Goal: Task Accomplishment & Management: Complete application form

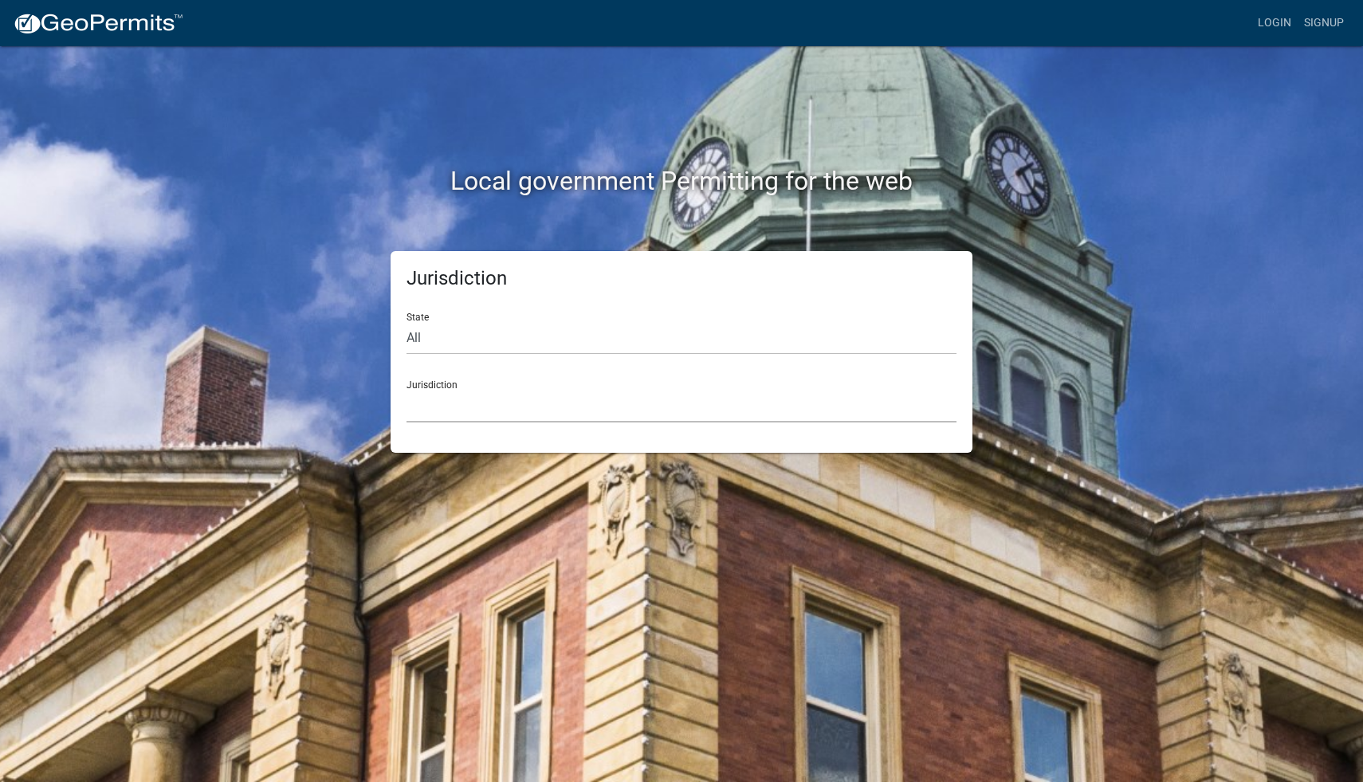
click at [586, 404] on select "[GEOGRAPHIC_DATA], [US_STATE] [GEOGRAPHIC_DATA], [US_STATE][PERSON_NAME][GEOGRA…" at bounding box center [681, 406] width 550 height 33
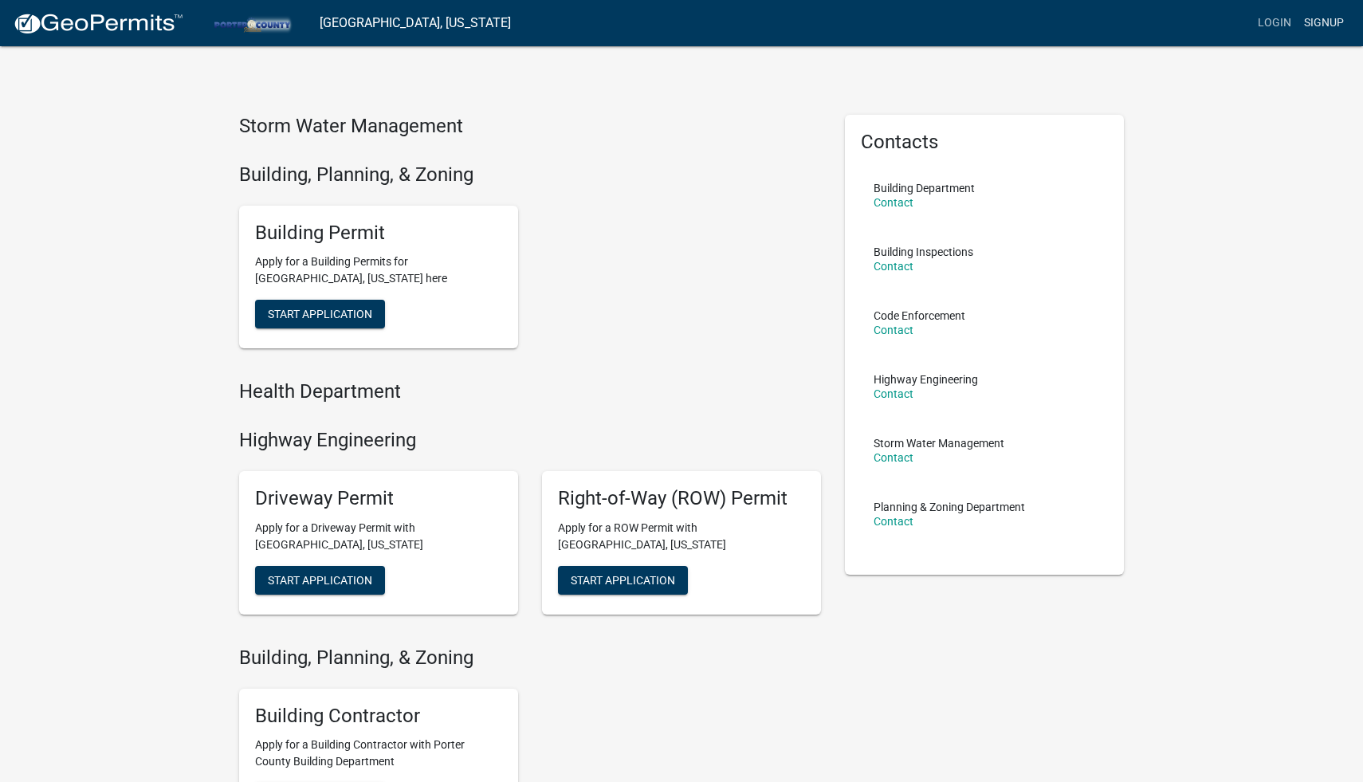
click at [1324, 28] on link "Signup" at bounding box center [1323, 23] width 53 height 30
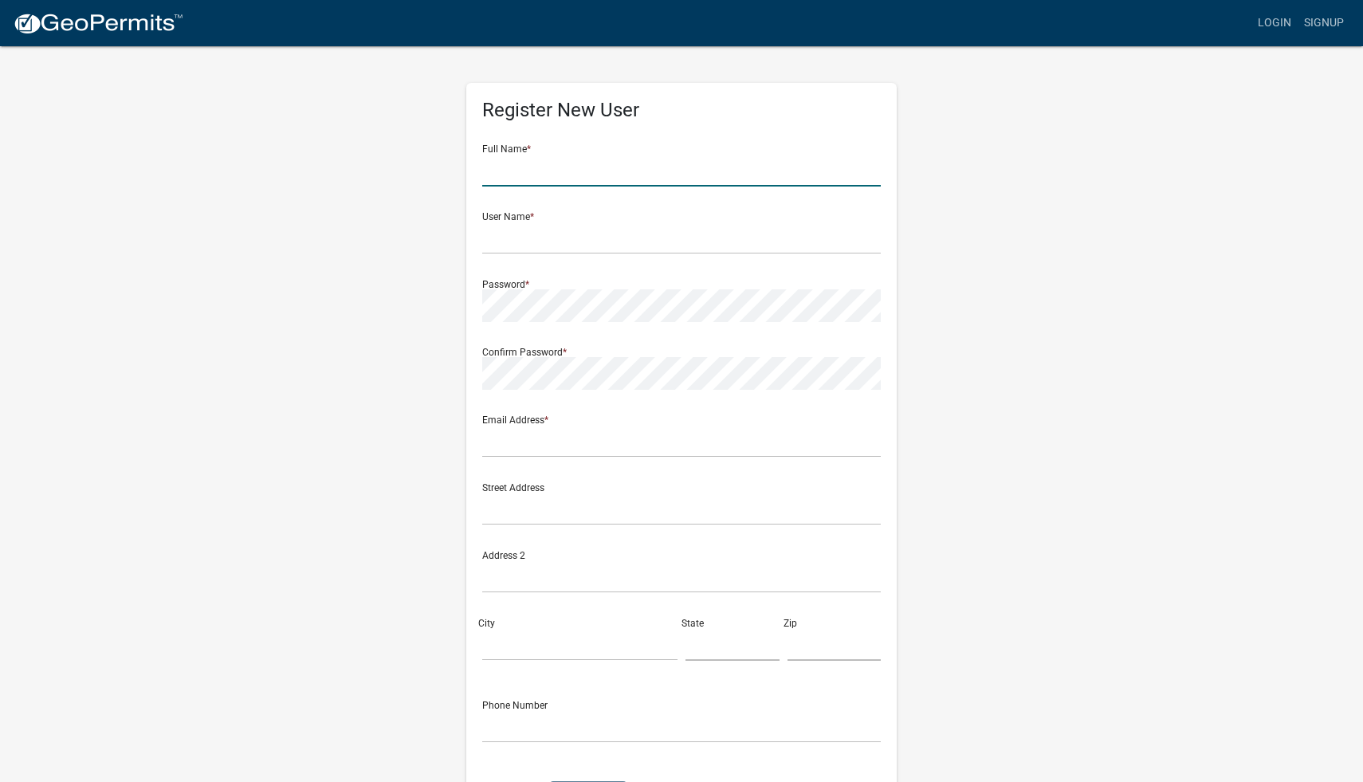
click at [767, 173] on input "text" at bounding box center [681, 170] width 398 height 33
type input "Grace"
click at [634, 241] on input "text" at bounding box center [681, 238] width 398 height 33
type input "gracearnett"
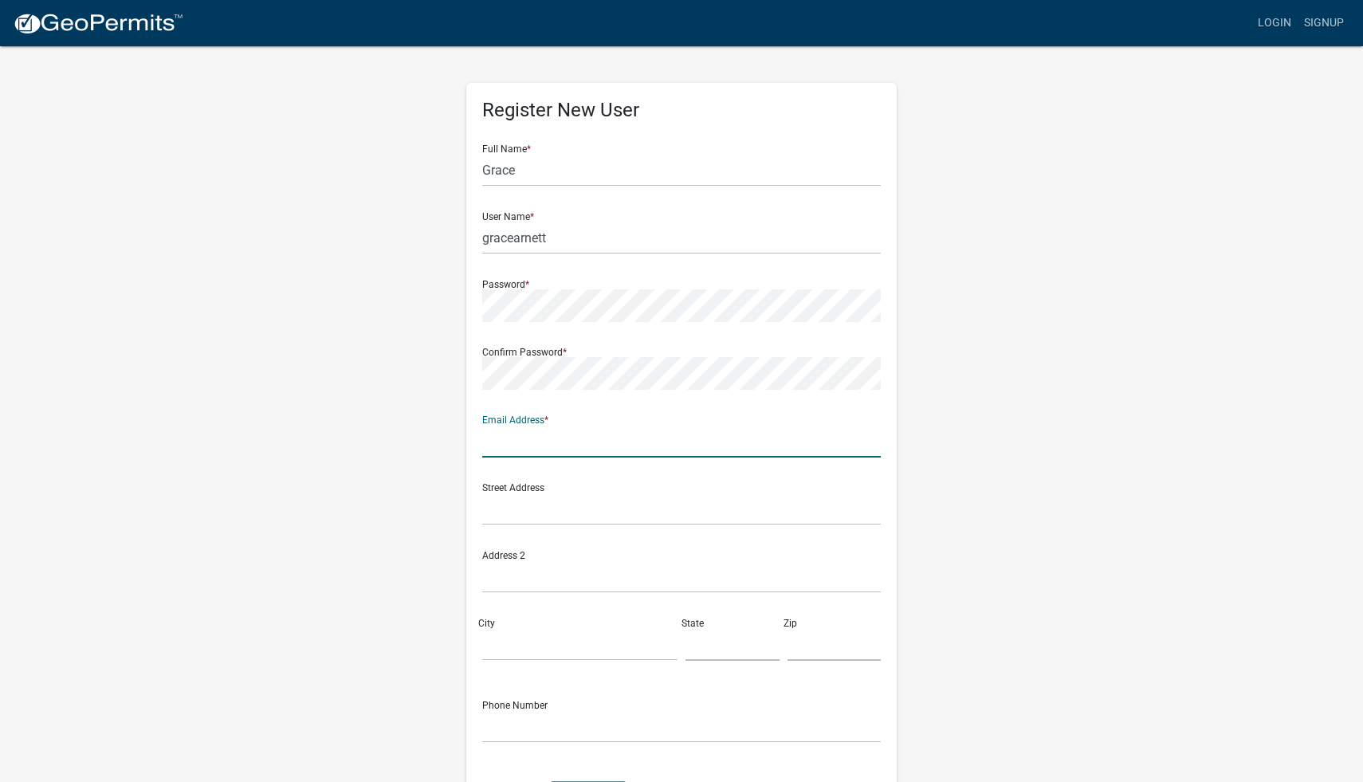
click at [586, 444] on input "text" at bounding box center [681, 441] width 398 height 33
type input "[EMAIL_ADDRESS][DOMAIN_NAME]"
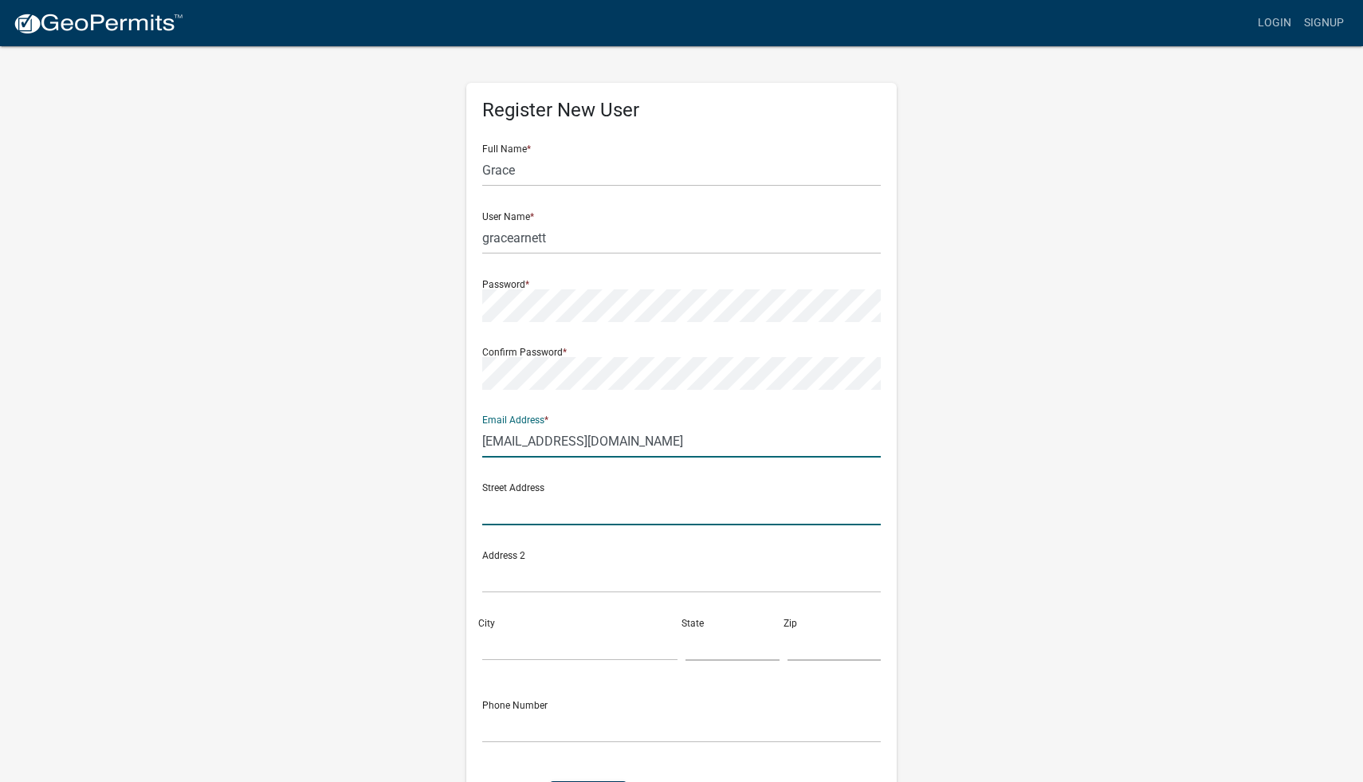
click at [574, 506] on input "text" at bounding box center [681, 508] width 398 height 33
type input "761 [GEOGRAPHIC_DATA]"
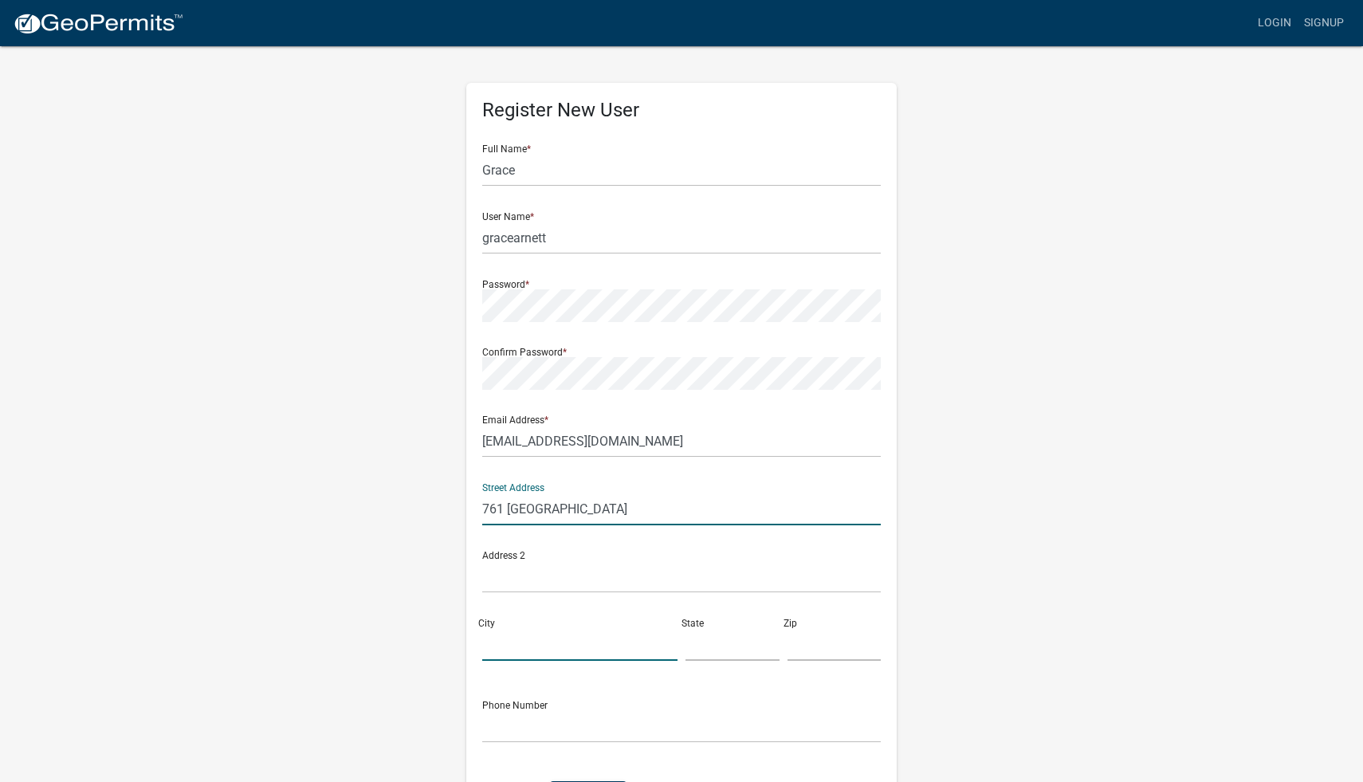
click at [536, 644] on input "City" at bounding box center [579, 644] width 195 height 33
type input "[PERSON_NAME]"
click at [726, 650] on input "text" at bounding box center [732, 644] width 94 height 33
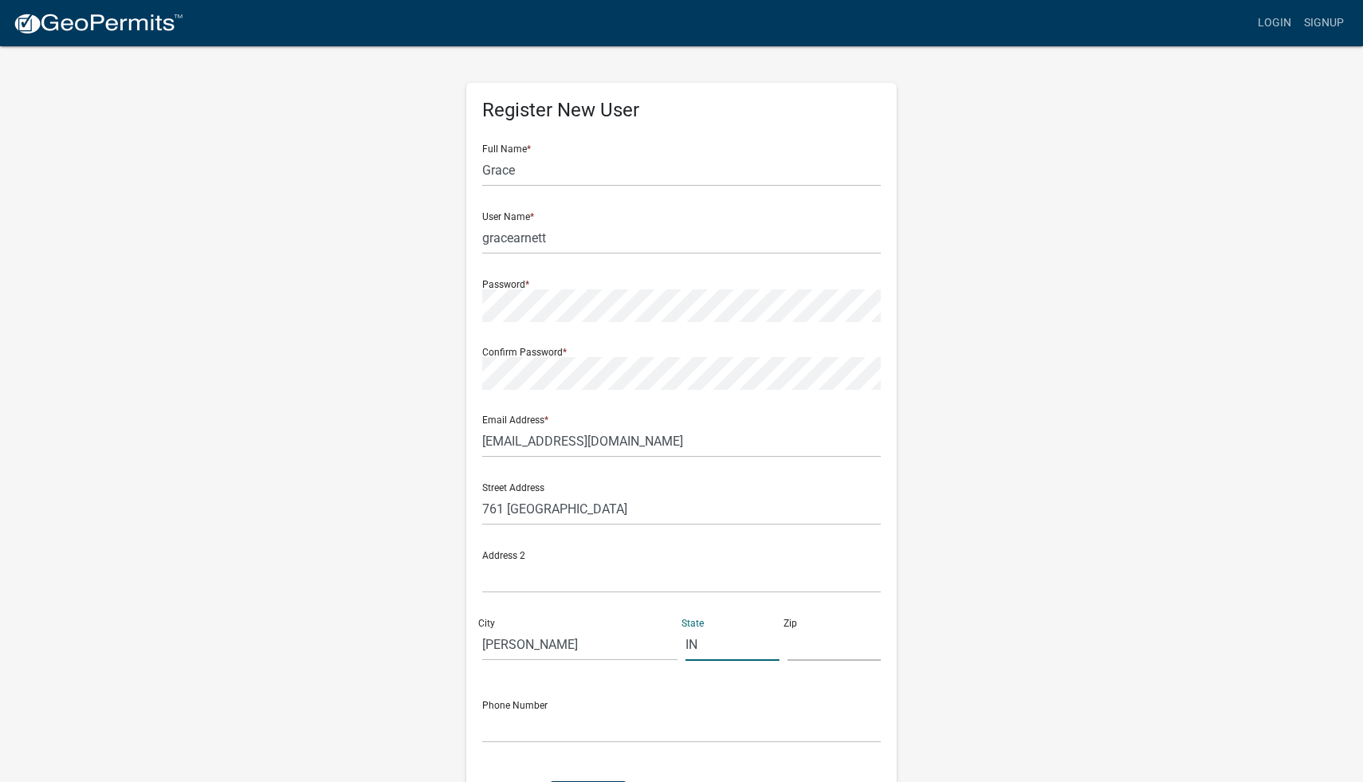
type input "IN"
click at [839, 644] on input "text" at bounding box center [834, 644] width 94 height 33
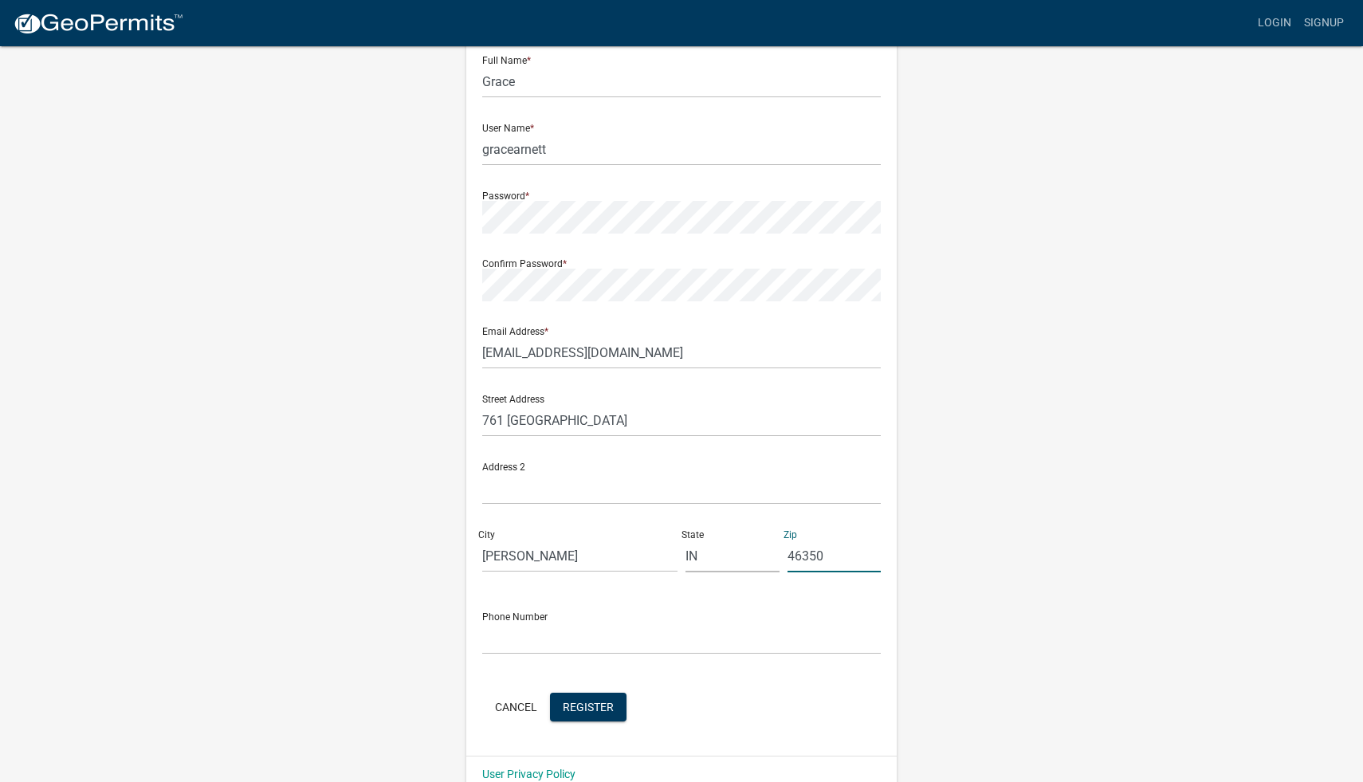
type input "46350"
click at [776, 645] on input "text" at bounding box center [681, 637] width 398 height 33
type input "[PHONE_NUMBER]"
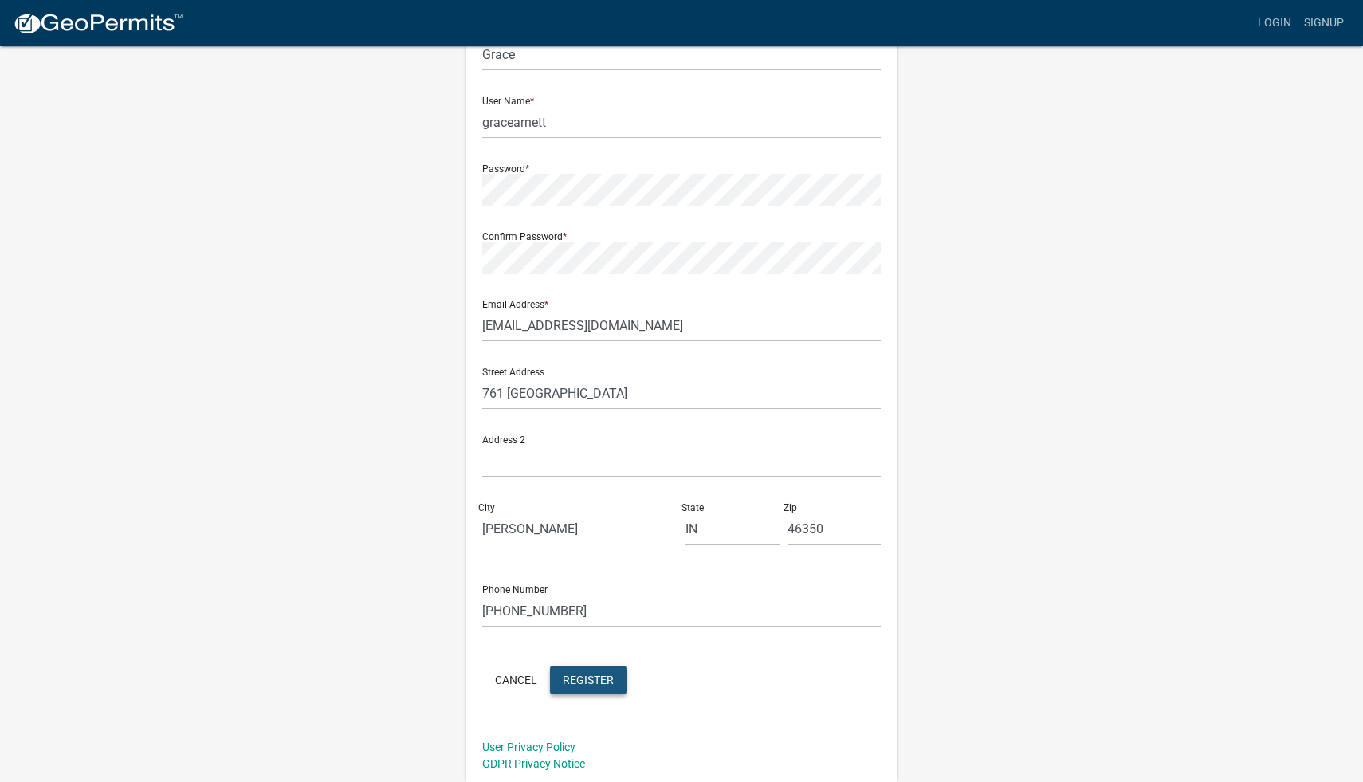
click at [606, 668] on button "Register" at bounding box center [588, 679] width 76 height 29
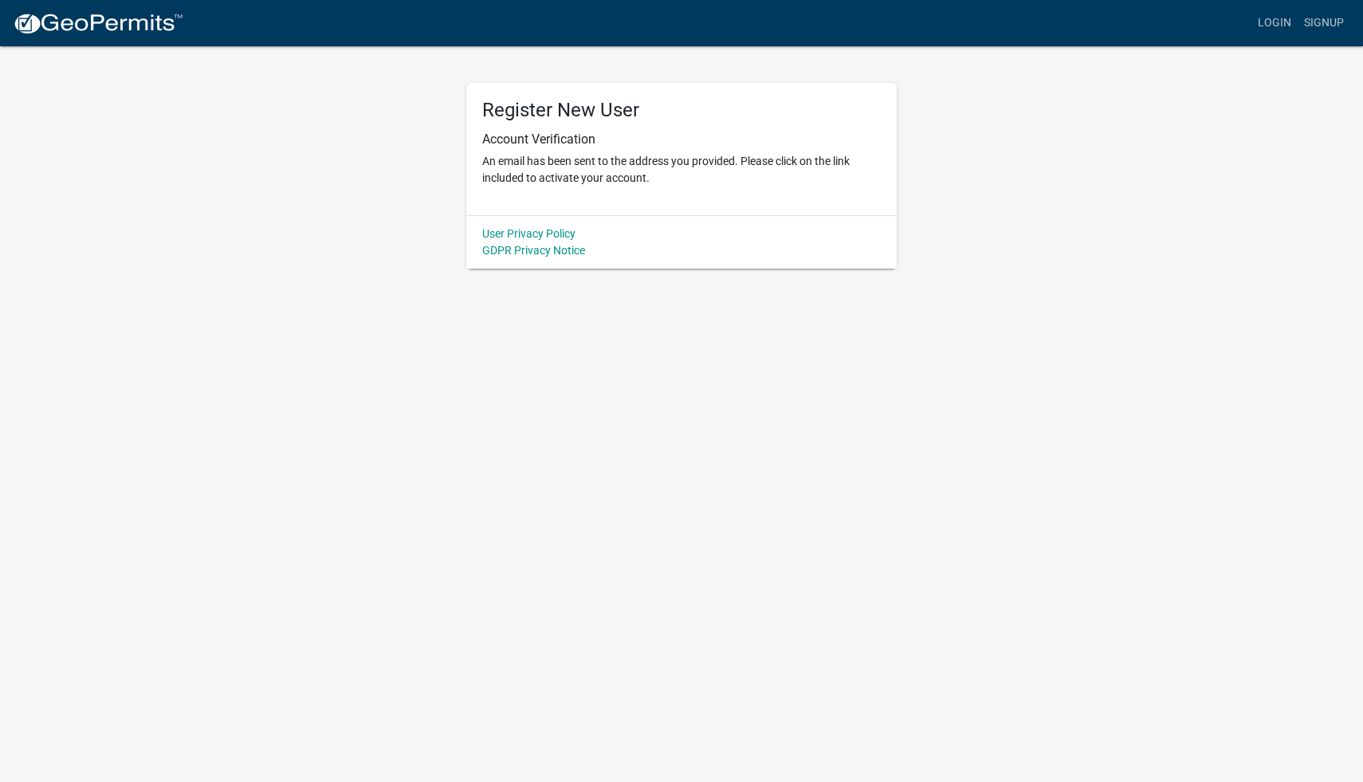
scroll to position [0, 0]
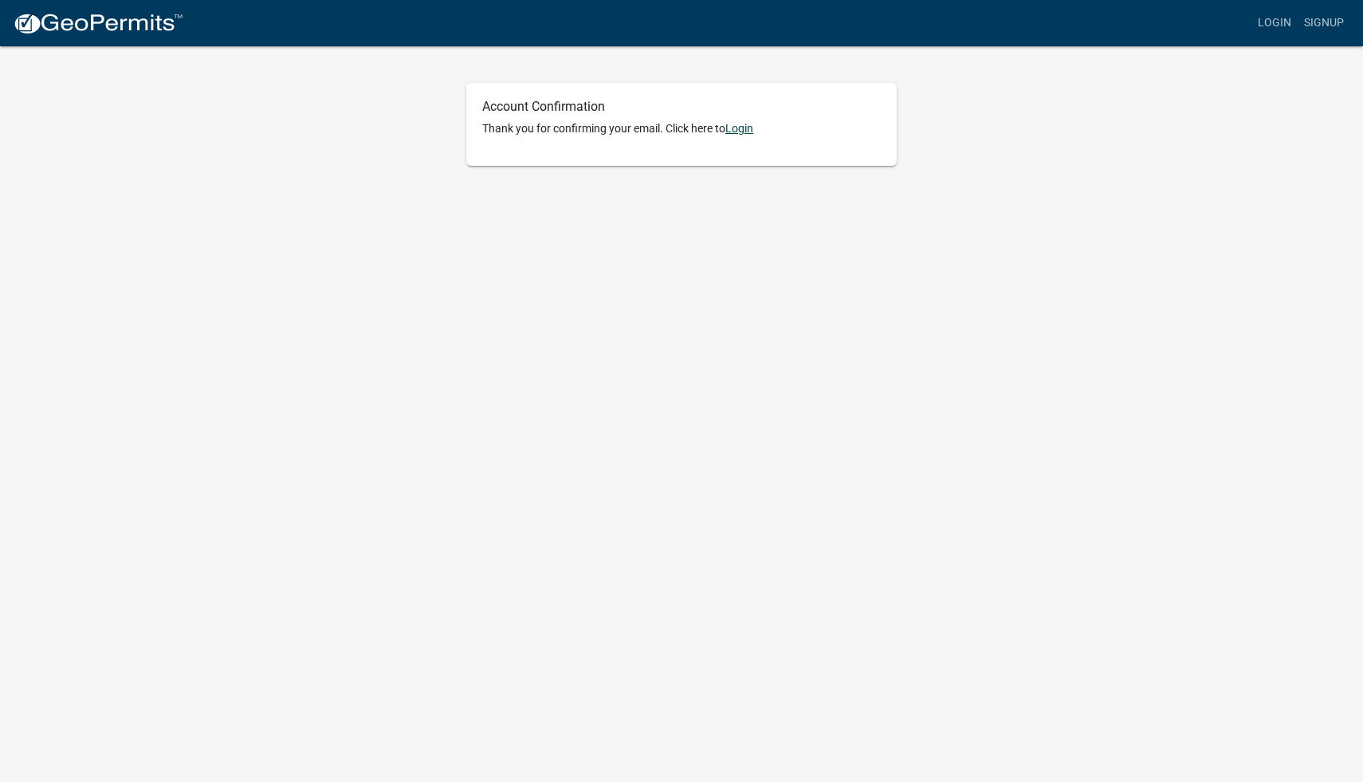
click at [742, 131] on link "Login" at bounding box center [739, 128] width 28 height 13
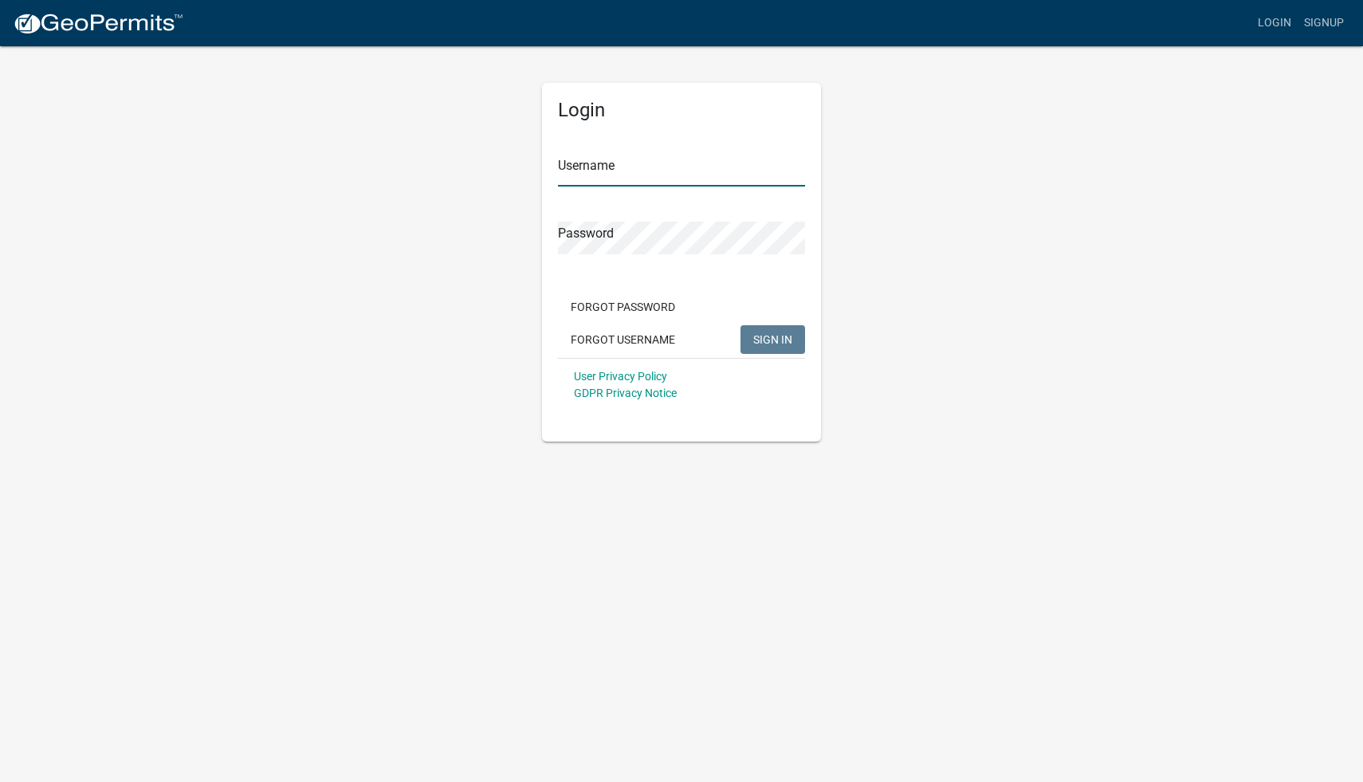
click at [665, 172] on input "Username" at bounding box center [681, 170] width 247 height 33
type input "gracearnett"
click at [740, 325] on button "SIGN IN" at bounding box center [772, 339] width 65 height 29
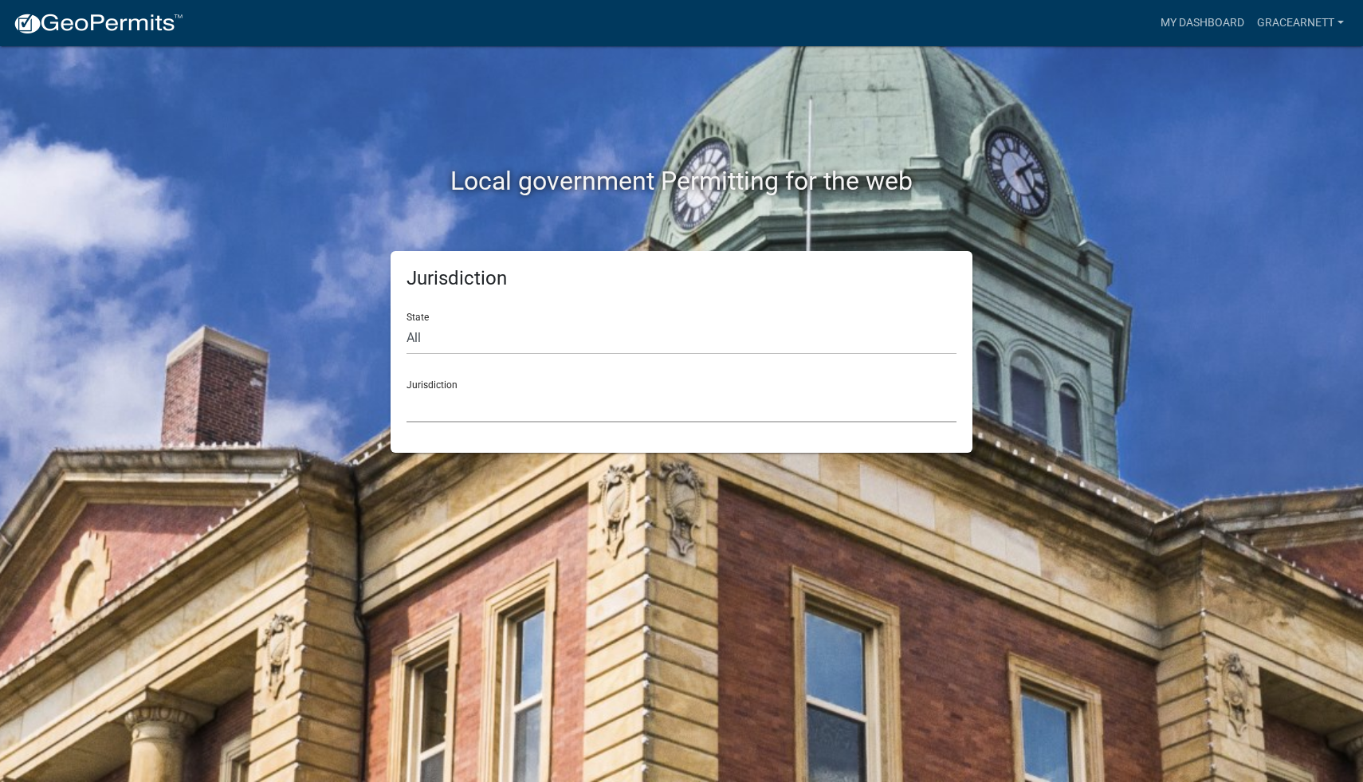
click at [542, 406] on select "[GEOGRAPHIC_DATA], [US_STATE] [GEOGRAPHIC_DATA], [US_STATE][PERSON_NAME][GEOGRA…" at bounding box center [681, 406] width 550 height 33
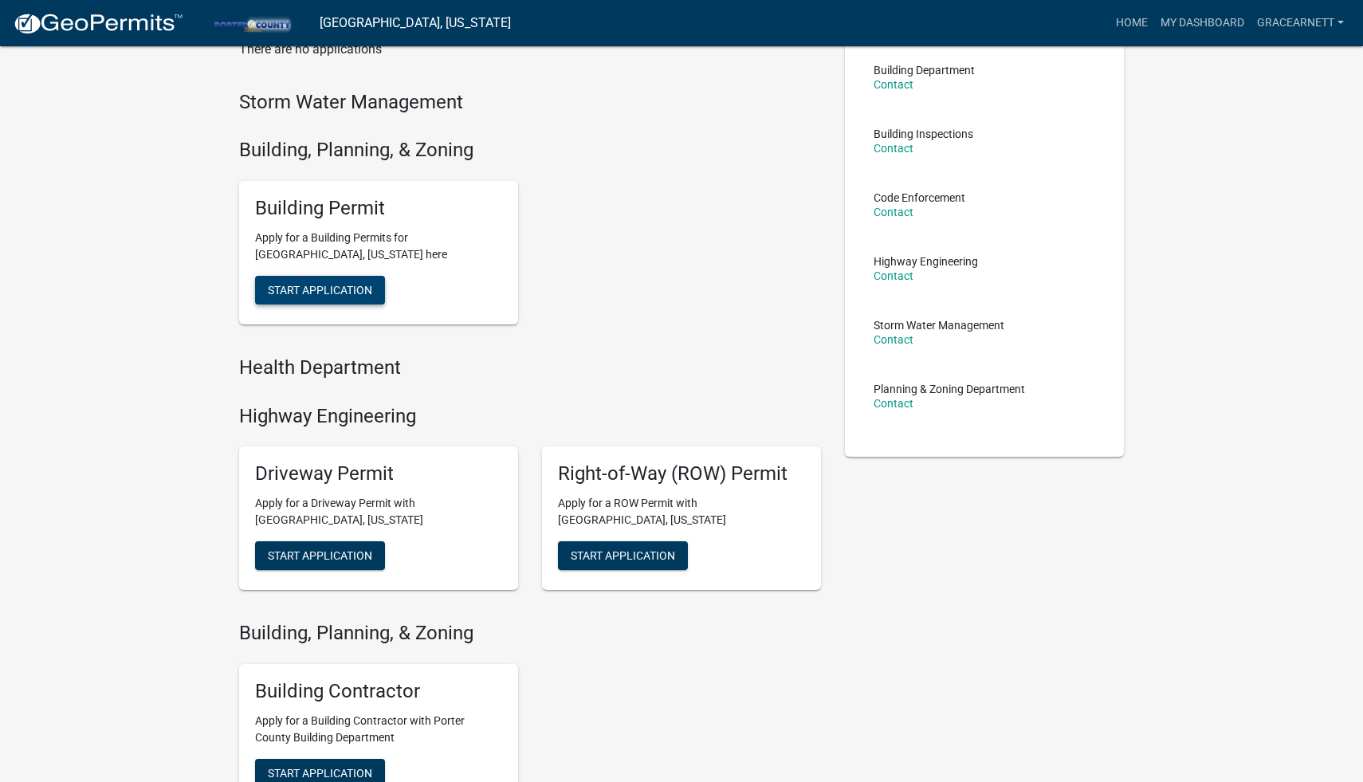
scroll to position [65, 0]
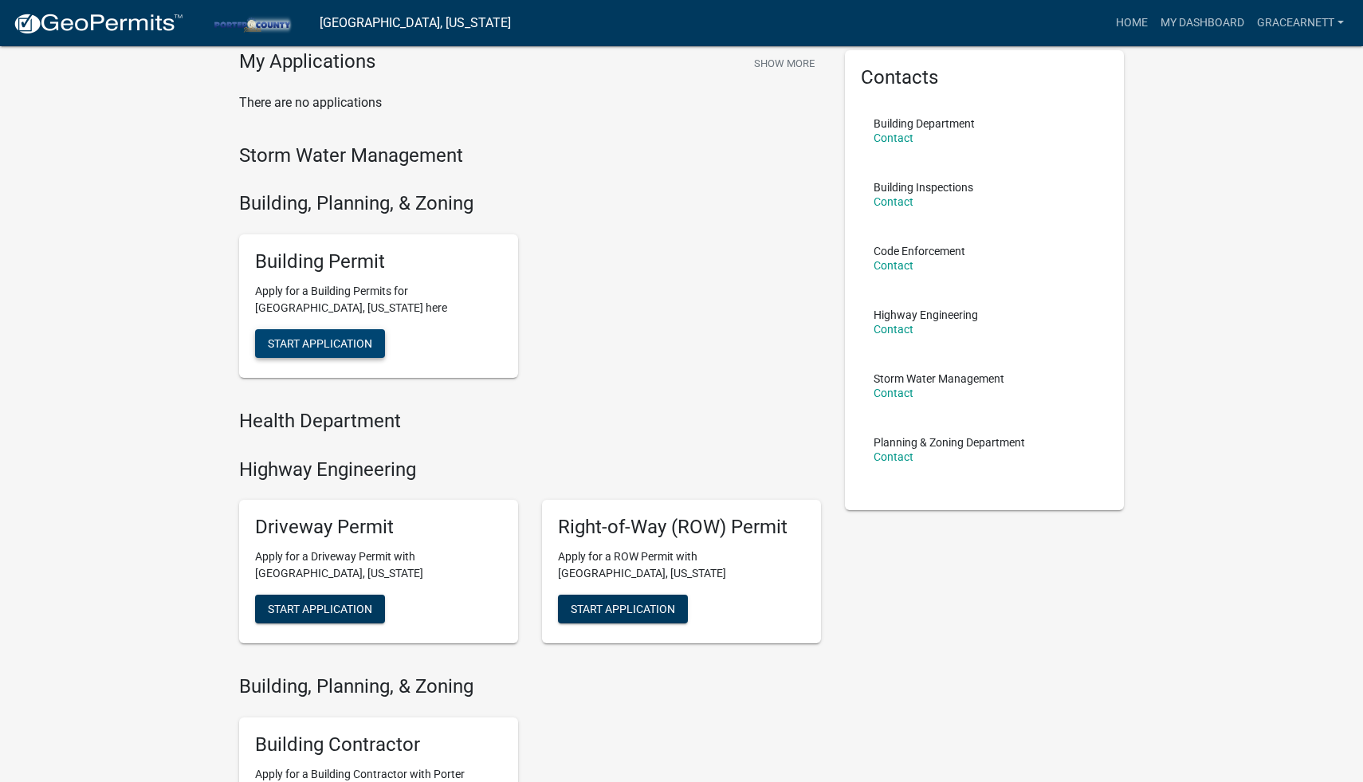
click at [350, 335] on button "Start Application" at bounding box center [320, 343] width 130 height 29
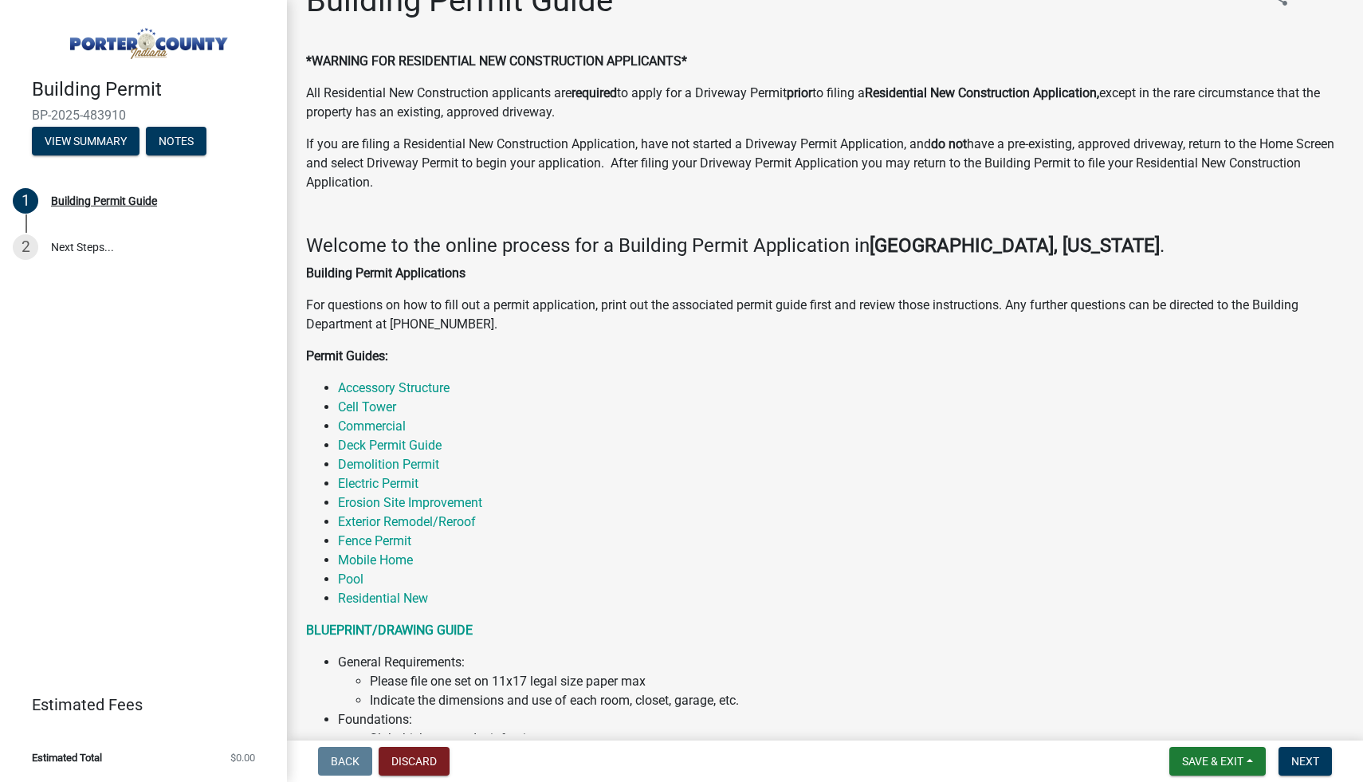
scroll to position [38, 0]
click at [443, 518] on link "Exterior Remodel/Reroof" at bounding box center [407, 520] width 138 height 15
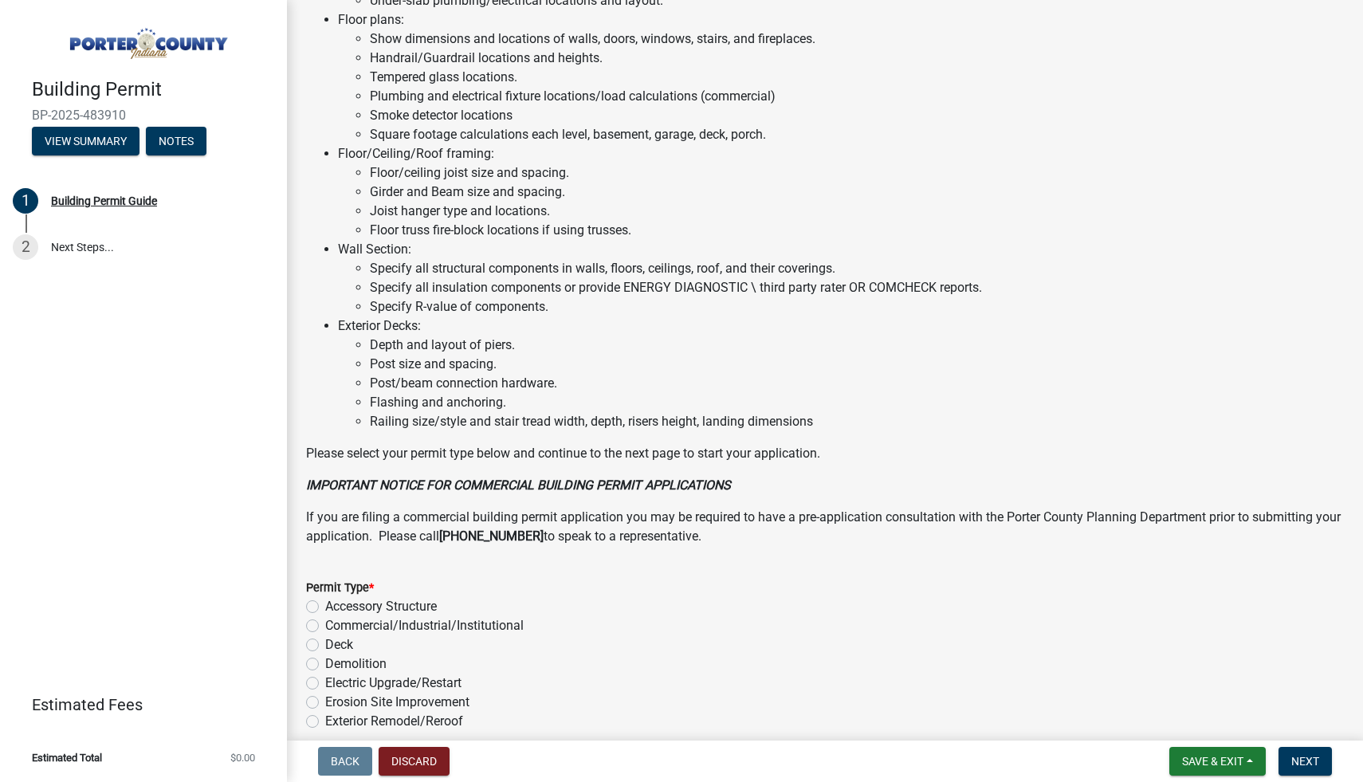
scroll to position [1058, 0]
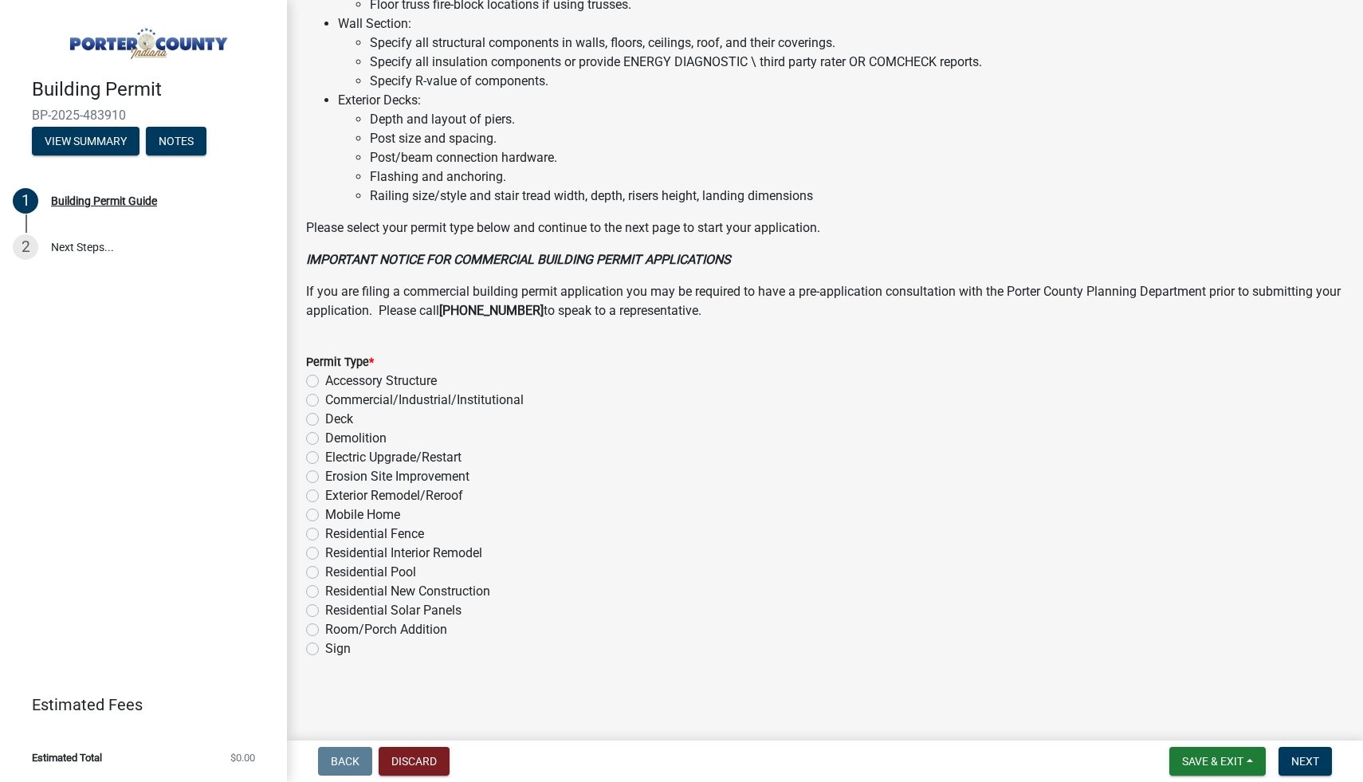
click at [409, 496] on label "Exterior Remodel/Reroof" at bounding box center [394, 495] width 138 height 19
click at [335, 496] on input "Exterior Remodel/Reroof" at bounding box center [330, 491] width 10 height 10
radio input "true"
click at [1304, 759] on span "Next" at bounding box center [1305, 761] width 28 height 13
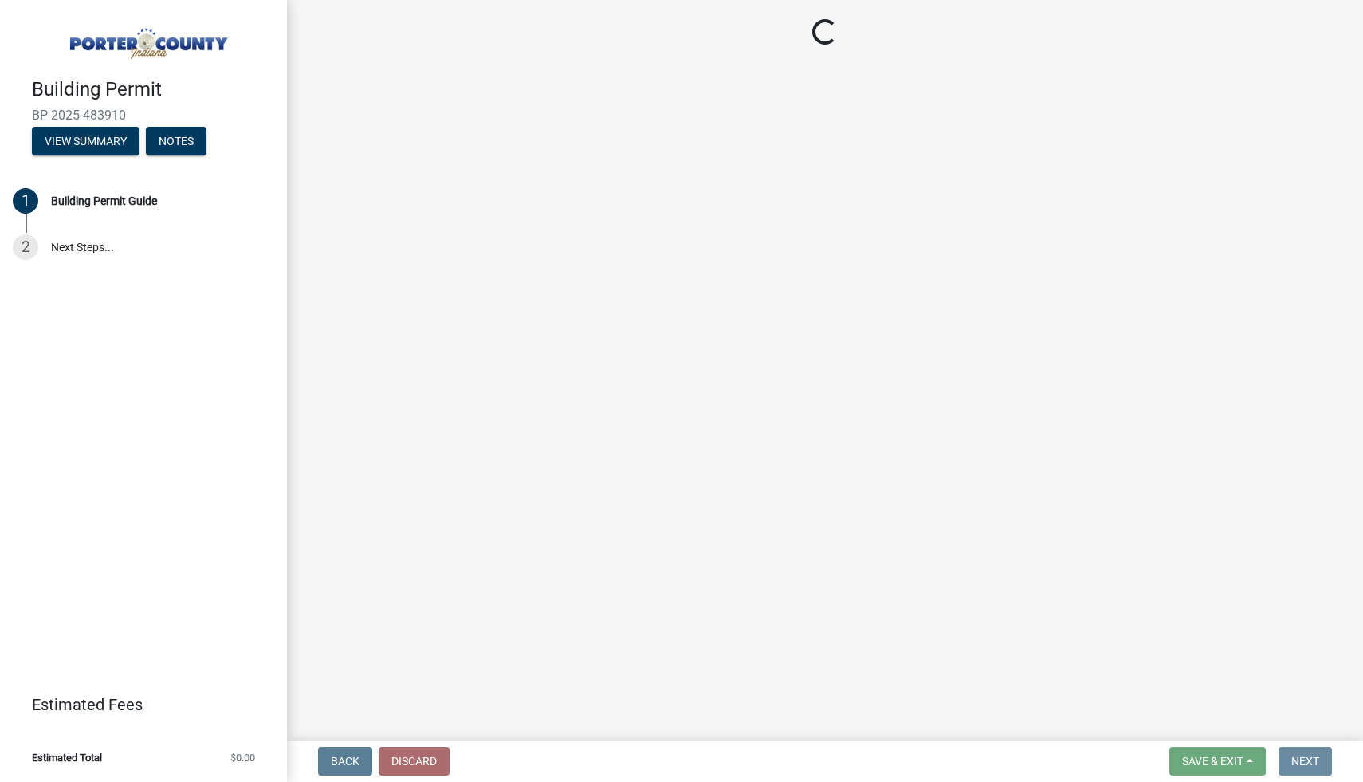
scroll to position [0, 0]
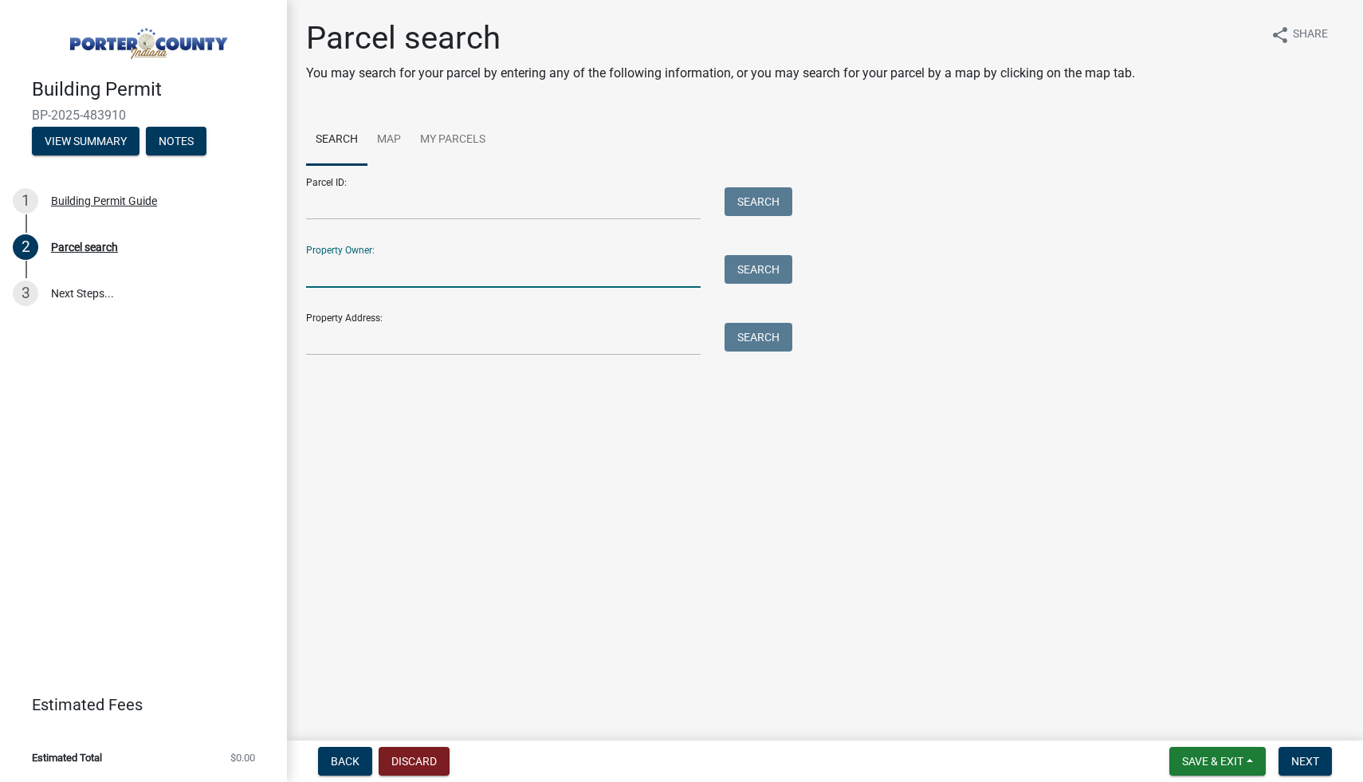
click at [480, 269] on input "Property Owner:" at bounding box center [503, 271] width 394 height 33
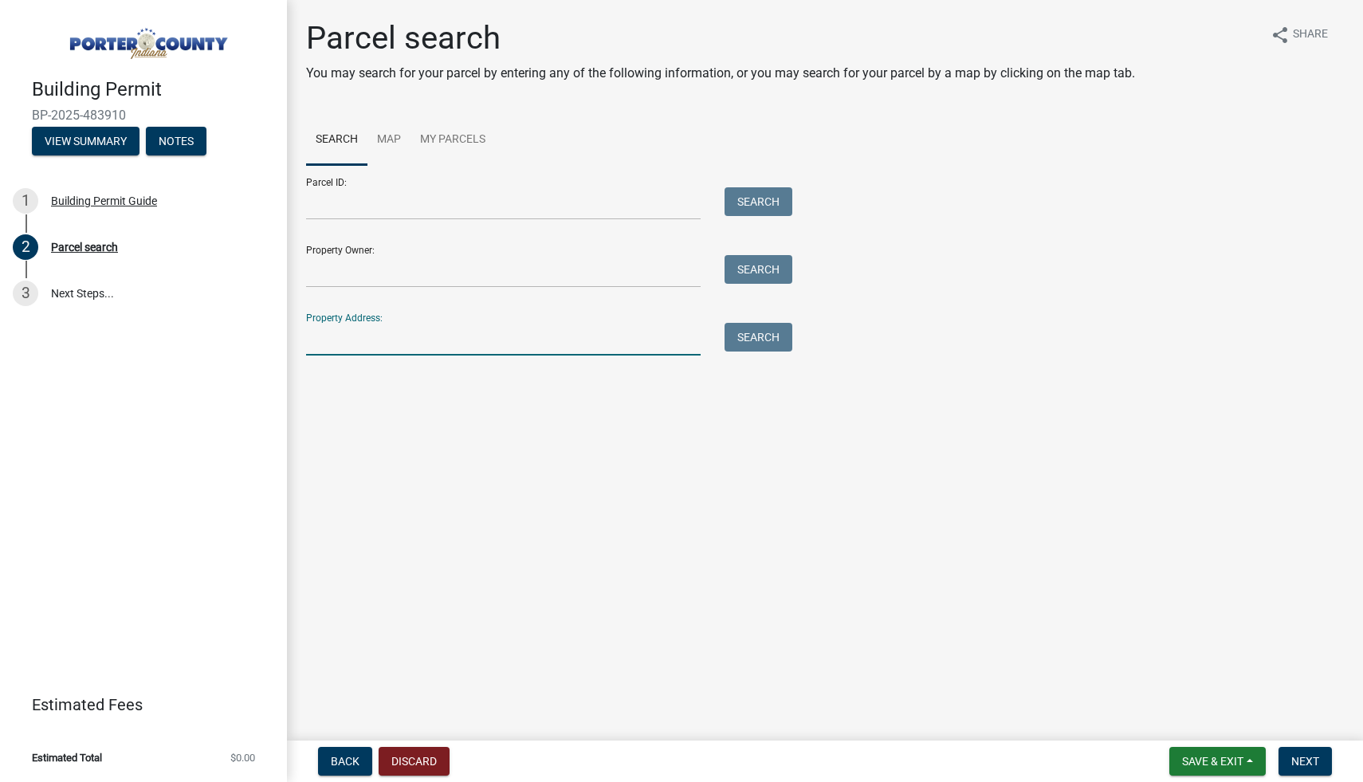
click at [396, 335] on input "Property Address:" at bounding box center [503, 339] width 394 height 33
type input "657 [GEOGRAPHIC_DATA]"
click at [743, 331] on button "Search" at bounding box center [758, 337] width 68 height 29
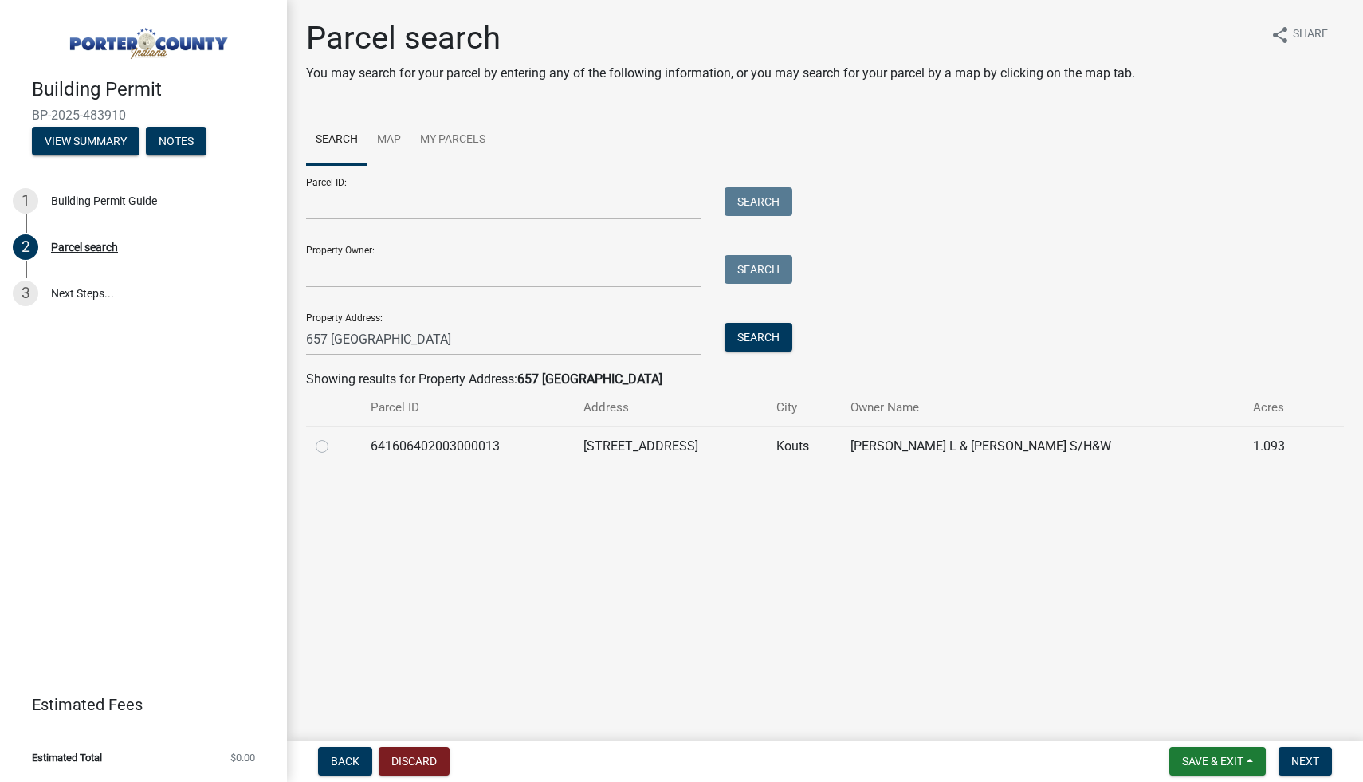
click at [335, 437] on label at bounding box center [335, 437] width 0 height 0
click at [335, 447] on input "radio" at bounding box center [340, 442] width 10 height 10
radio input "true"
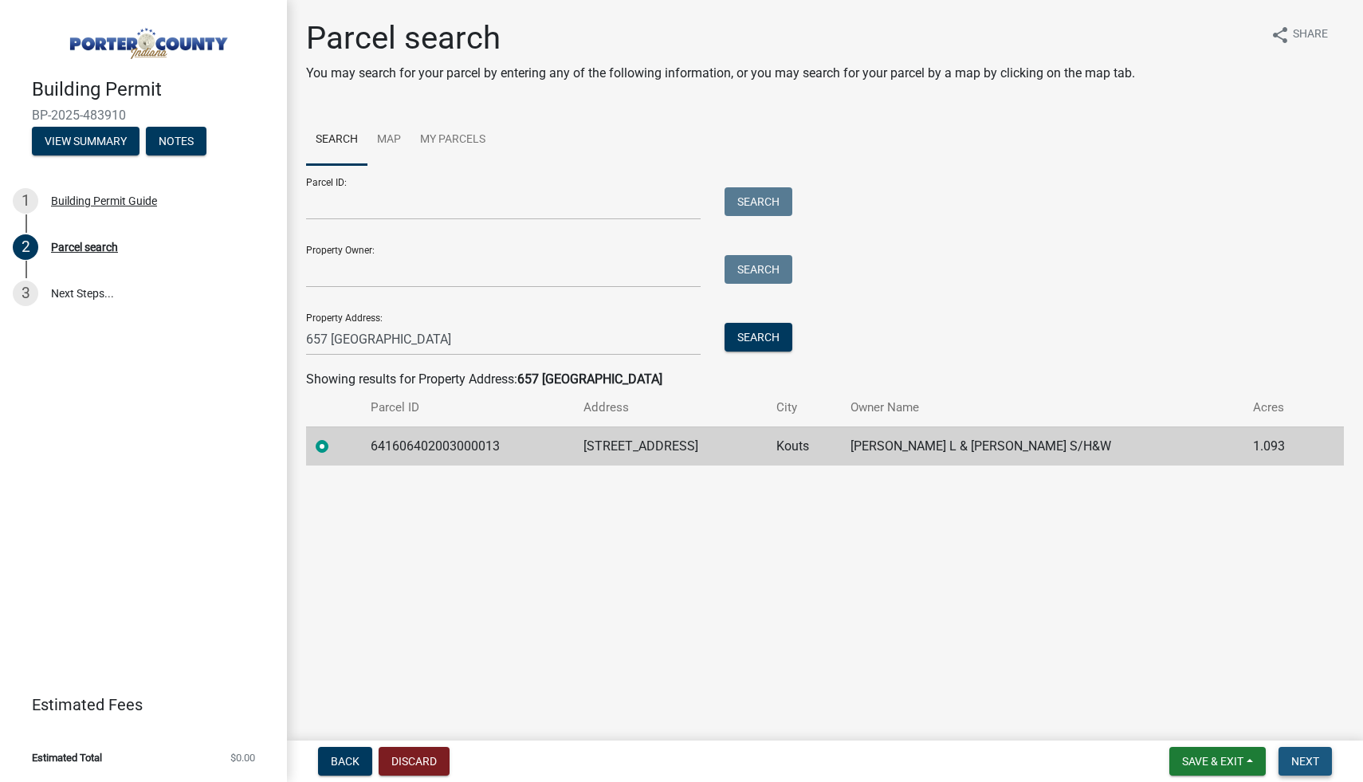
click at [1303, 755] on span "Next" at bounding box center [1305, 761] width 28 height 13
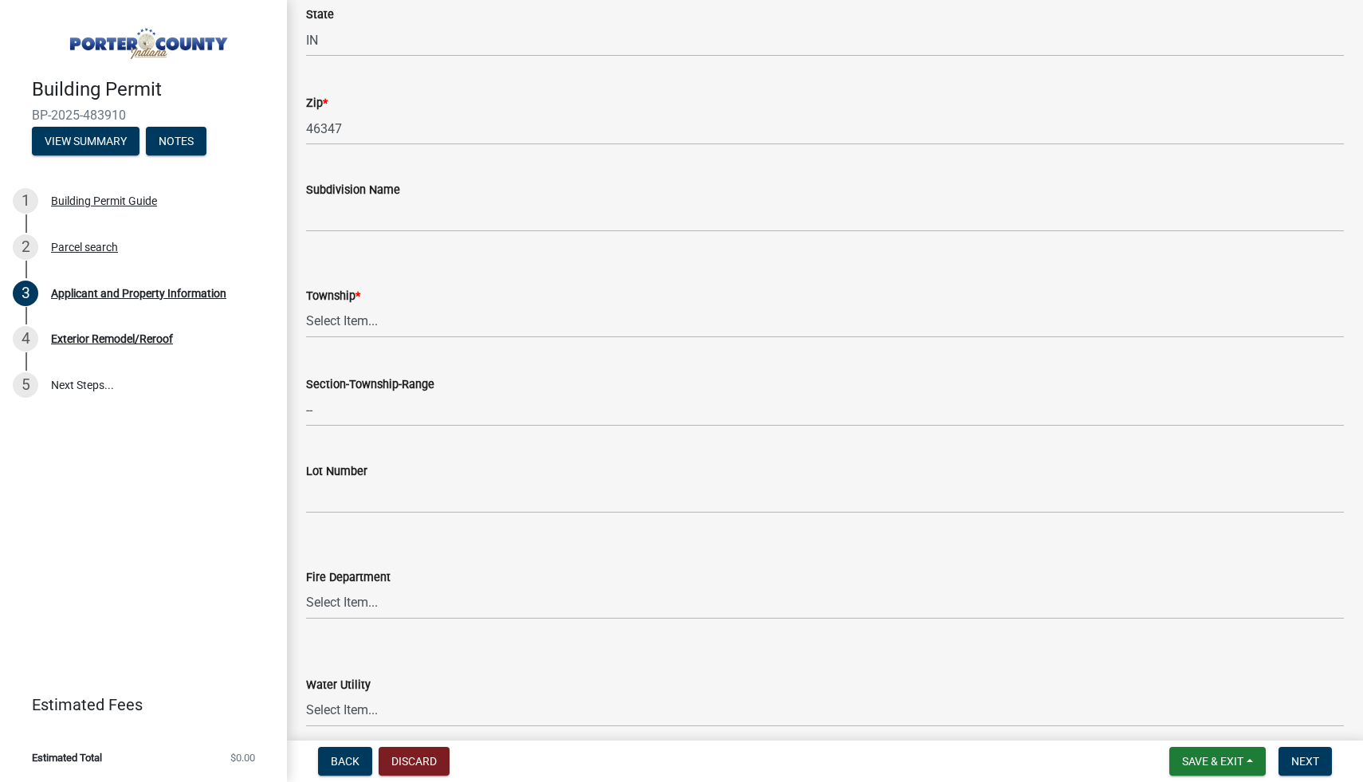
scroll to position [500, 0]
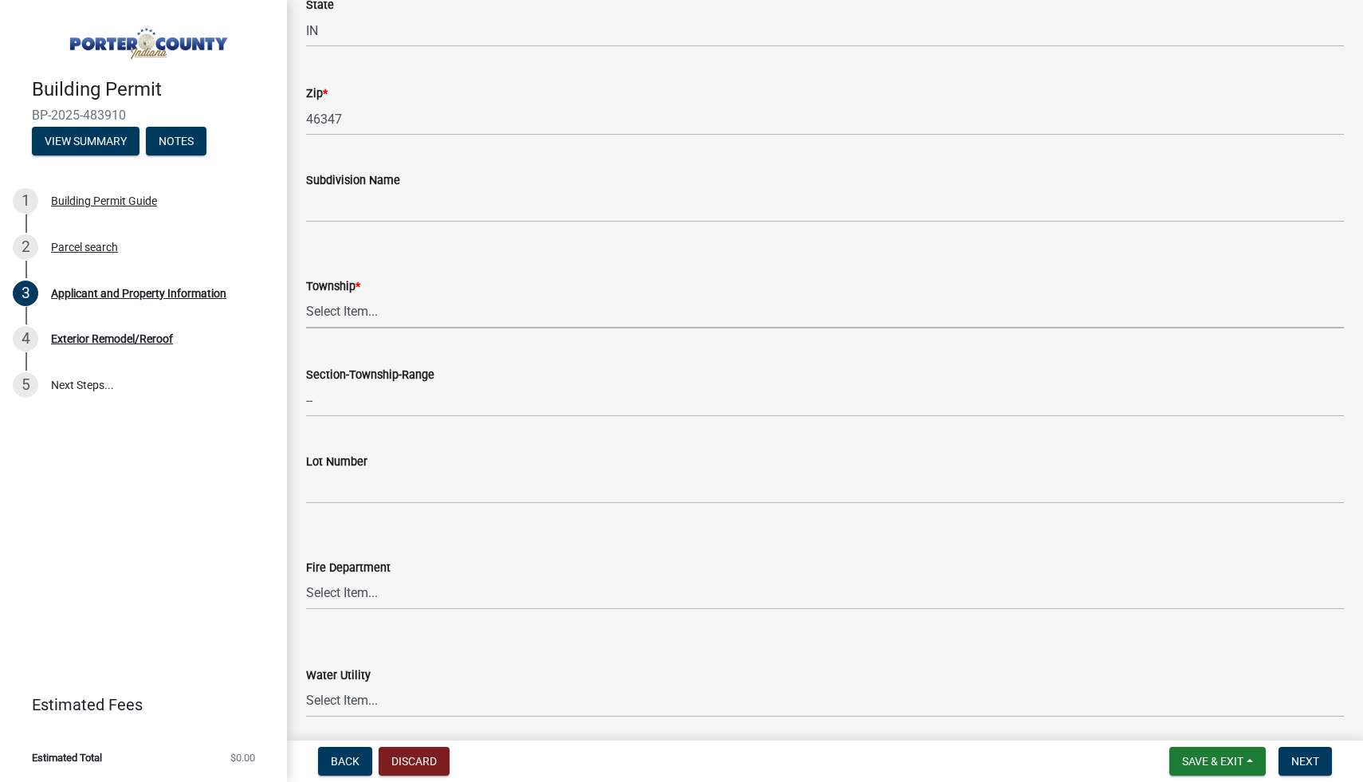
click at [532, 322] on select "Select Item... [PERSON_NAME][GEOGRAPHIC_DATA] [PERSON_NAME][GEOGRAPHIC_DATA] [G…" at bounding box center [824, 312] width 1037 height 33
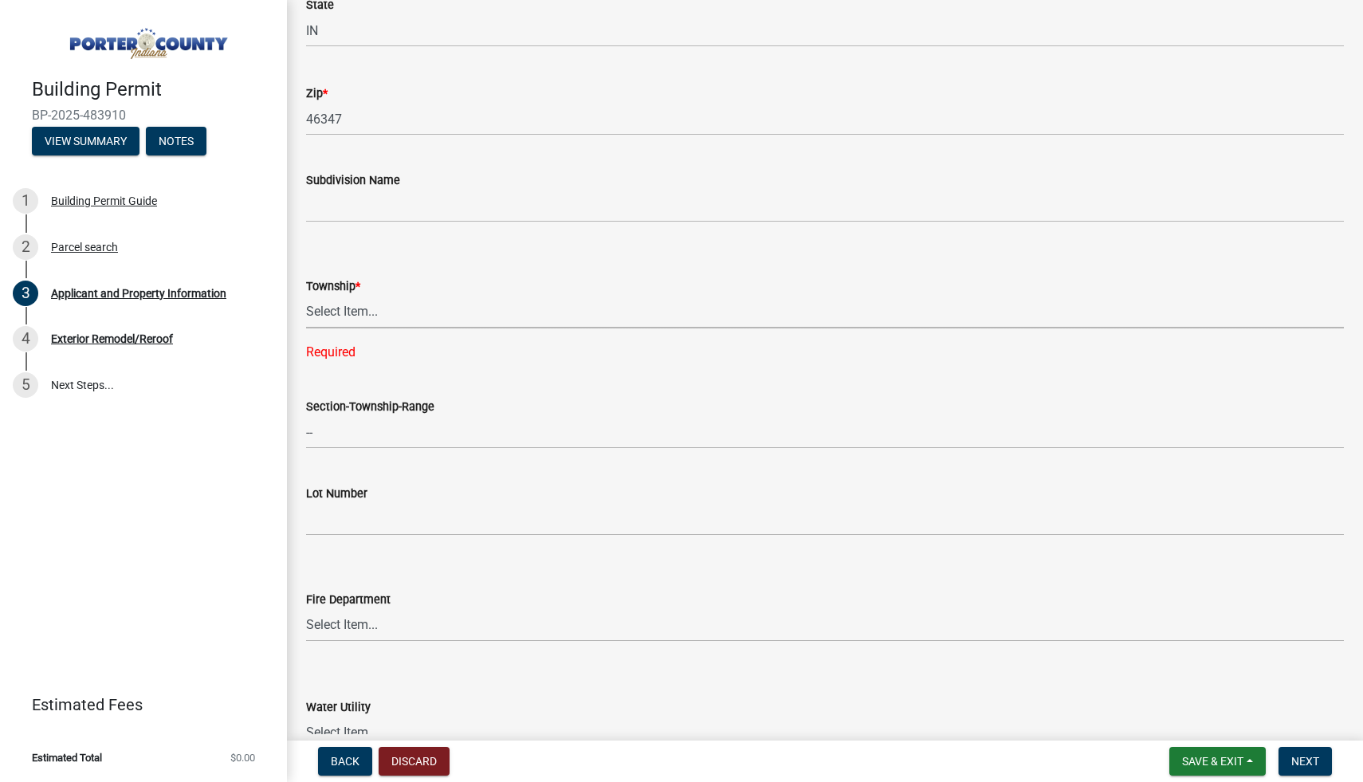
click at [347, 310] on select "Select Item... [PERSON_NAME][GEOGRAPHIC_DATA] [PERSON_NAME][GEOGRAPHIC_DATA] [G…" at bounding box center [824, 312] width 1037 height 33
click at [306, 296] on select "Select Item... [PERSON_NAME][GEOGRAPHIC_DATA] [PERSON_NAME][GEOGRAPHIC_DATA] [G…" at bounding box center [824, 312] width 1037 height 33
select select "8813af9a-53bd-4ec9-a082-37b92a5ec060"
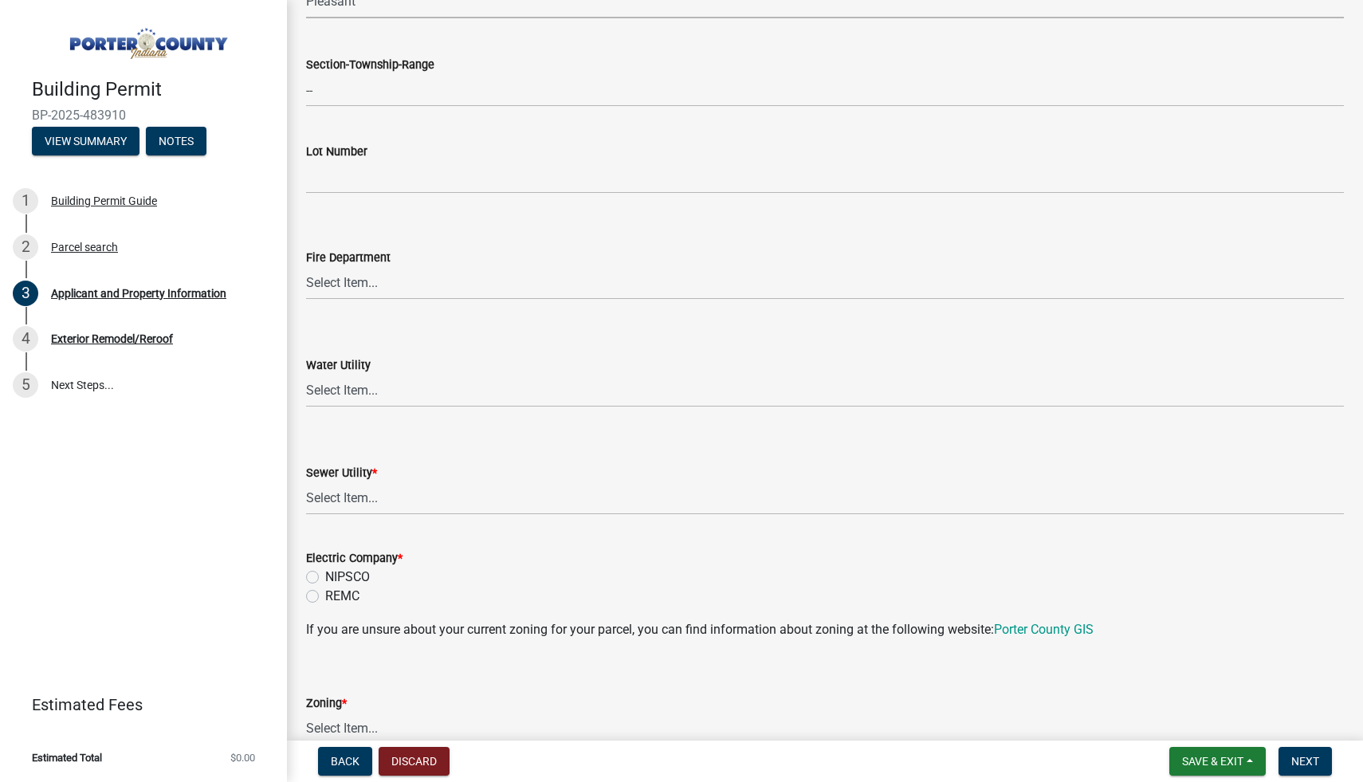
scroll to position [825, 0]
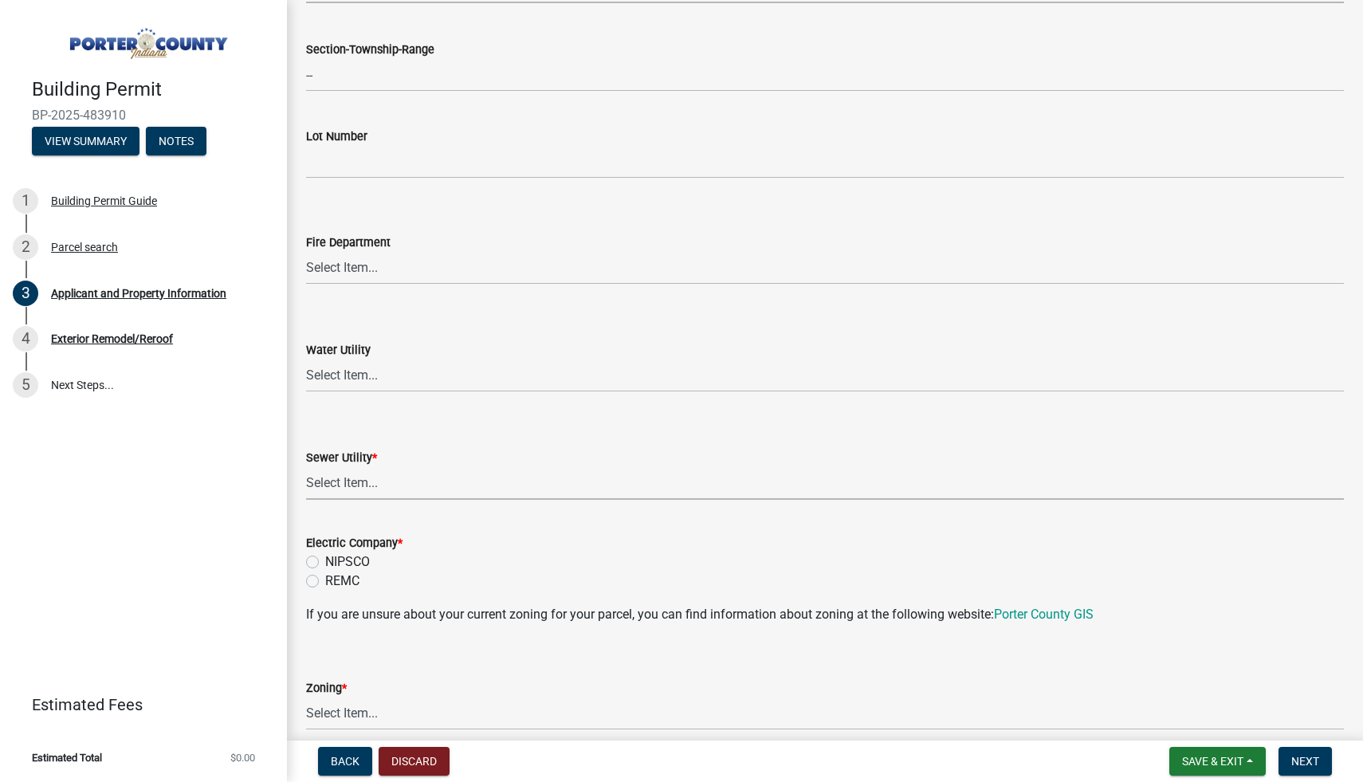
click at [410, 485] on select "Select Item... Aqua [US_STATE] Inc Damon Run Falling Waters Lake Eliza - LEACD …" at bounding box center [824, 483] width 1037 height 33
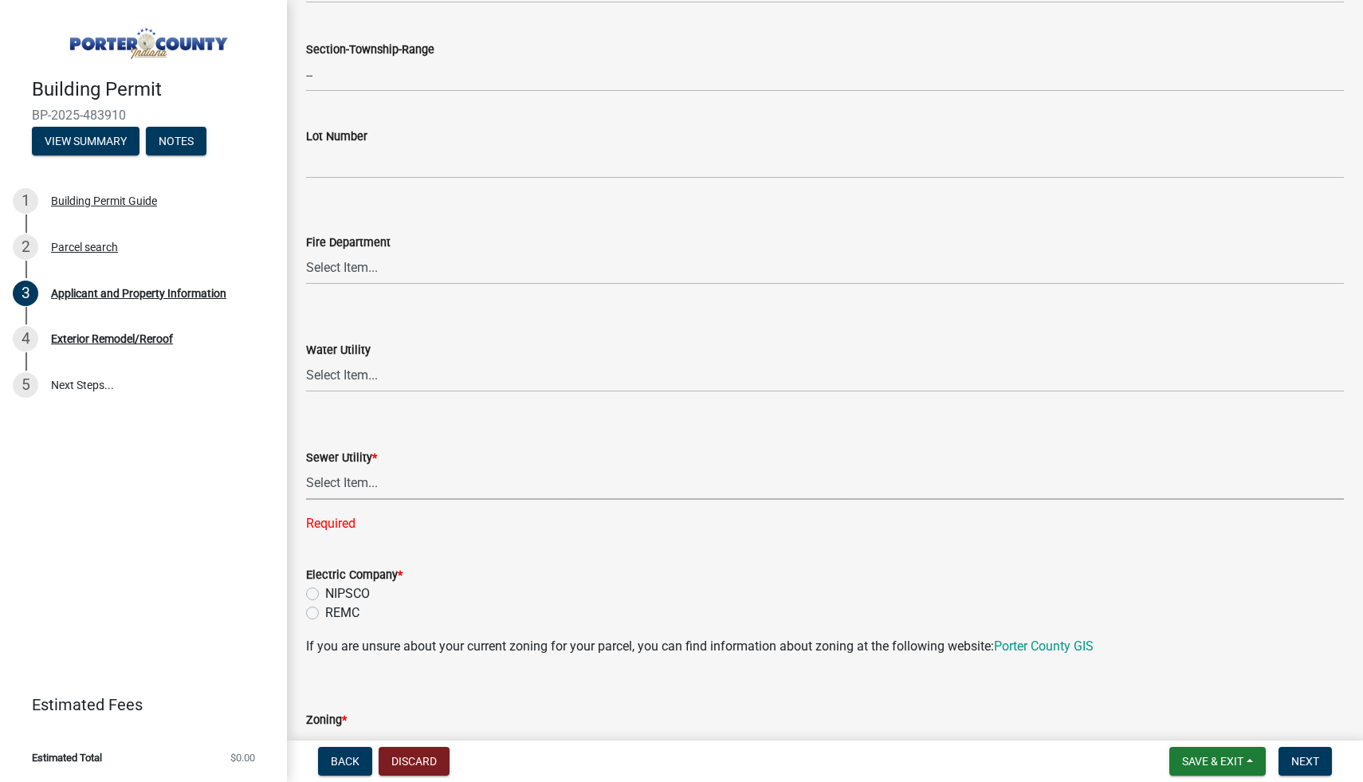
click at [366, 480] on select "Select Item... Aqua [US_STATE] Inc Damon Run Falling Waters Lake Eliza - LEACD …" at bounding box center [824, 483] width 1037 height 33
click at [420, 488] on select "Select Item... Aqua [US_STATE] Inc Damon Run Falling Waters Lake Eliza - LEACD …" at bounding box center [824, 483] width 1037 height 33
click at [306, 467] on select "Select Item... Aqua [US_STATE] Inc Damon Run Falling Waters Lake Eliza - LEACD …" at bounding box center [824, 483] width 1037 height 33
select select "ea6751d4-6bf7-4a16-89ee-f7801ab82aa1"
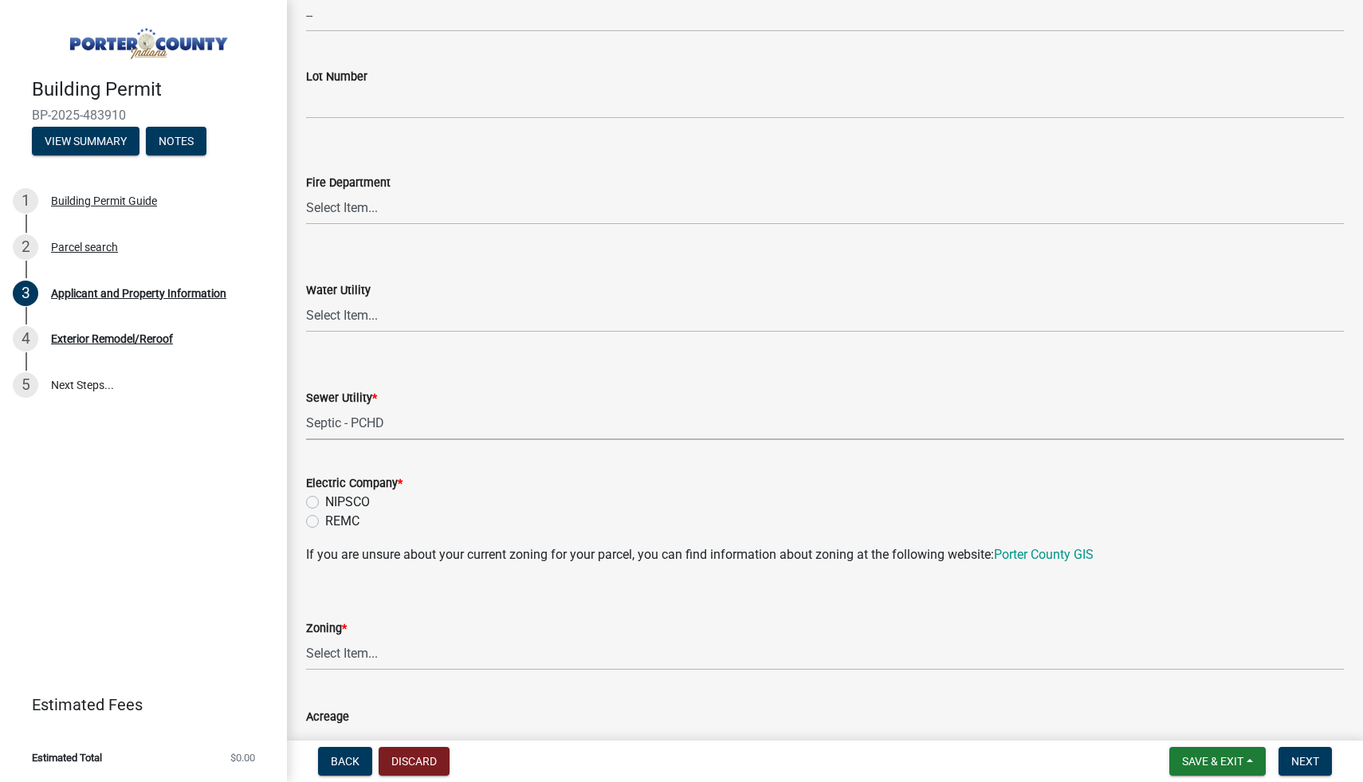
scroll to position [886, 0]
click at [359, 492] on label "NIPSCO" at bounding box center [347, 500] width 45 height 19
click at [335, 492] on input "NIPSCO" at bounding box center [330, 496] width 10 height 10
radio input "true"
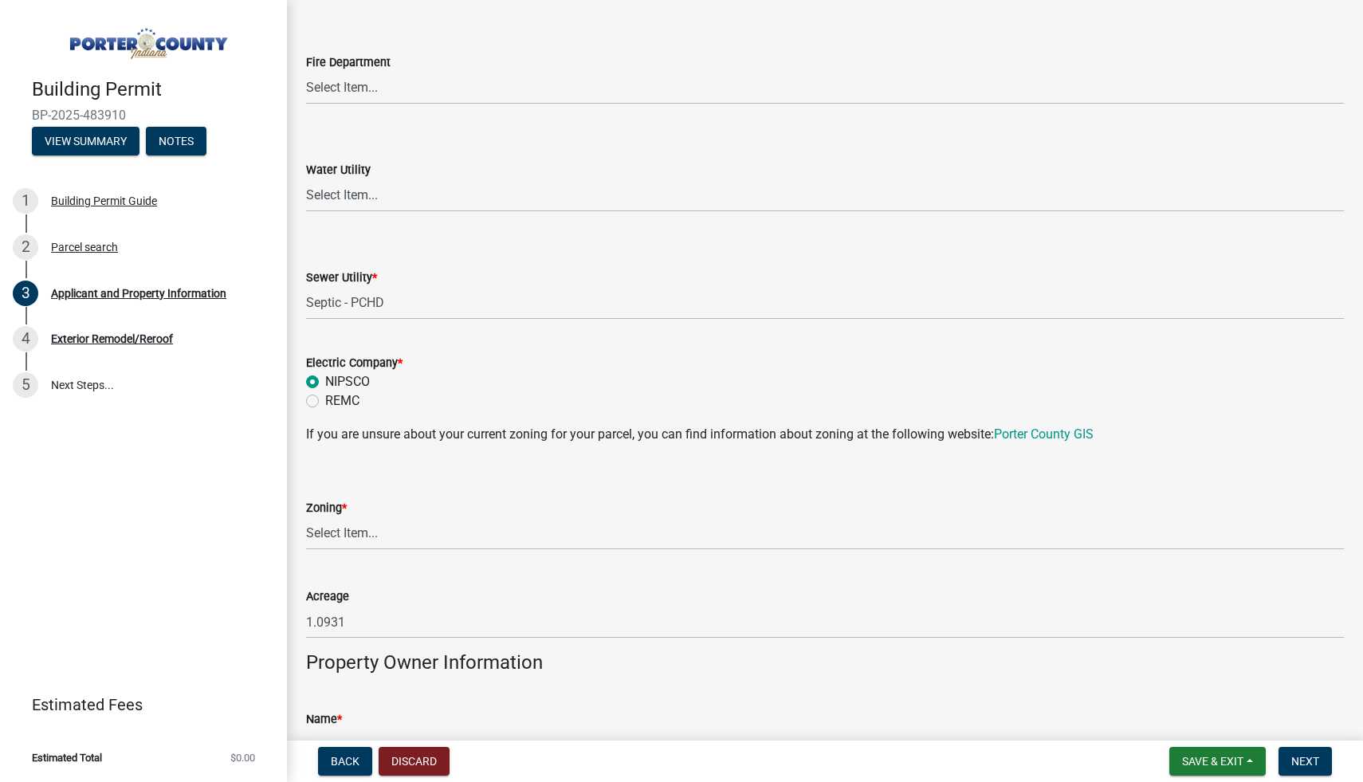
scroll to position [1017, 0]
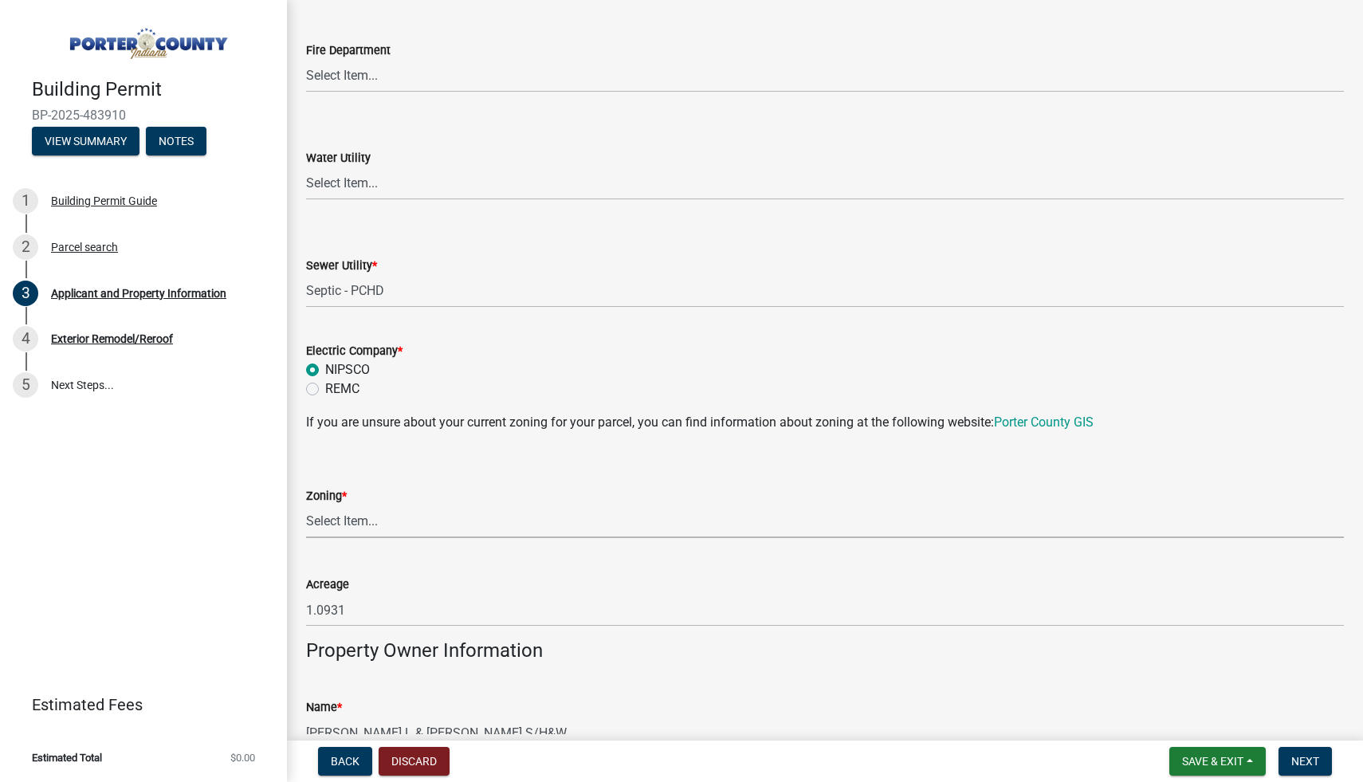
click at [359, 518] on select "Select Item... A1 A2 CH CM CN I1 I2 I3 IN MP OT P1 P2 PUD R1 R2 R3 R4 RL RR" at bounding box center [824, 521] width 1037 height 33
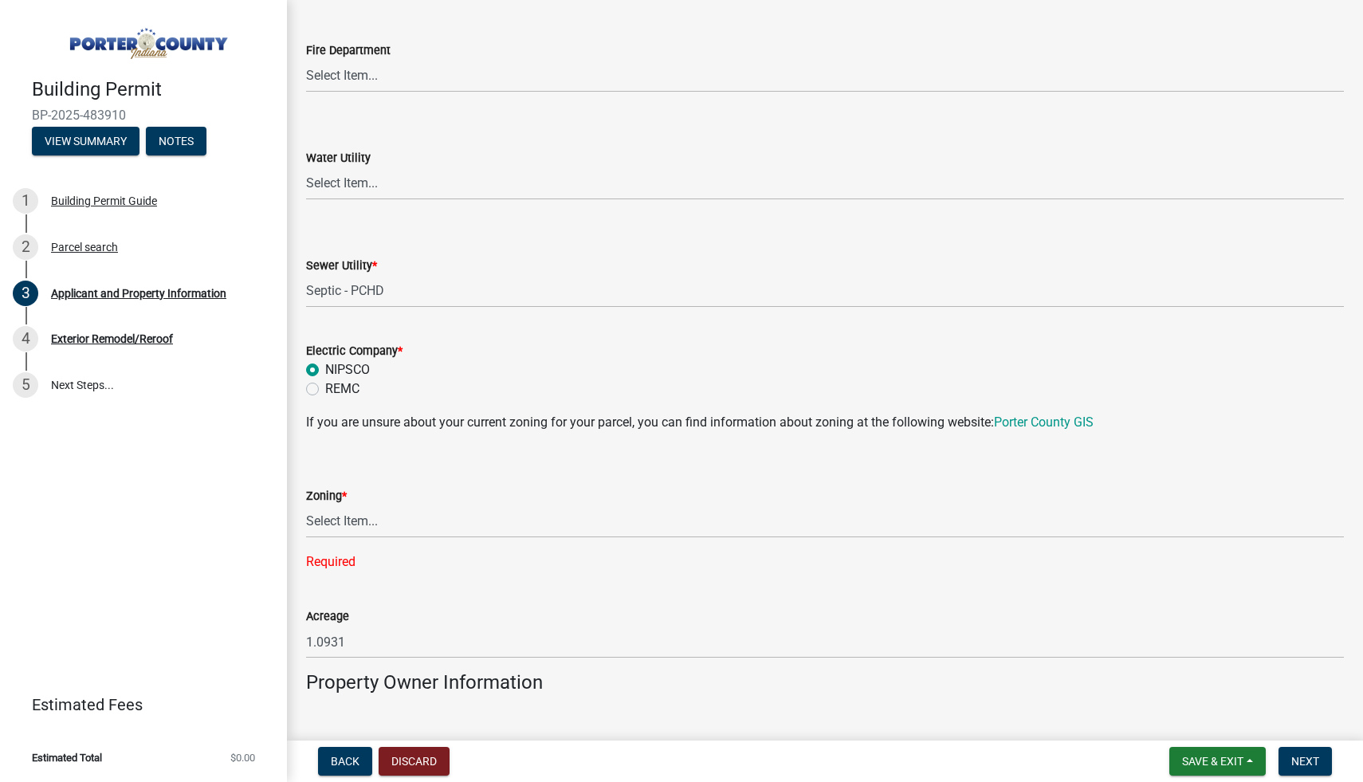
click at [382, 541] on div "Zoning * Select Item... A1 A2 CH CM CN I1 I2 I3 IN MP OT P1 P2 PUD R1 R2 R3 R4 …" at bounding box center [824, 508] width 1037 height 127
click at [382, 527] on select "Select Item... A1 A2 CH CM CN I1 I2 I3 IN MP OT P1 P2 PUD R1 R2 R3 R4 RL RR" at bounding box center [824, 521] width 1037 height 33
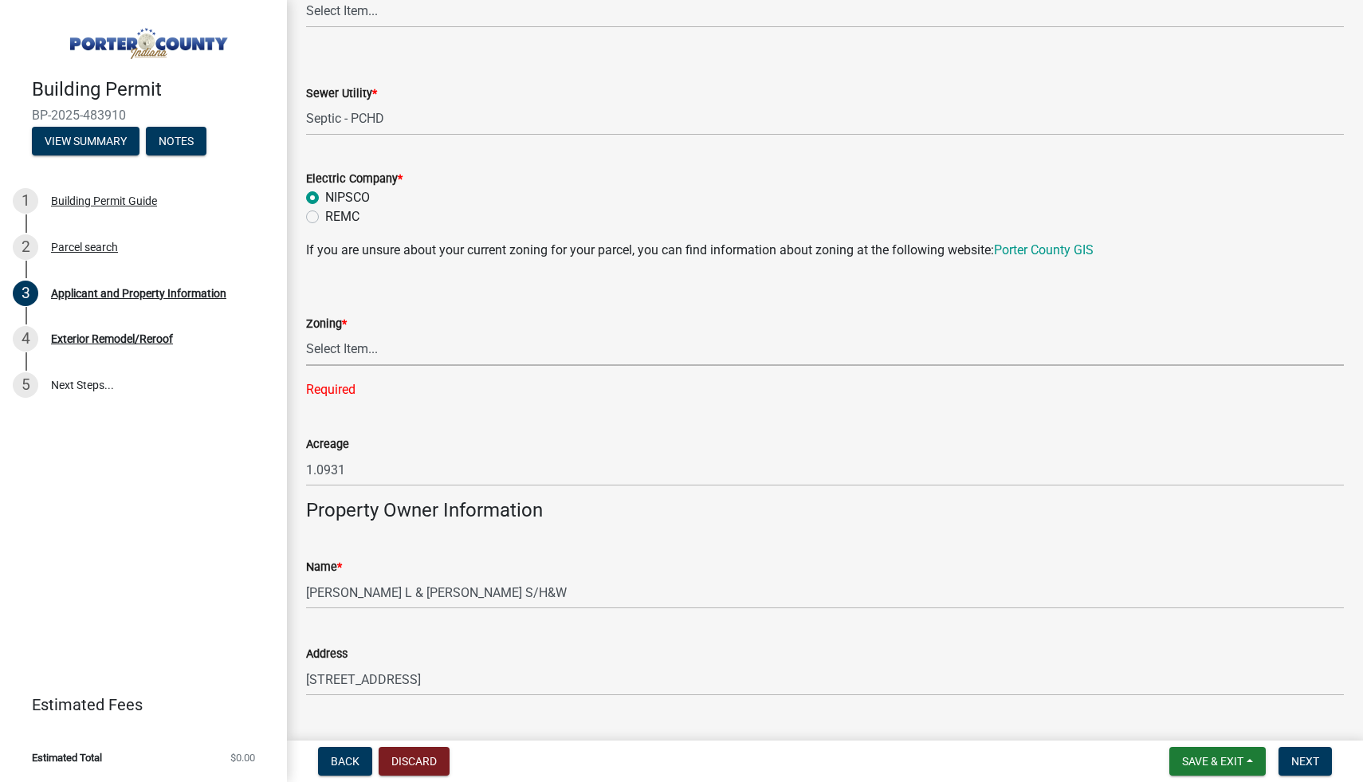
scroll to position [1190, 0]
click at [525, 351] on select "Select Item... A1 A2 CH CM CN I1 I2 I3 IN MP OT P1 P2 PUD R1 R2 R3 R4 RL RR" at bounding box center [824, 347] width 1037 height 33
click at [354, 358] on select "Select Item... A1 A2 CH CM CN I1 I2 I3 IN MP OT P1 P2 PUD R1 R2 R3 R4 RL RR" at bounding box center [824, 347] width 1037 height 33
click at [371, 355] on select "Select Item... A1 A2 CH CM CN I1 I2 I3 IN MP OT P1 P2 PUD R1 R2 R3 R4 RL RR" at bounding box center [824, 347] width 1037 height 33
click at [382, 334] on select "Select Item... A1 A2 CH CM CN I1 I2 I3 IN MP OT P1 P2 PUD R1 R2 R3 R4 RL RR" at bounding box center [824, 347] width 1037 height 33
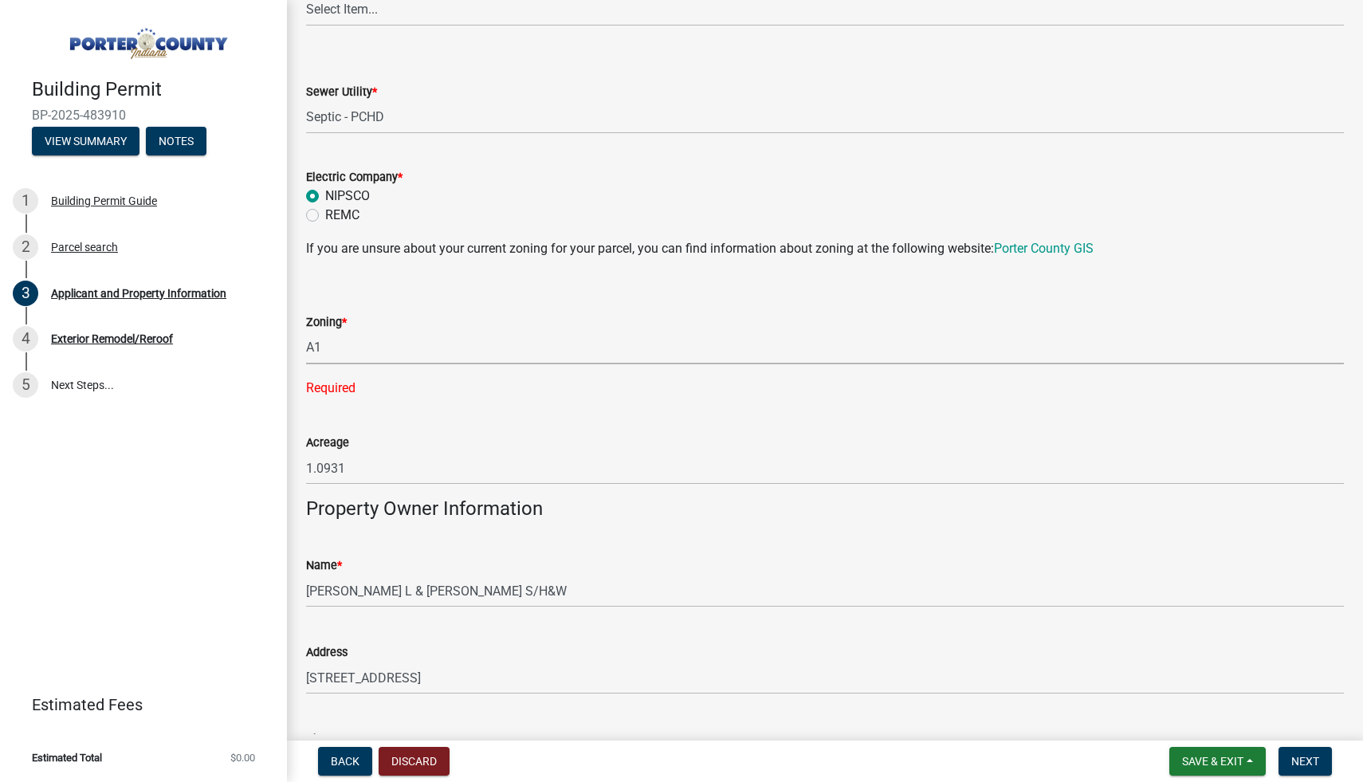
click at [306, 331] on select "Select Item... A1 A2 CH CM CN I1 I2 I3 IN MP OT P1 P2 PUD R1 R2 R3 R4 RL RR" at bounding box center [824, 347] width 1037 height 33
select select "271bd504-2c49-4a3f-937e-0db1d3436bac"
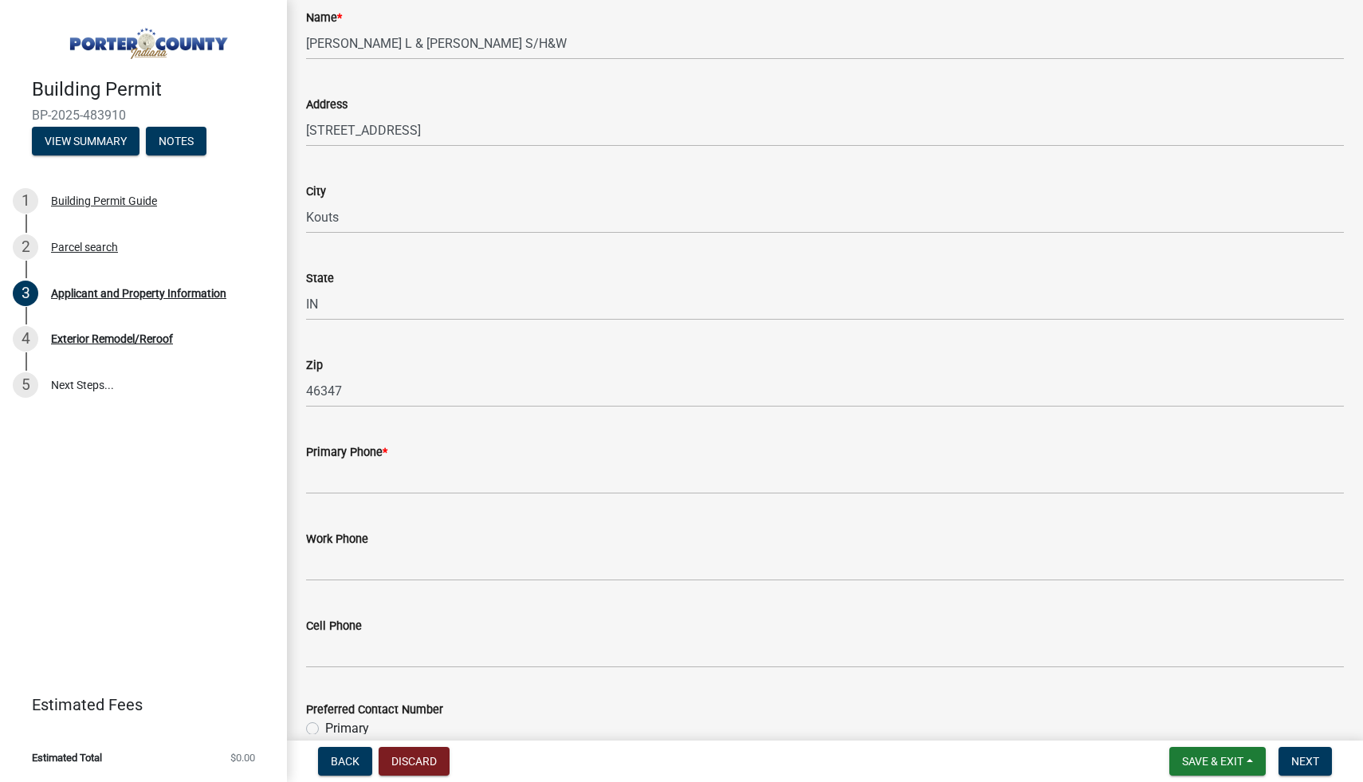
scroll to position [1707, 0]
click at [419, 480] on input "Primary Phone *" at bounding box center [824, 477] width 1037 height 33
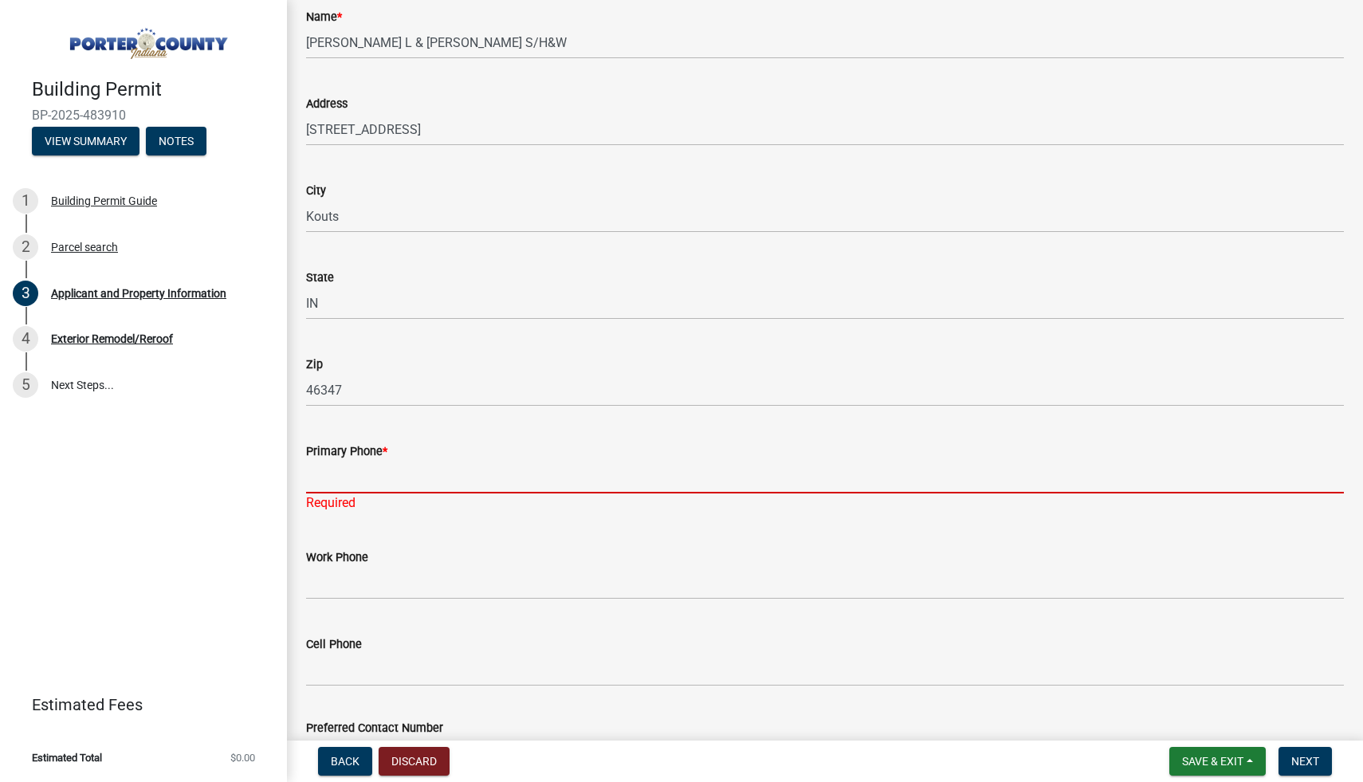
paste input "[PHONE_NUMBER]"
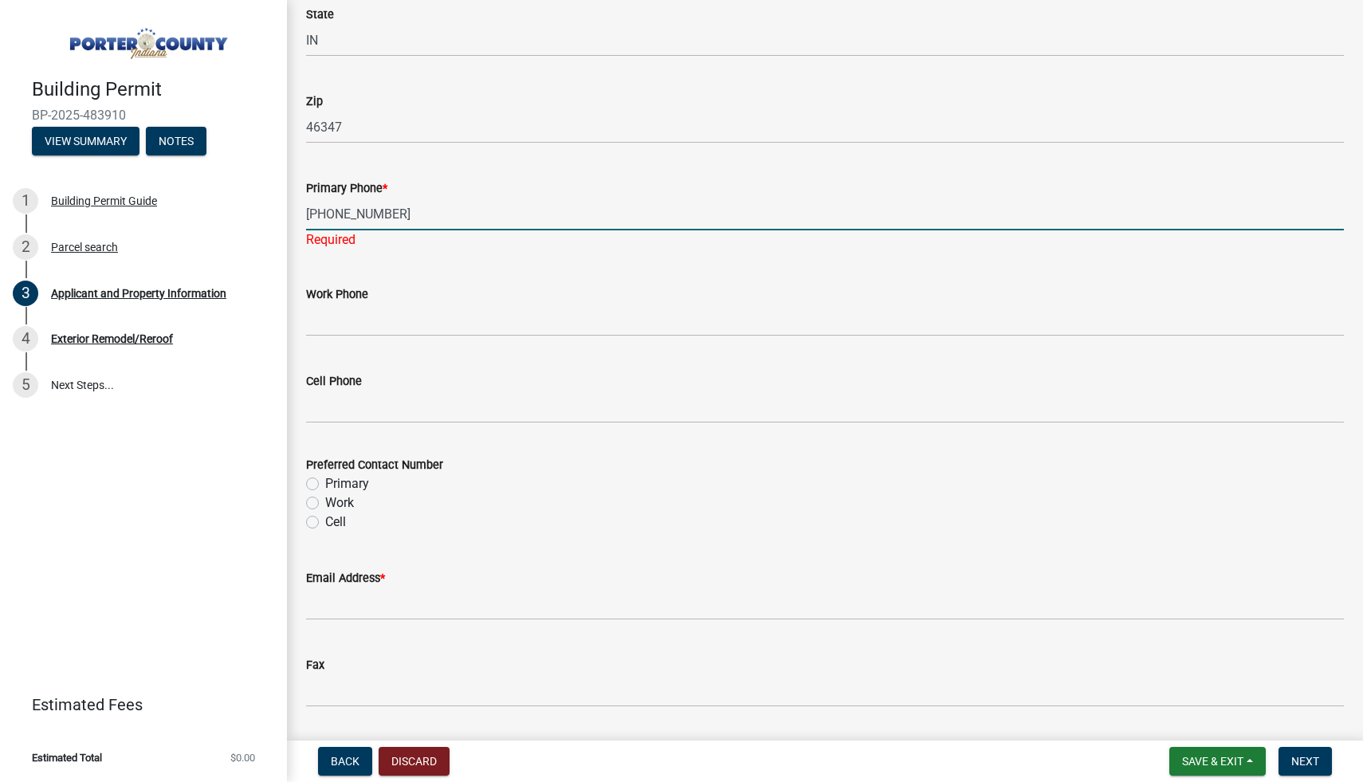
scroll to position [1974, 0]
type input "[PHONE_NUMBER]"
click at [354, 478] on div "Preferred Contact Number Primary Work Cell" at bounding box center [824, 489] width 1037 height 76
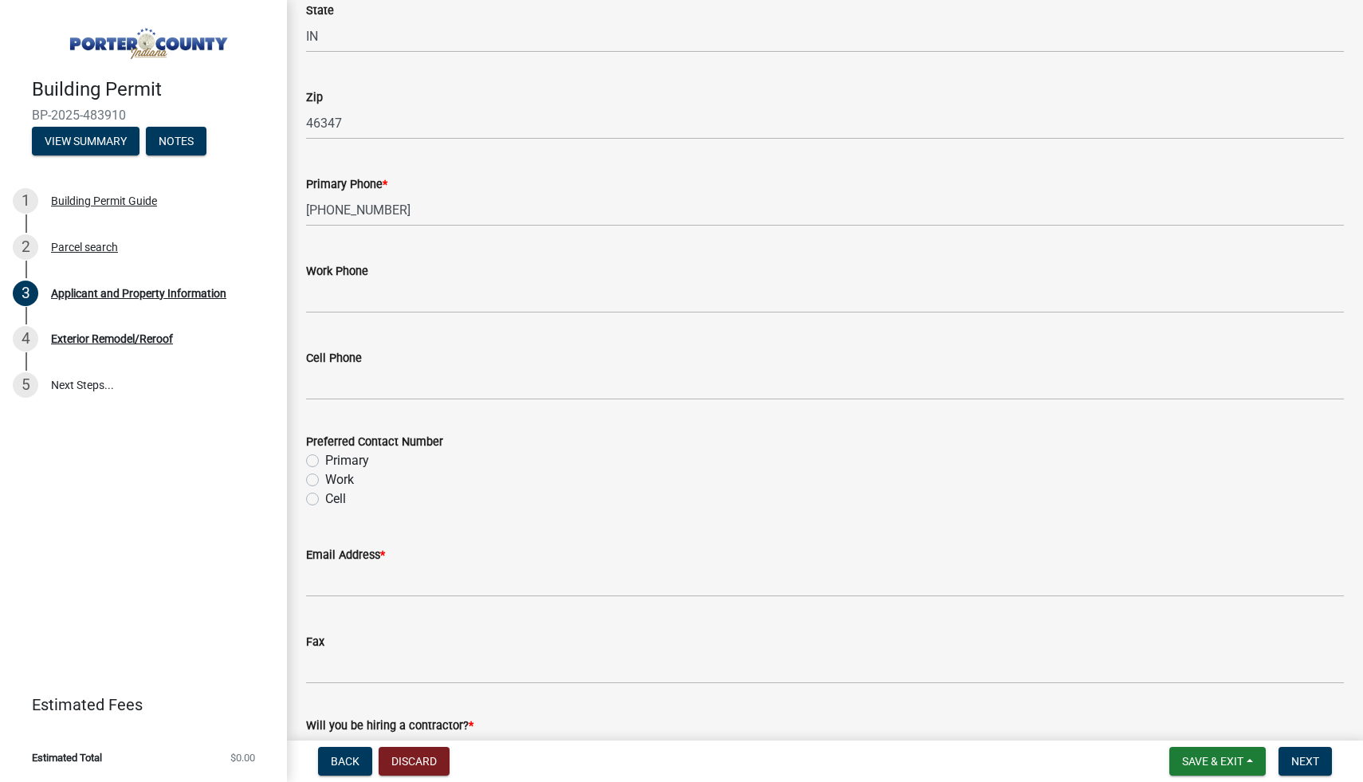
click at [348, 461] on label "Primary" at bounding box center [347, 460] width 44 height 19
click at [335, 461] on input "Primary" at bounding box center [330, 456] width 10 height 10
radio input "true"
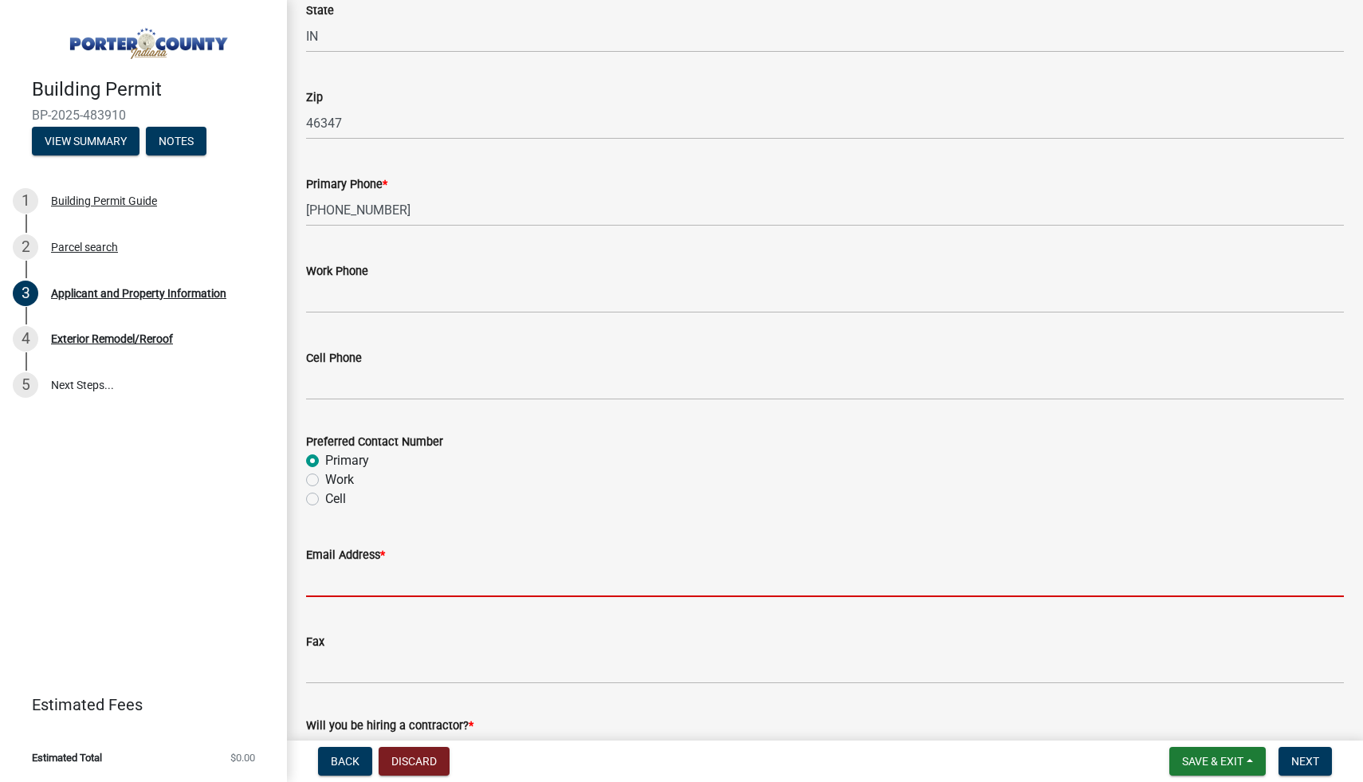
click at [343, 582] on input "Email Address *" at bounding box center [824, 580] width 1037 height 33
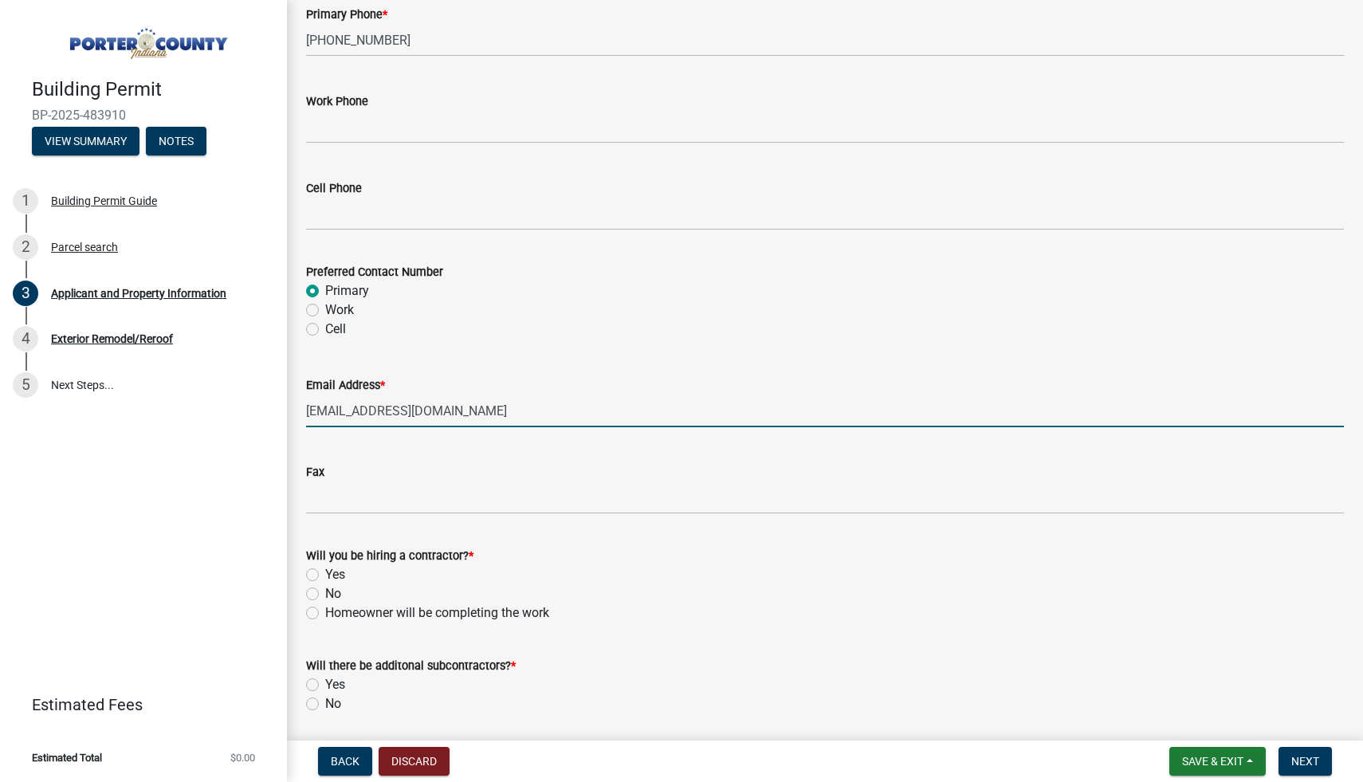
scroll to position [2158, 0]
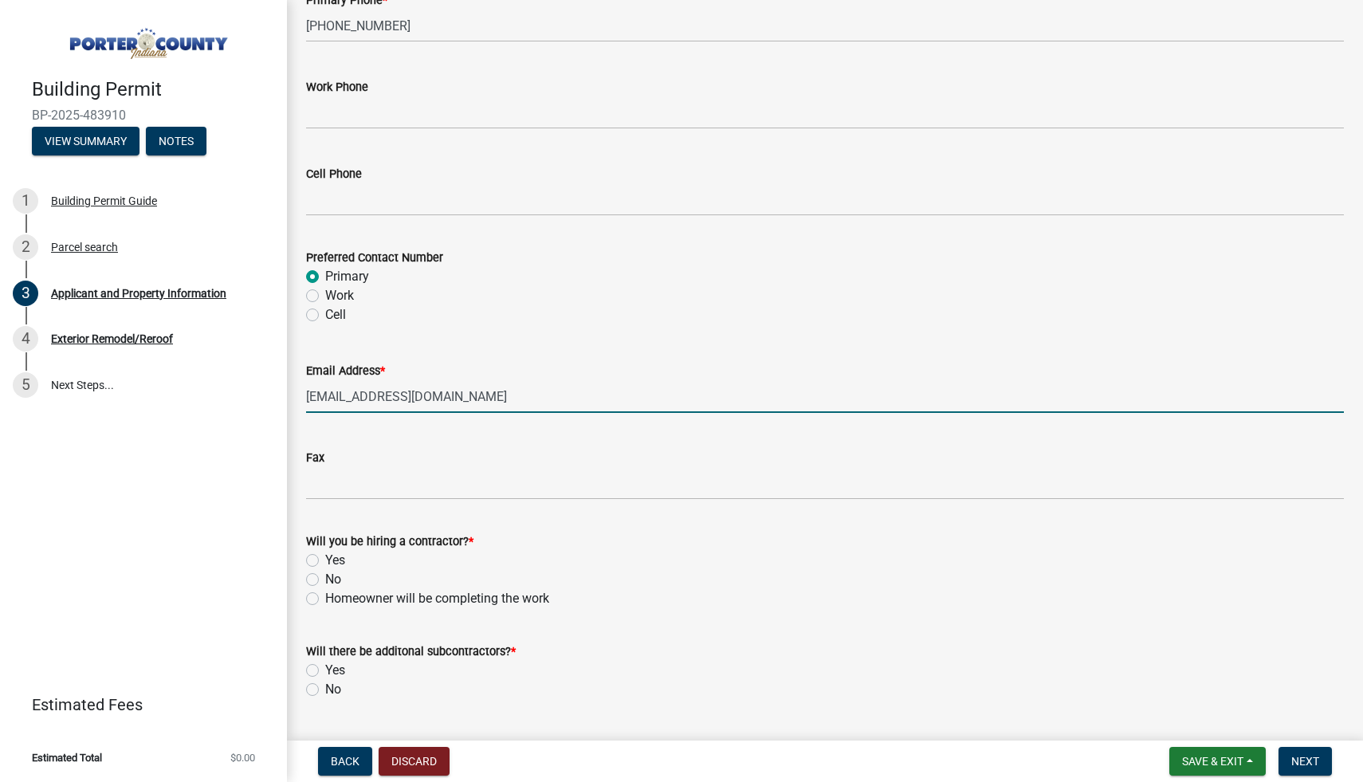
type input "[EMAIL_ADDRESS][DOMAIN_NAME]"
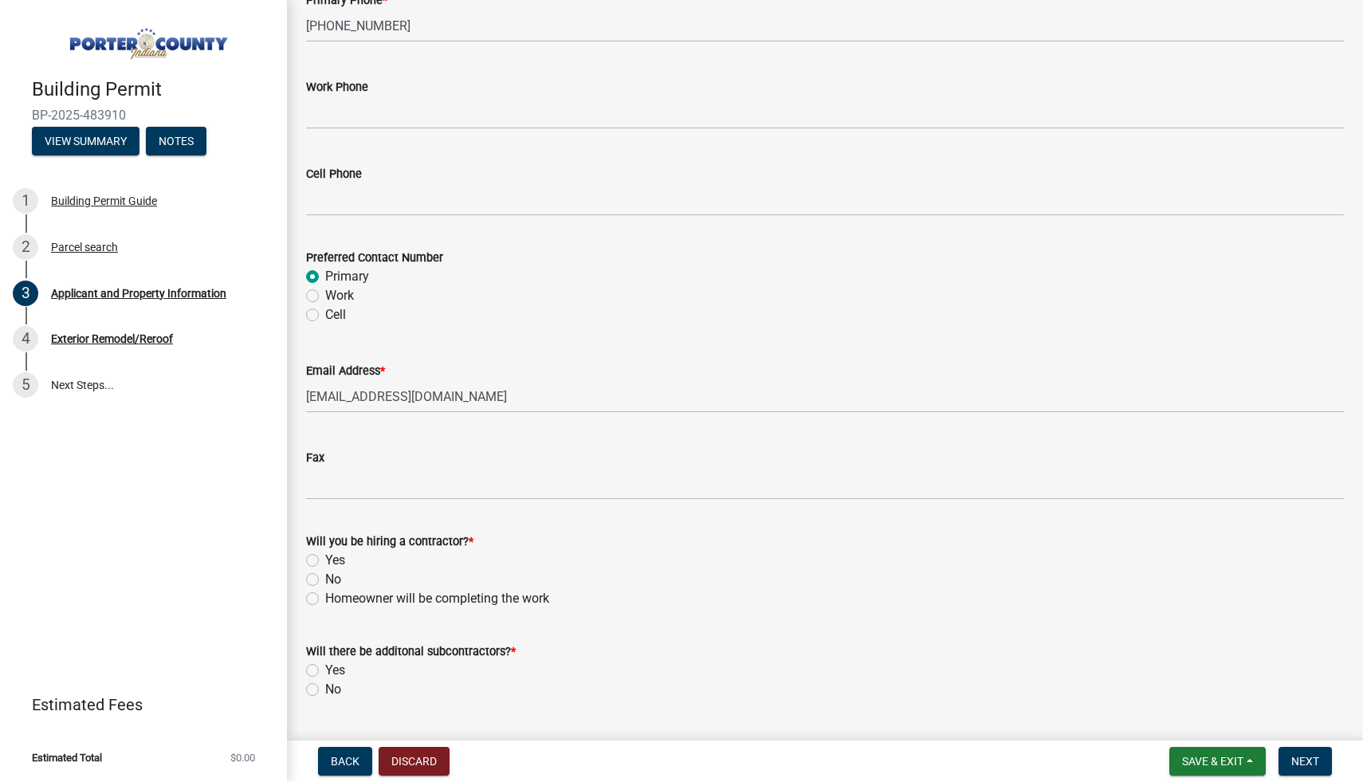
click at [332, 559] on label "Yes" at bounding box center [335, 560] width 20 height 19
click at [332, 559] on input "Yes" at bounding box center [330, 556] width 10 height 10
radio input "true"
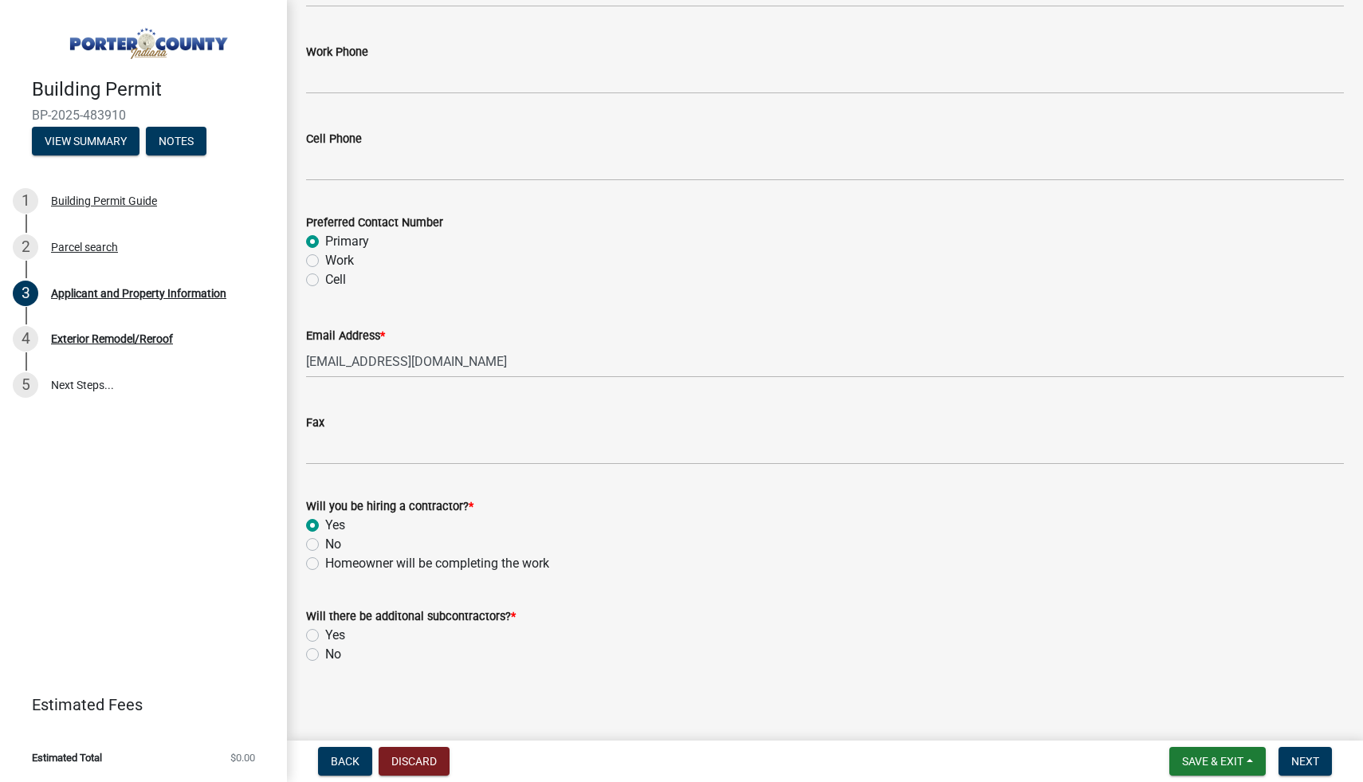
scroll to position [2198, 0]
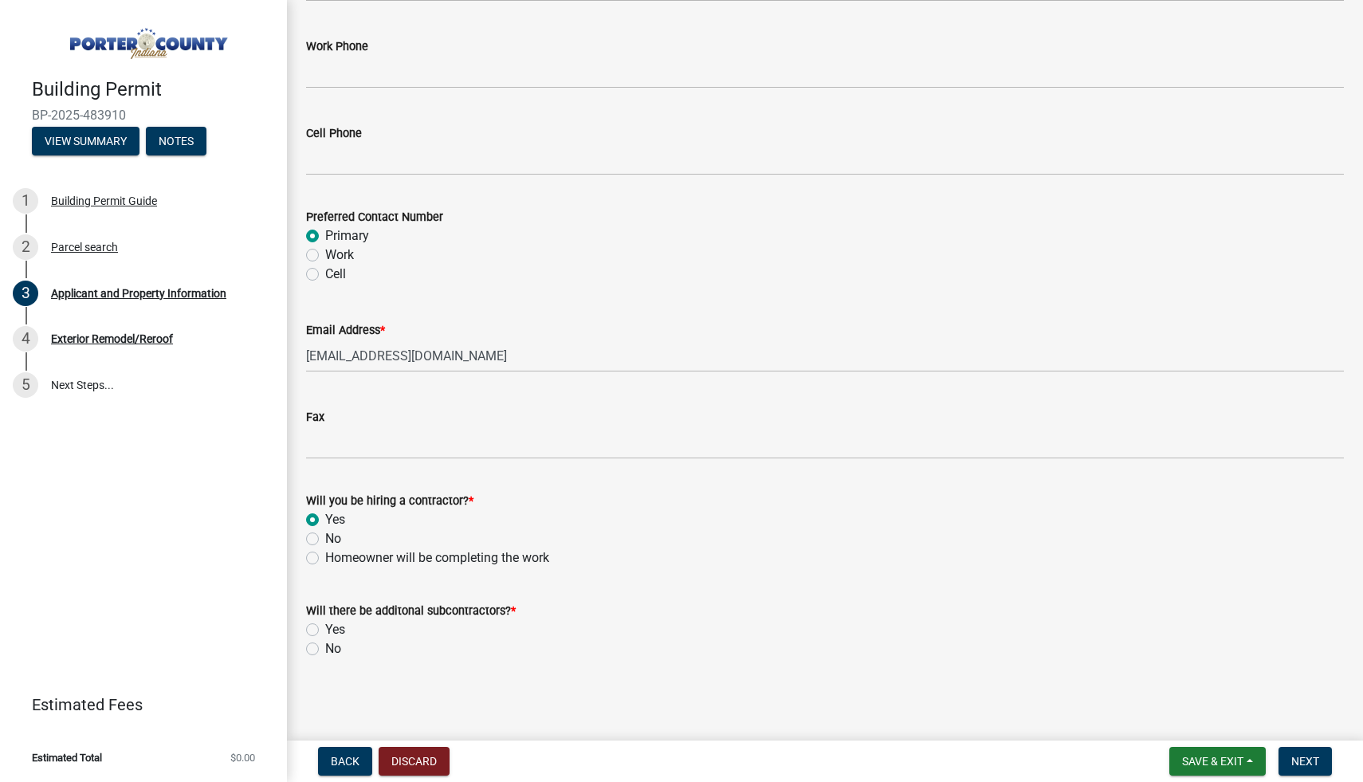
click at [326, 645] on label "No" at bounding box center [333, 648] width 16 height 19
click at [326, 645] on input "No" at bounding box center [330, 644] width 10 height 10
radio input "true"
click at [1308, 763] on span "Next" at bounding box center [1305, 761] width 28 height 13
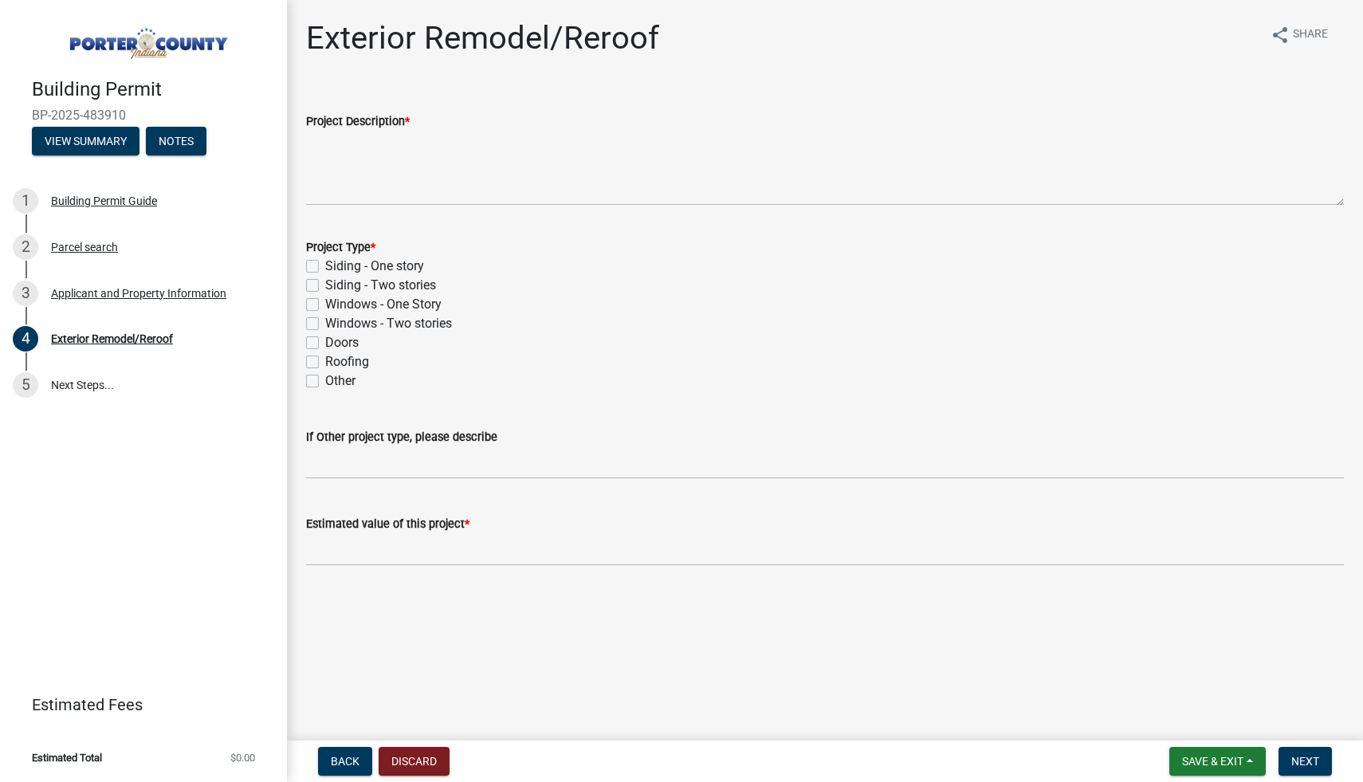
click at [342, 365] on label "Roofing" at bounding box center [347, 361] width 44 height 19
click at [335, 363] on input "Roofing" at bounding box center [330, 357] width 10 height 10
checkbox input "true"
checkbox input "false"
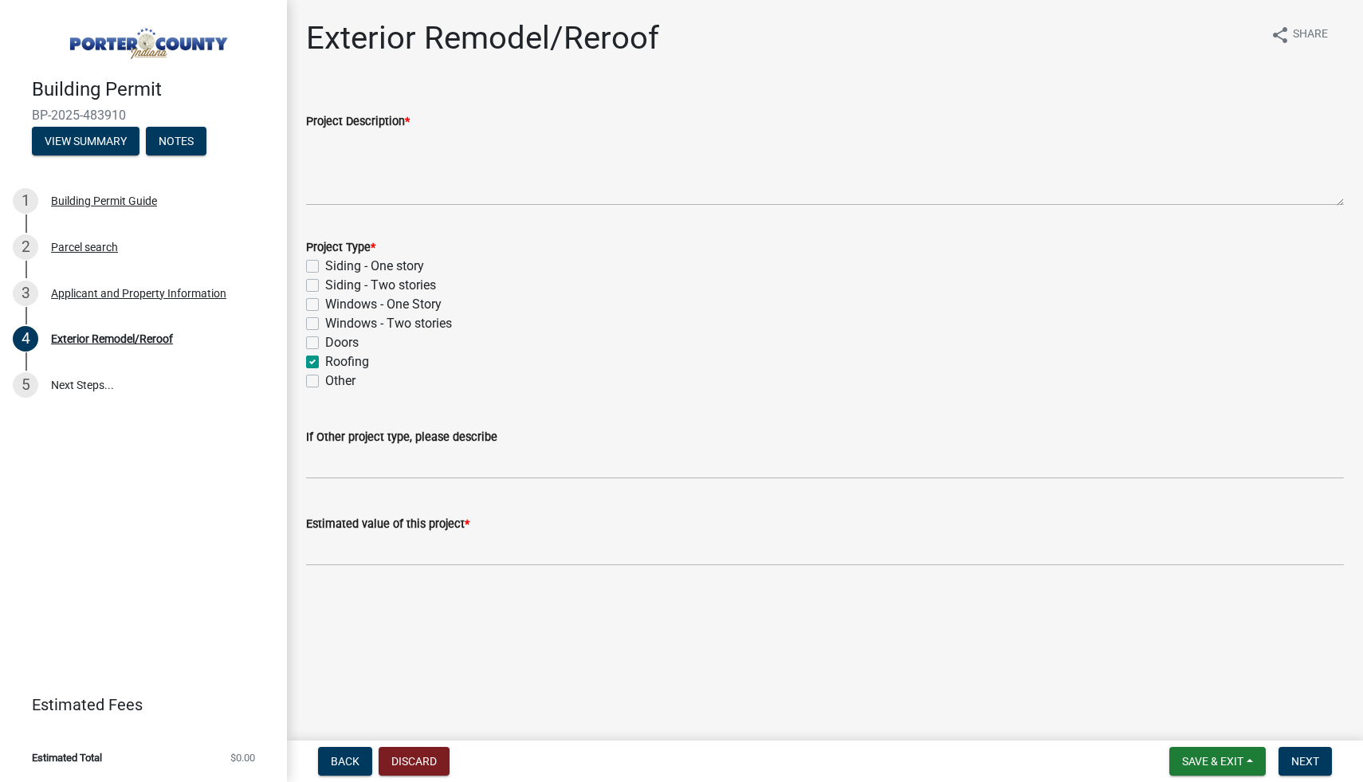
checkbox input "false"
checkbox input "true"
checkbox input "false"
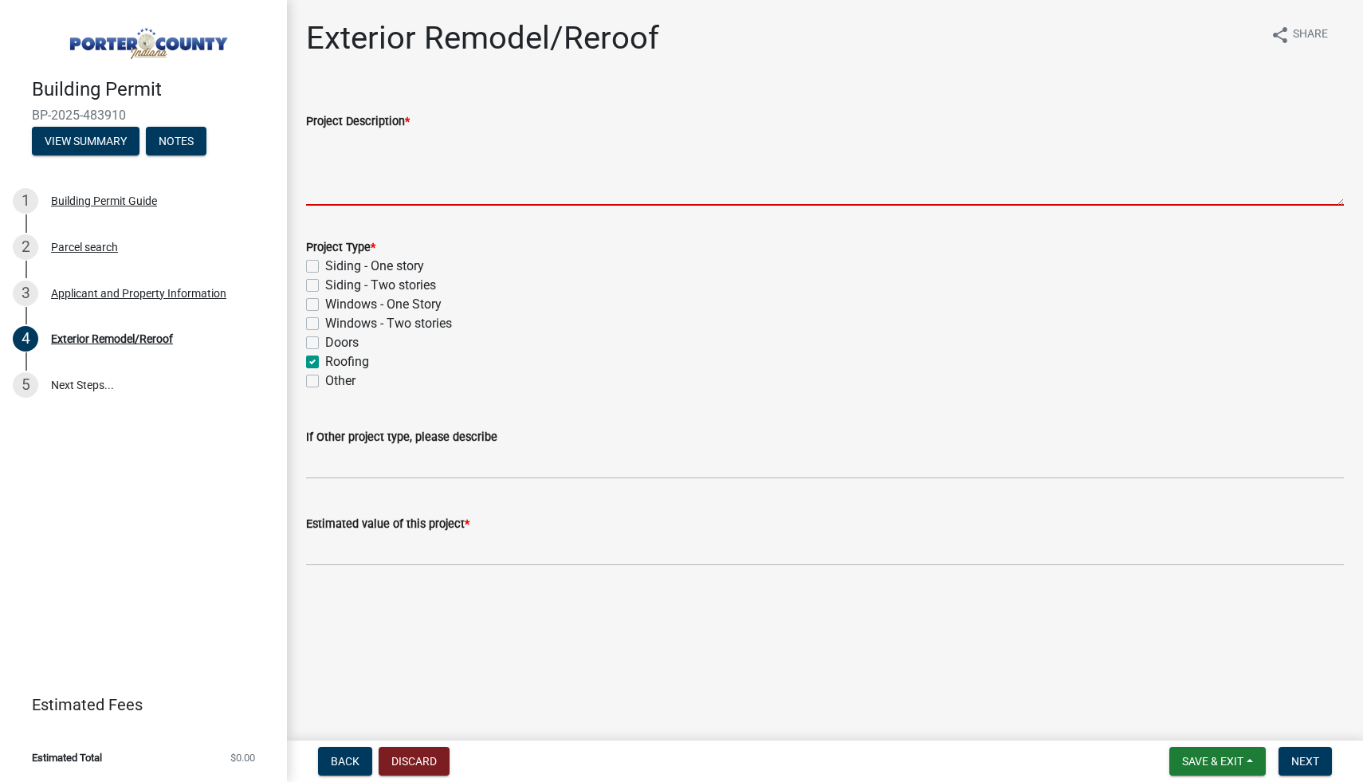
click at [414, 194] on textarea "Project Description *" at bounding box center [824, 168] width 1037 height 75
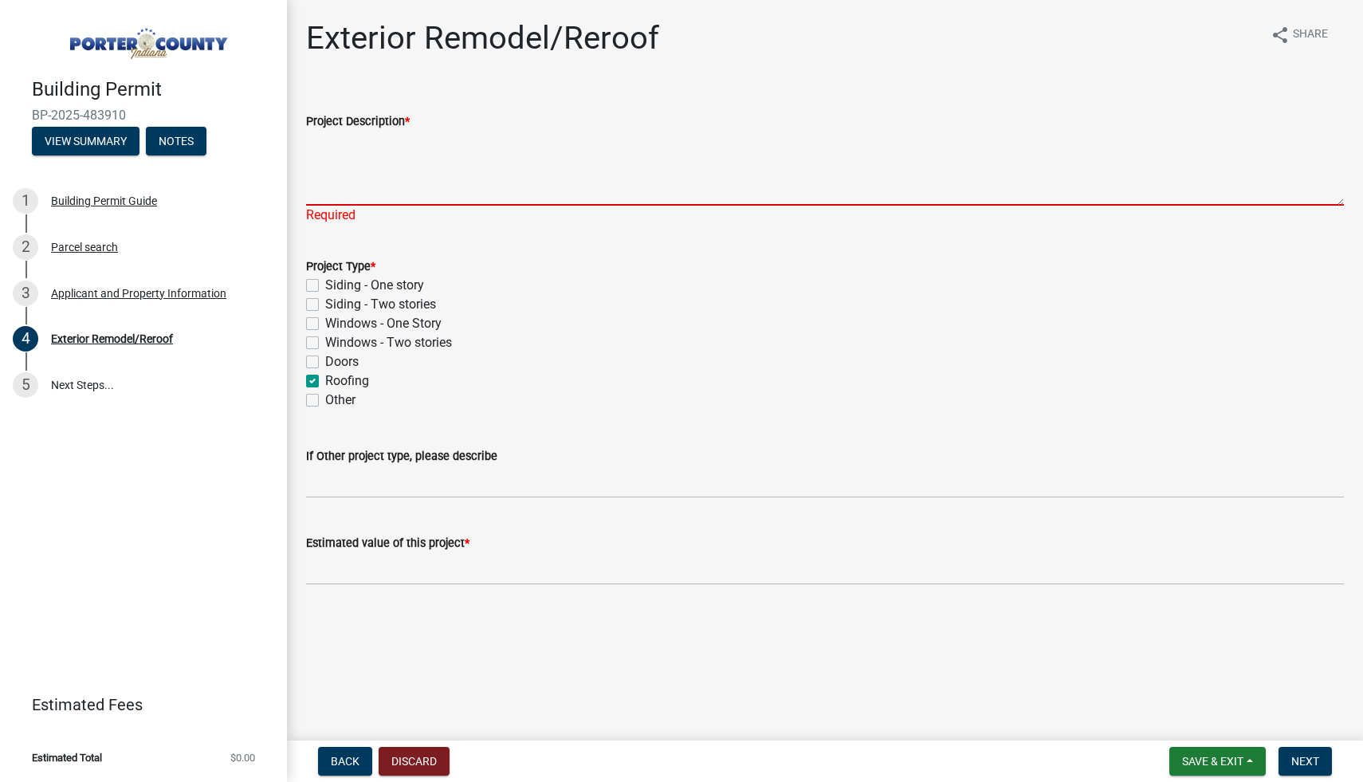
paste textarea "roof, and partial siding, soffit, and fascia work."
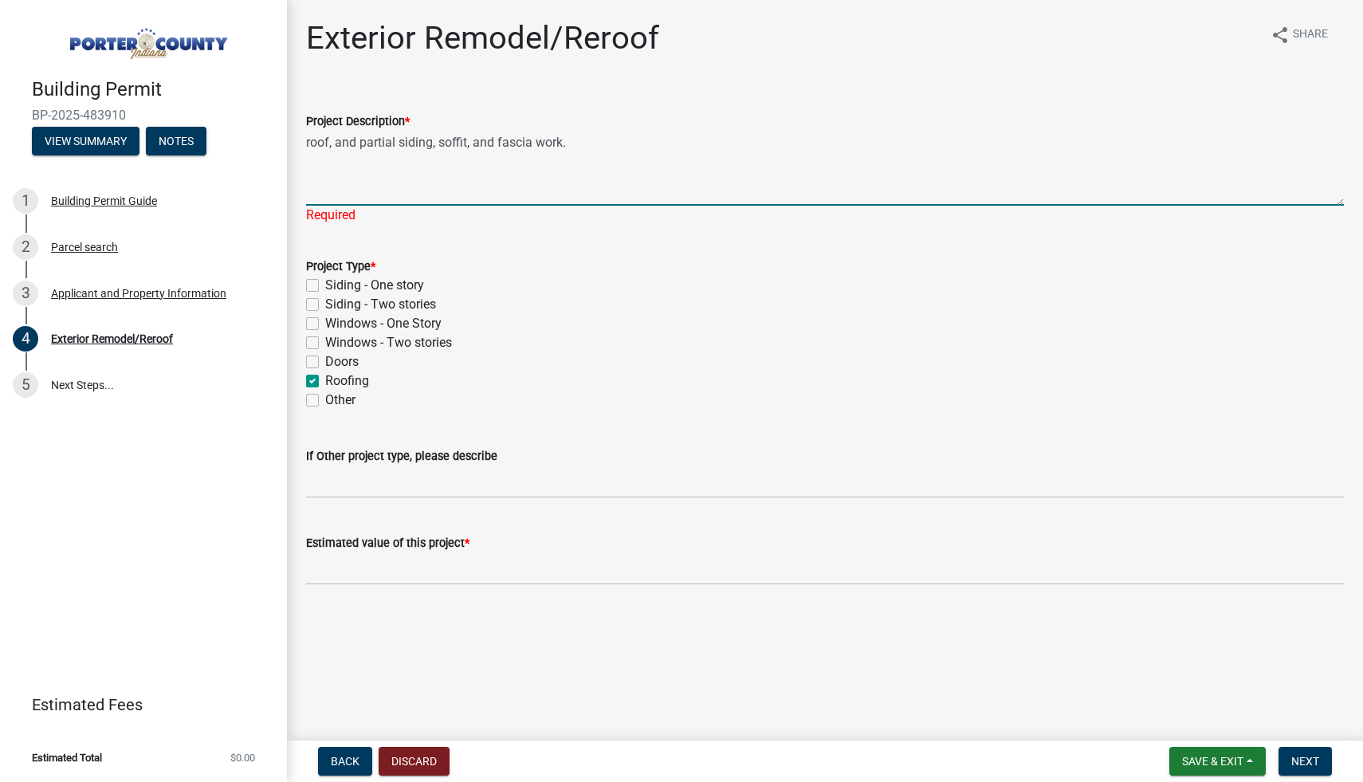
type textarea "roof, and partial siding, soffit, and fascia work."
click at [314, 394] on wm-data-entity-input "Project Type * Siding - One story Siding - Two stories Windows - One Story Wind…" at bounding box center [824, 330] width 1037 height 186
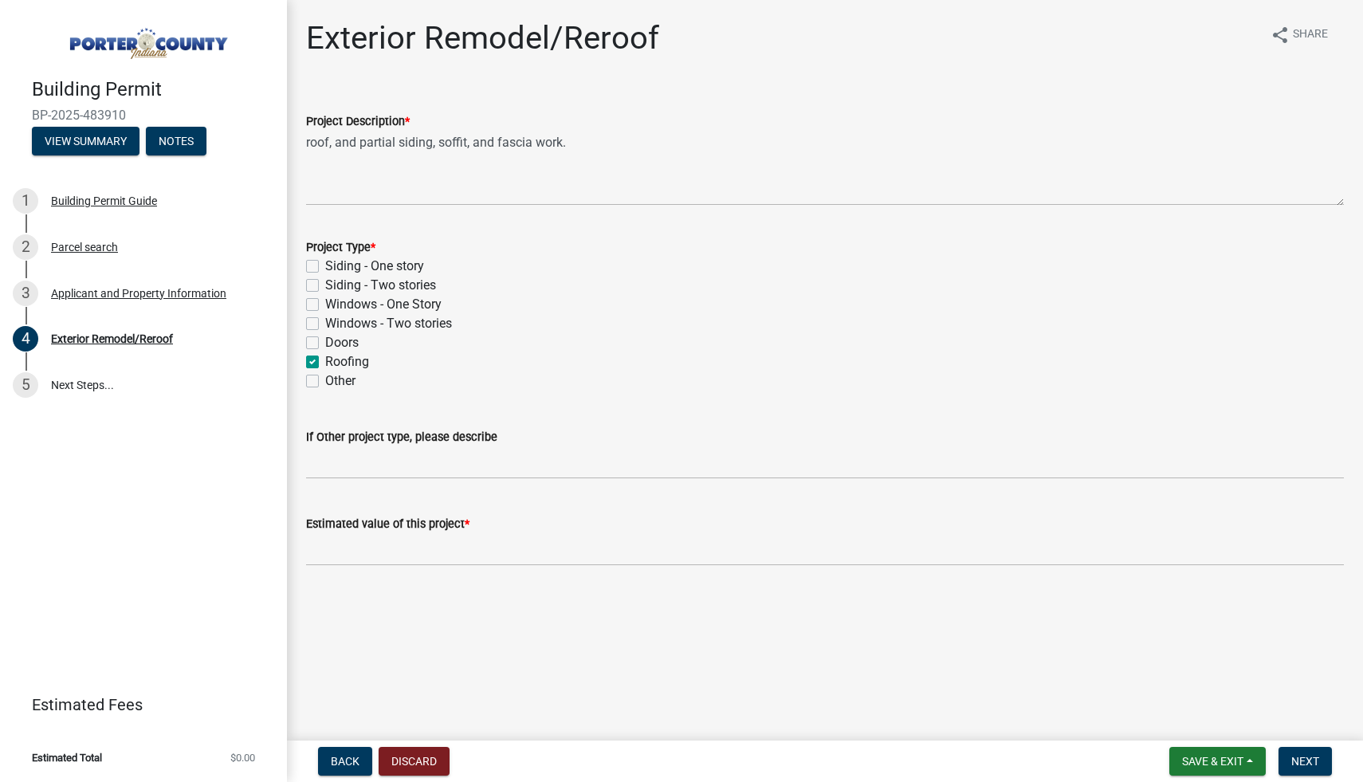
click at [325, 378] on label "Other" at bounding box center [340, 380] width 30 height 19
click at [325, 378] on input "Other" at bounding box center [330, 376] width 10 height 10
checkbox input "true"
checkbox input "false"
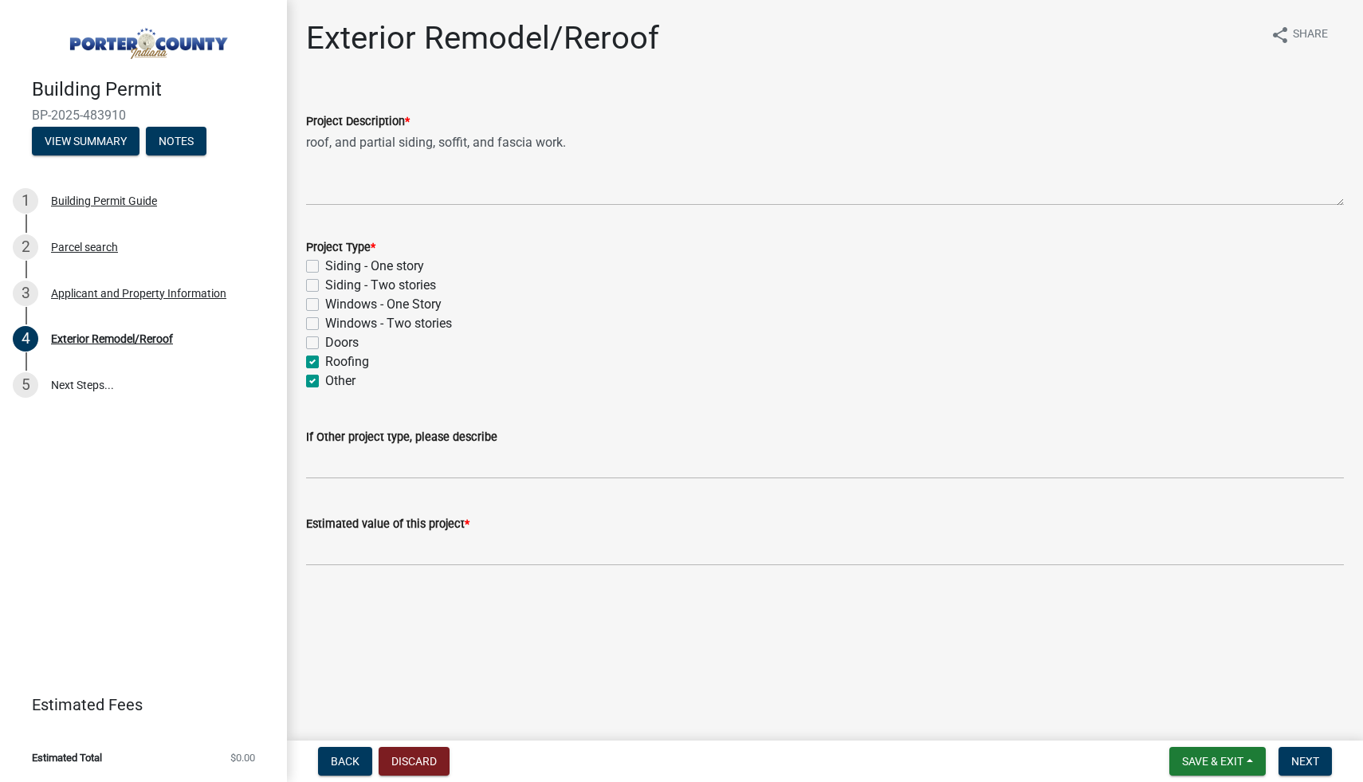
checkbox input "false"
checkbox input "true"
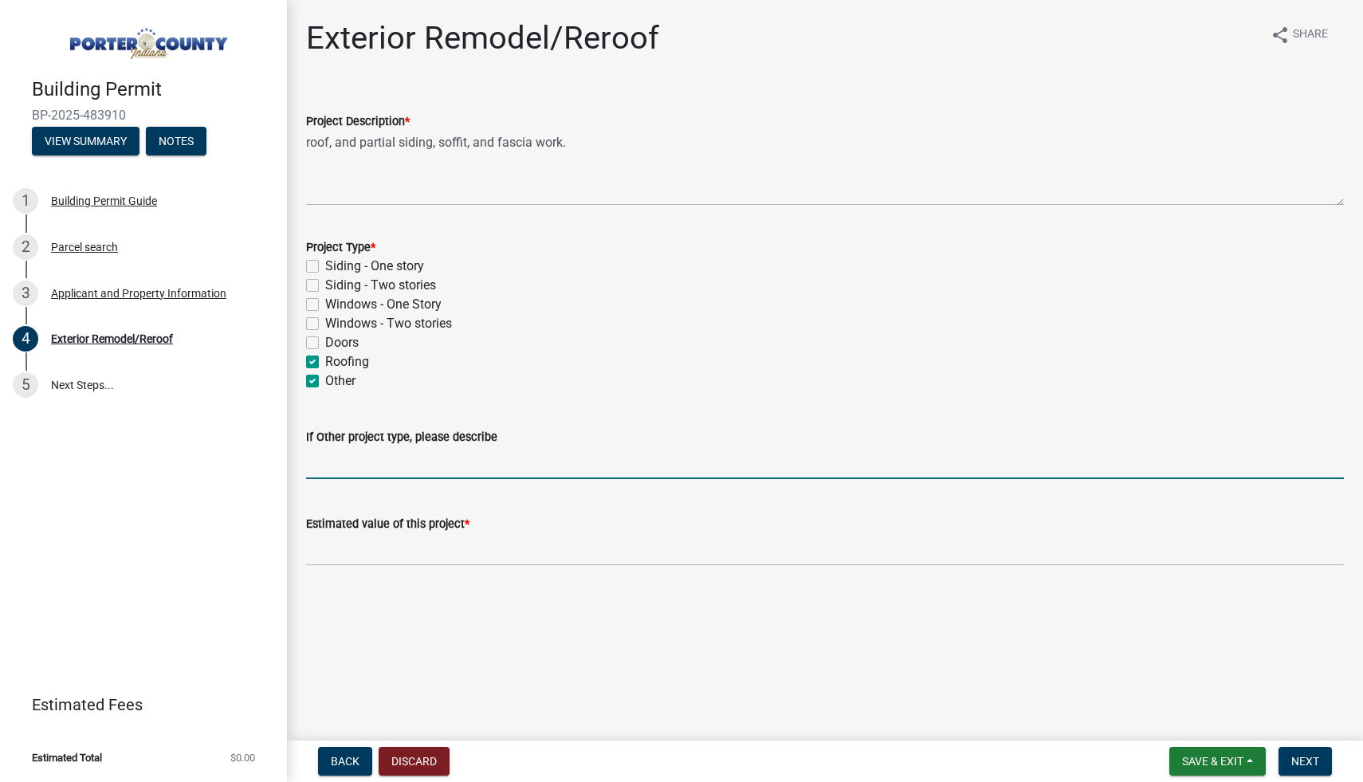
click at [378, 462] on input "If Other project type, please describe" at bounding box center [824, 462] width 1037 height 33
paste input "roof, and partial siding, soffit, and fascia work."
type input "roof, and partial siding, soffit, and fascia work."
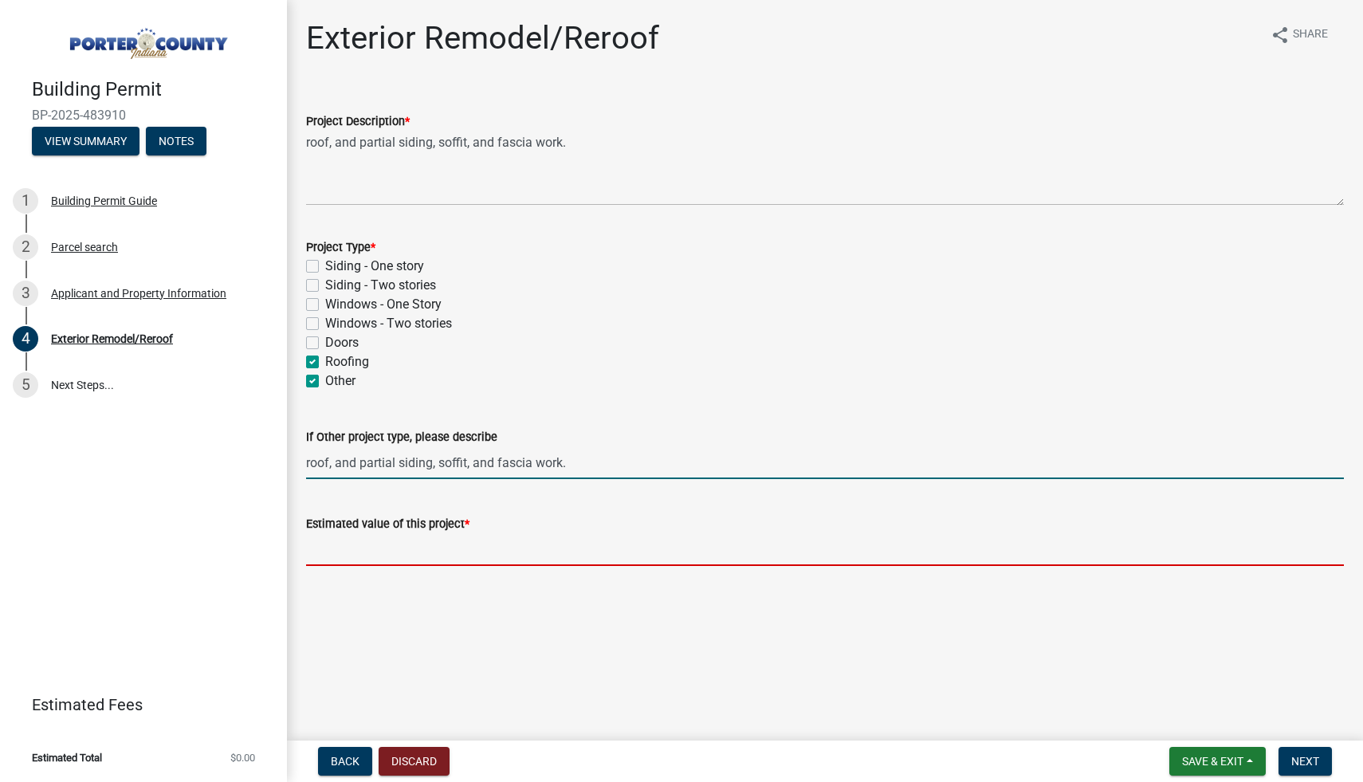
click at [390, 551] on input "text" at bounding box center [824, 549] width 1037 height 33
paste input "roof, and partial siding, soffit, and fascia work."
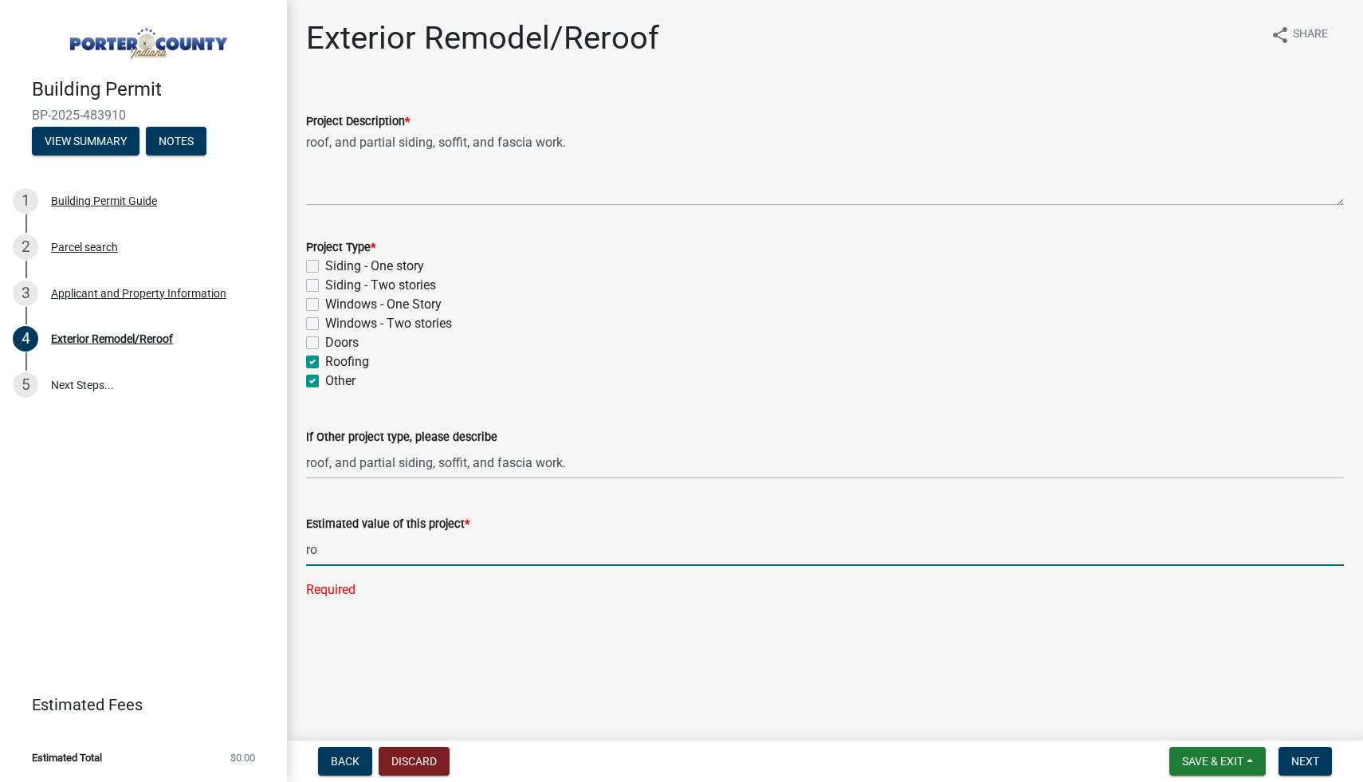
type input "r"
type input "26483"
click at [629, 445] on div "If Other project type, please describe" at bounding box center [824, 436] width 1037 height 19
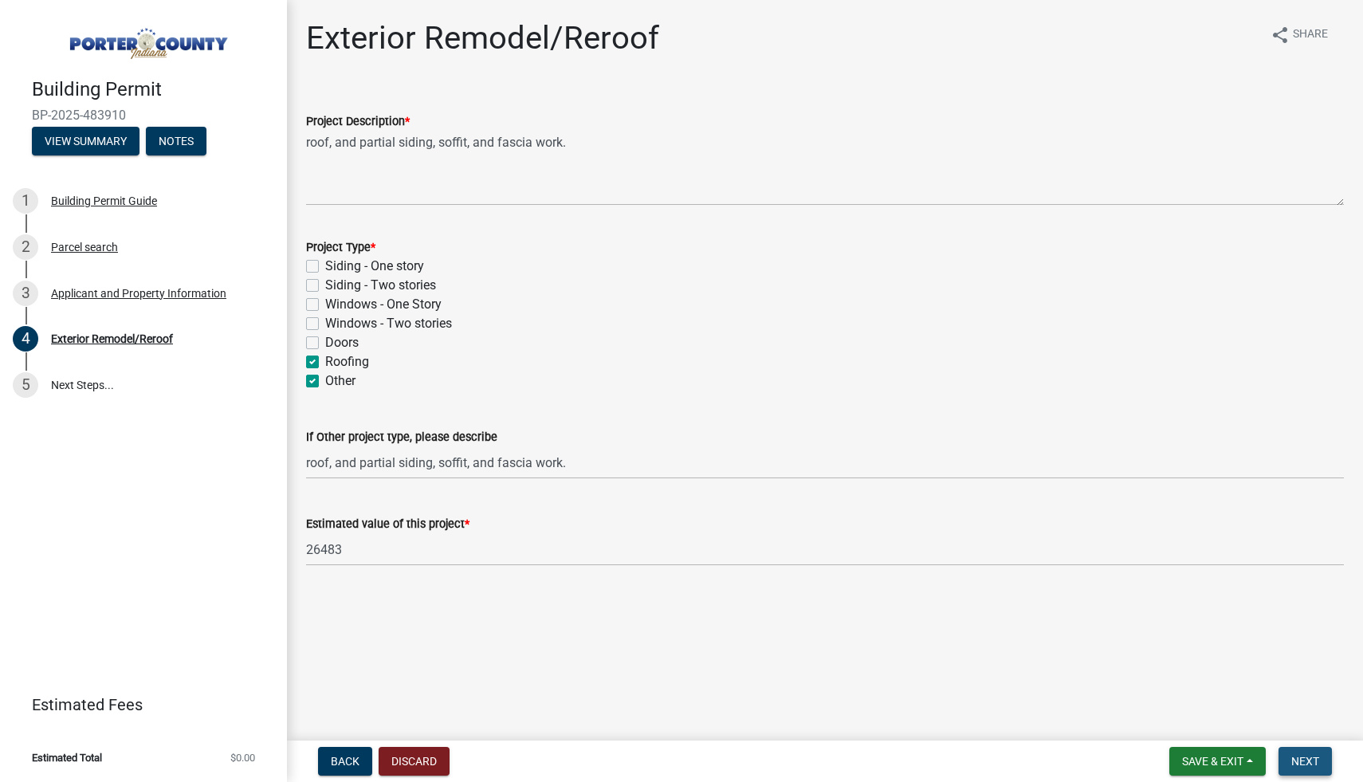
click at [1301, 760] on span "Next" at bounding box center [1305, 761] width 28 height 13
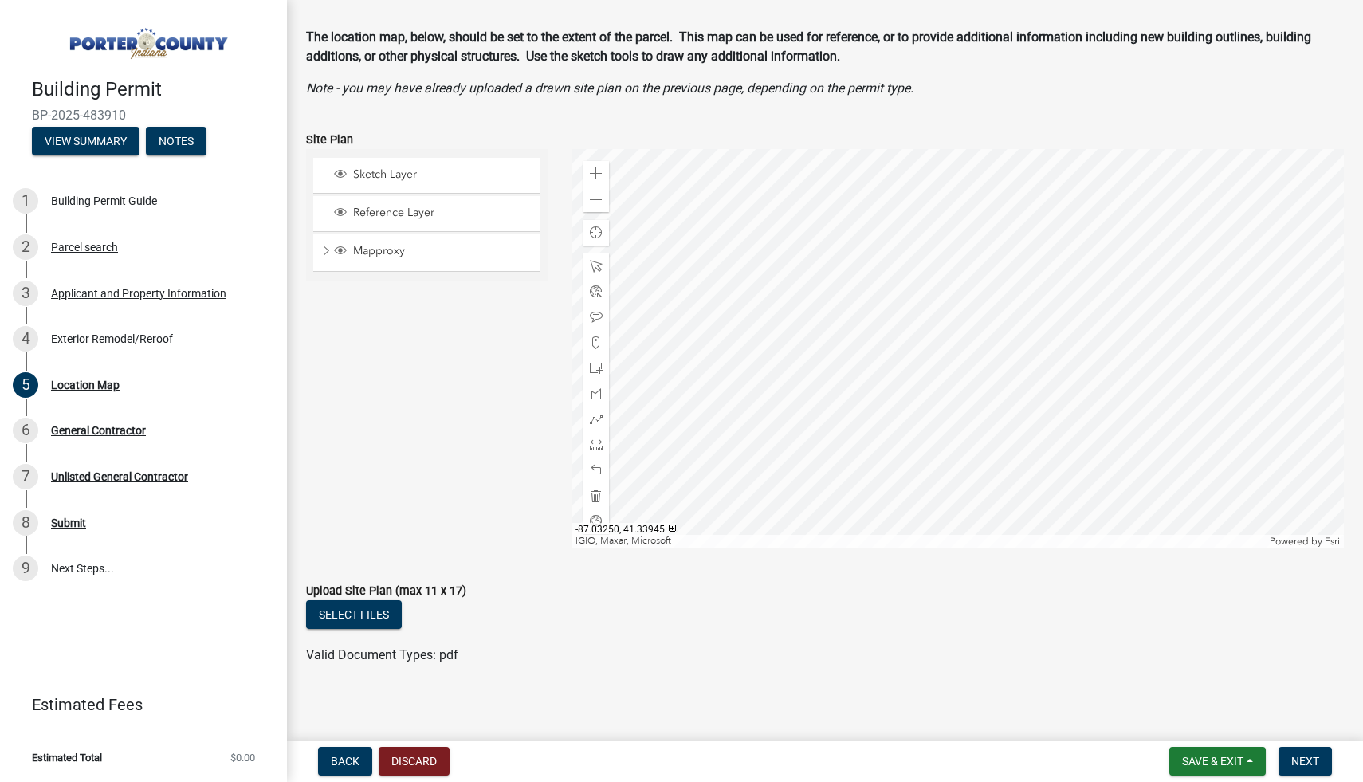
scroll to position [69, 0]
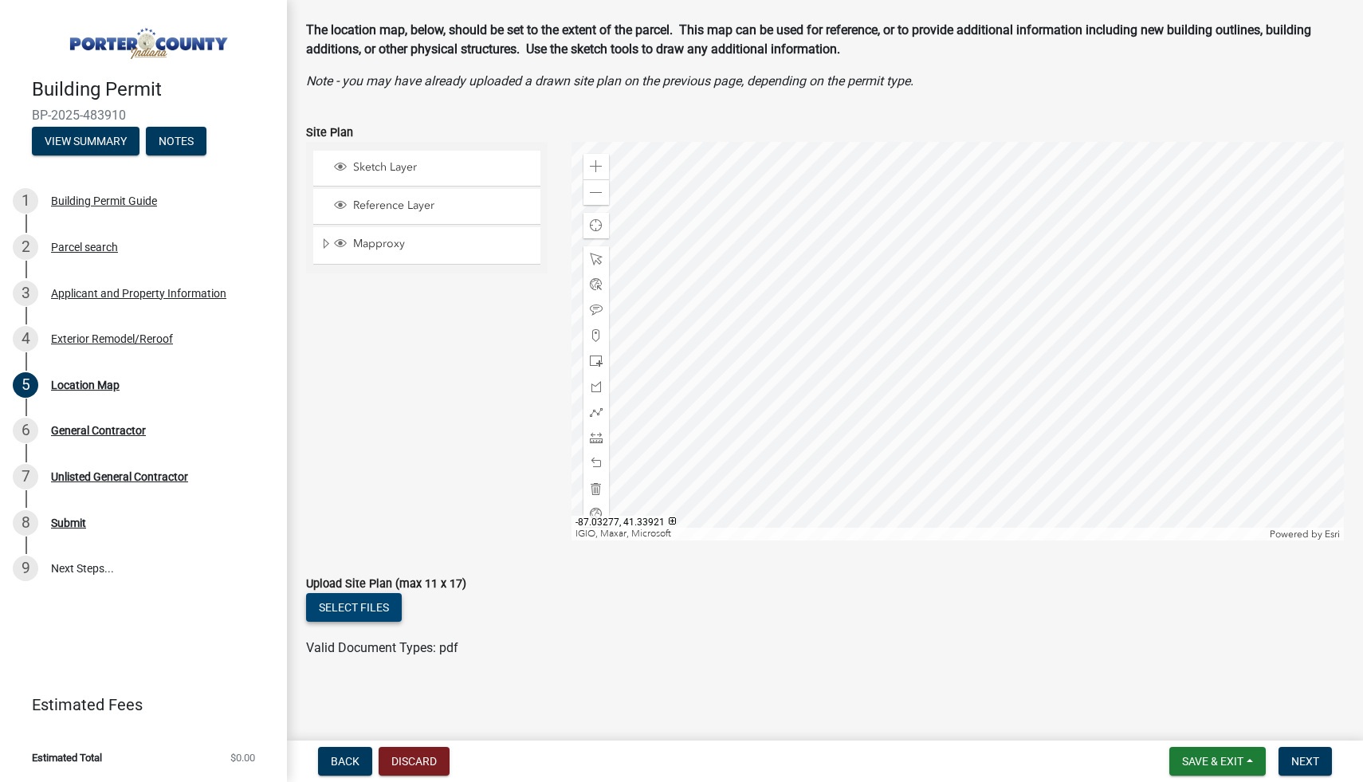
click at [385, 606] on button "Select files" at bounding box center [354, 607] width 96 height 29
click at [381, 613] on button "Select files" at bounding box center [354, 607] width 96 height 29
click at [378, 659] on link "Signed SOW.pdf" at bounding box center [353, 658] width 92 height 15
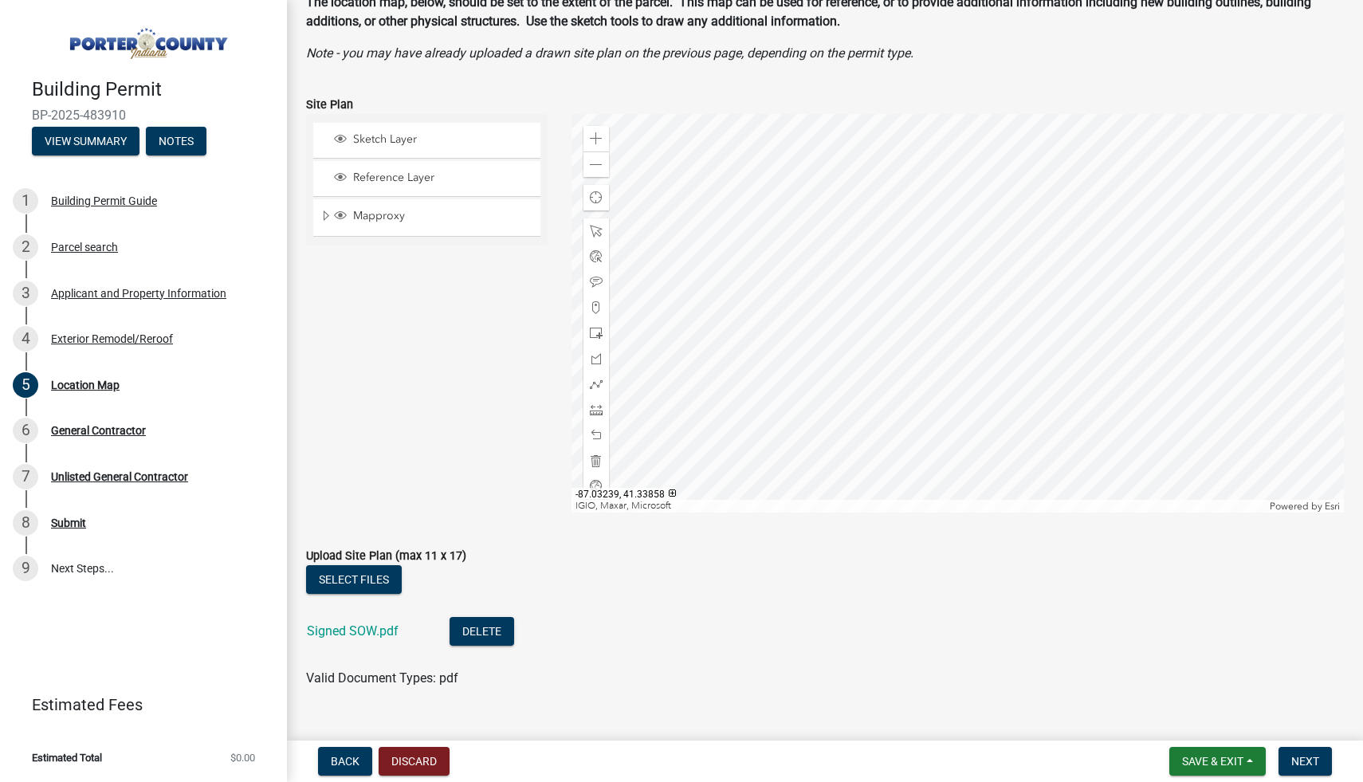
scroll to position [127, 0]
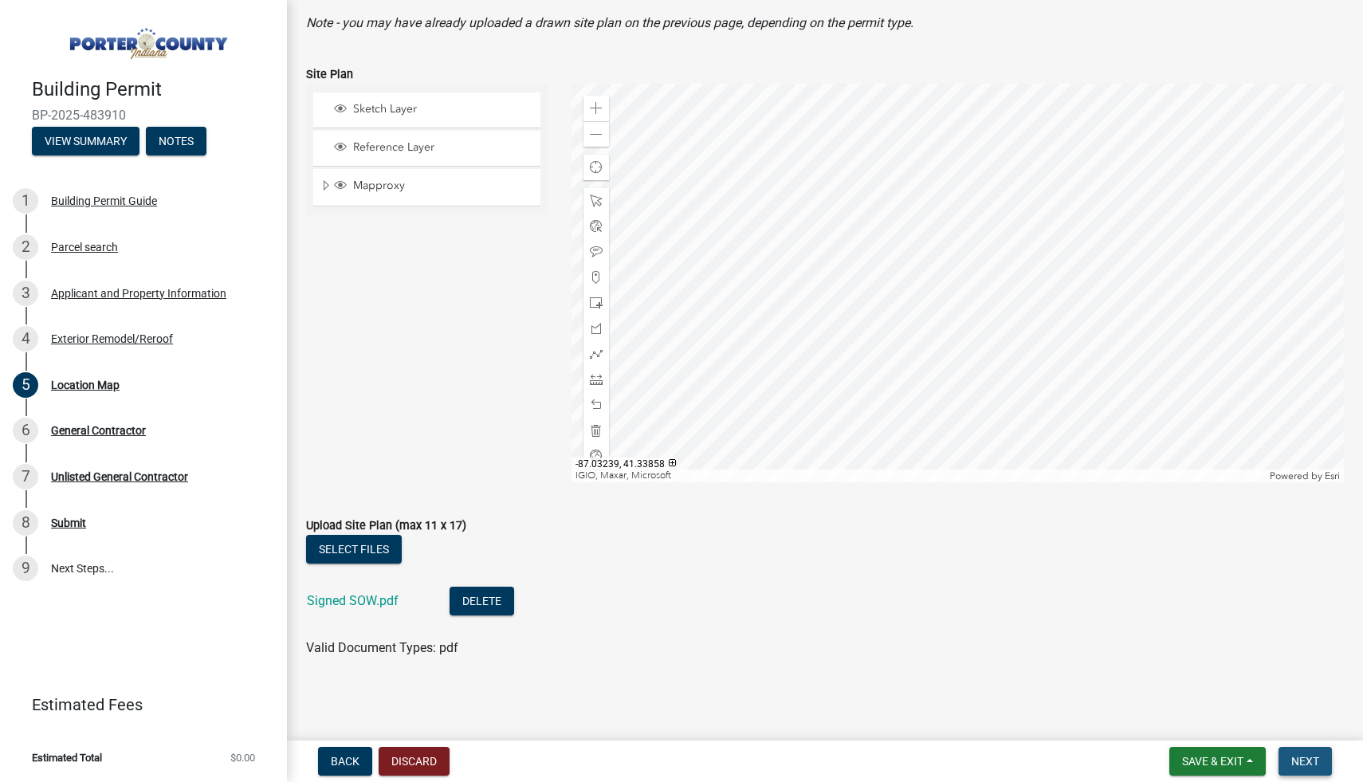
click at [1301, 759] on span "Next" at bounding box center [1305, 761] width 28 height 13
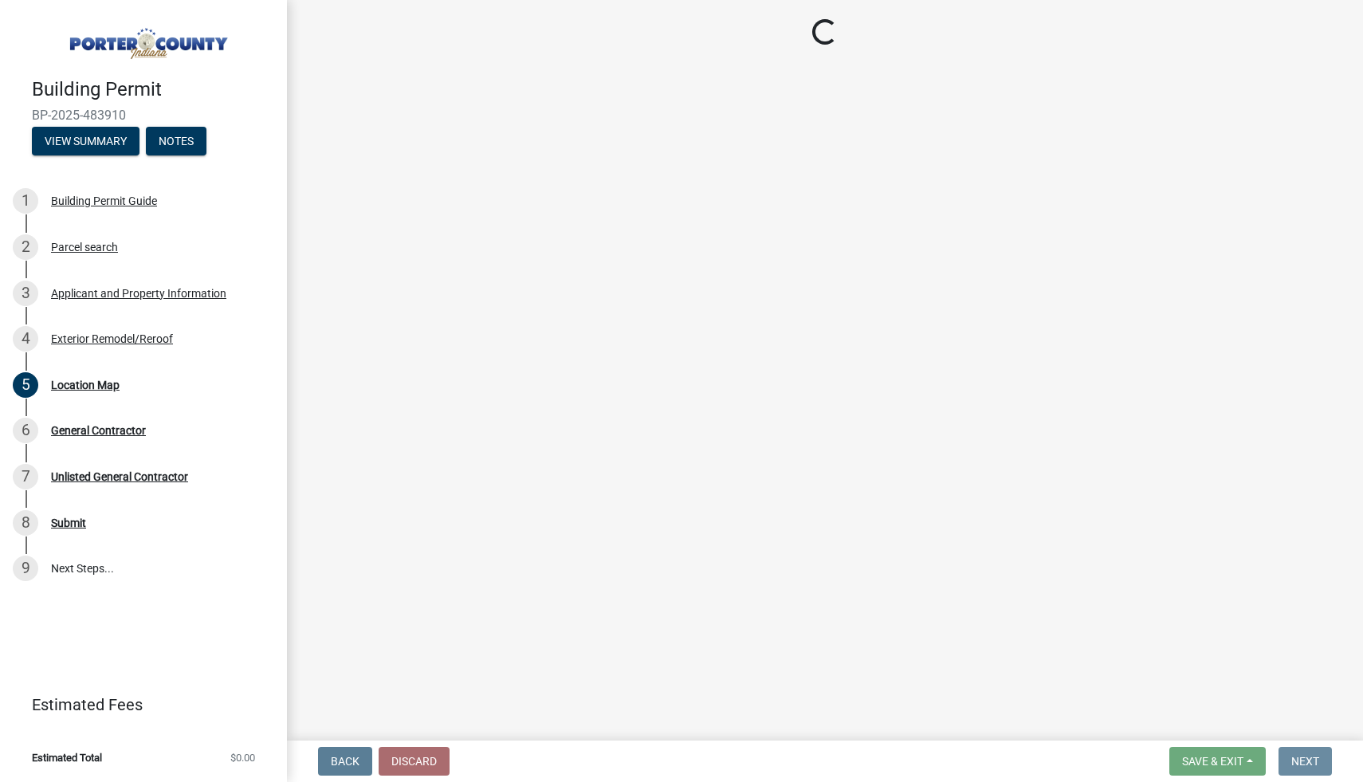
scroll to position [0, 0]
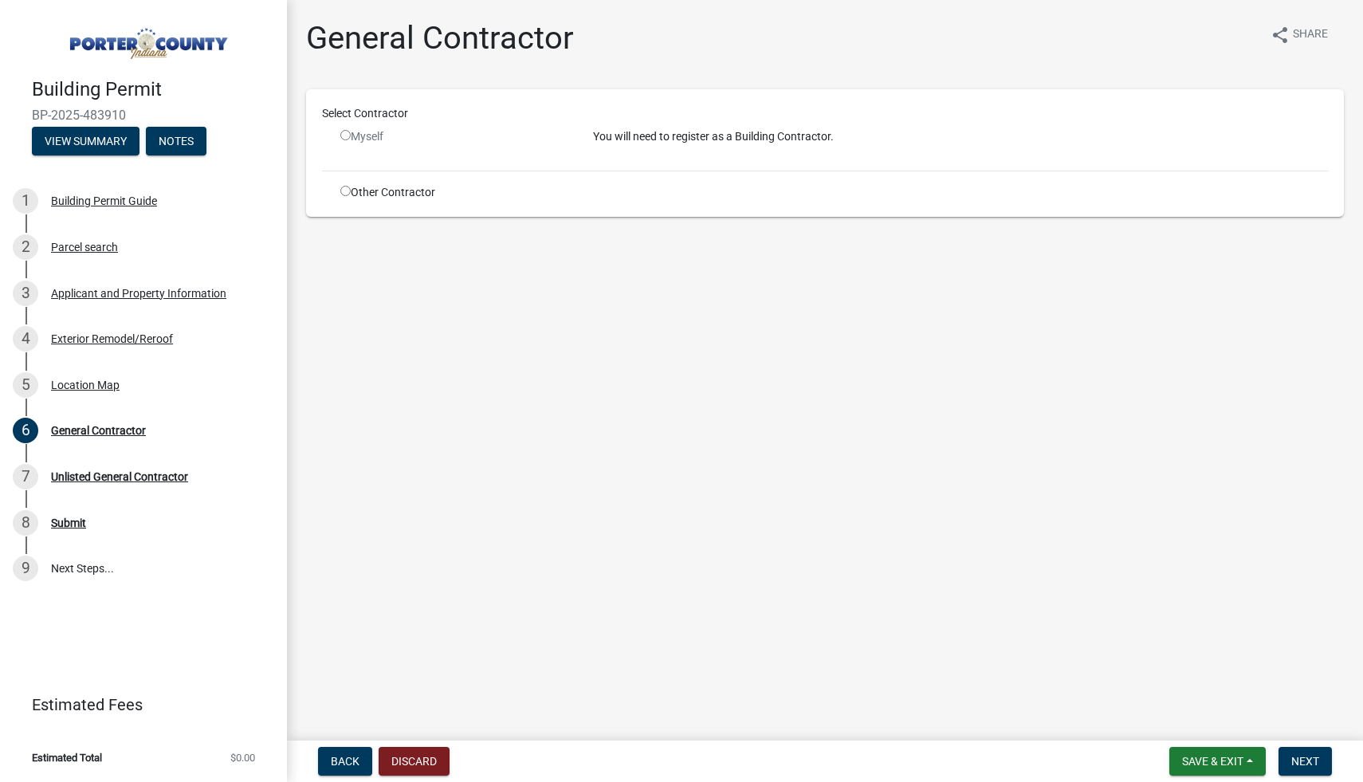
click at [346, 138] on input "radio" at bounding box center [345, 135] width 10 height 10
click at [343, 131] on input "radio" at bounding box center [345, 135] width 10 height 10
click at [347, 139] on input "radio" at bounding box center [345, 135] width 10 height 10
radio input "false"
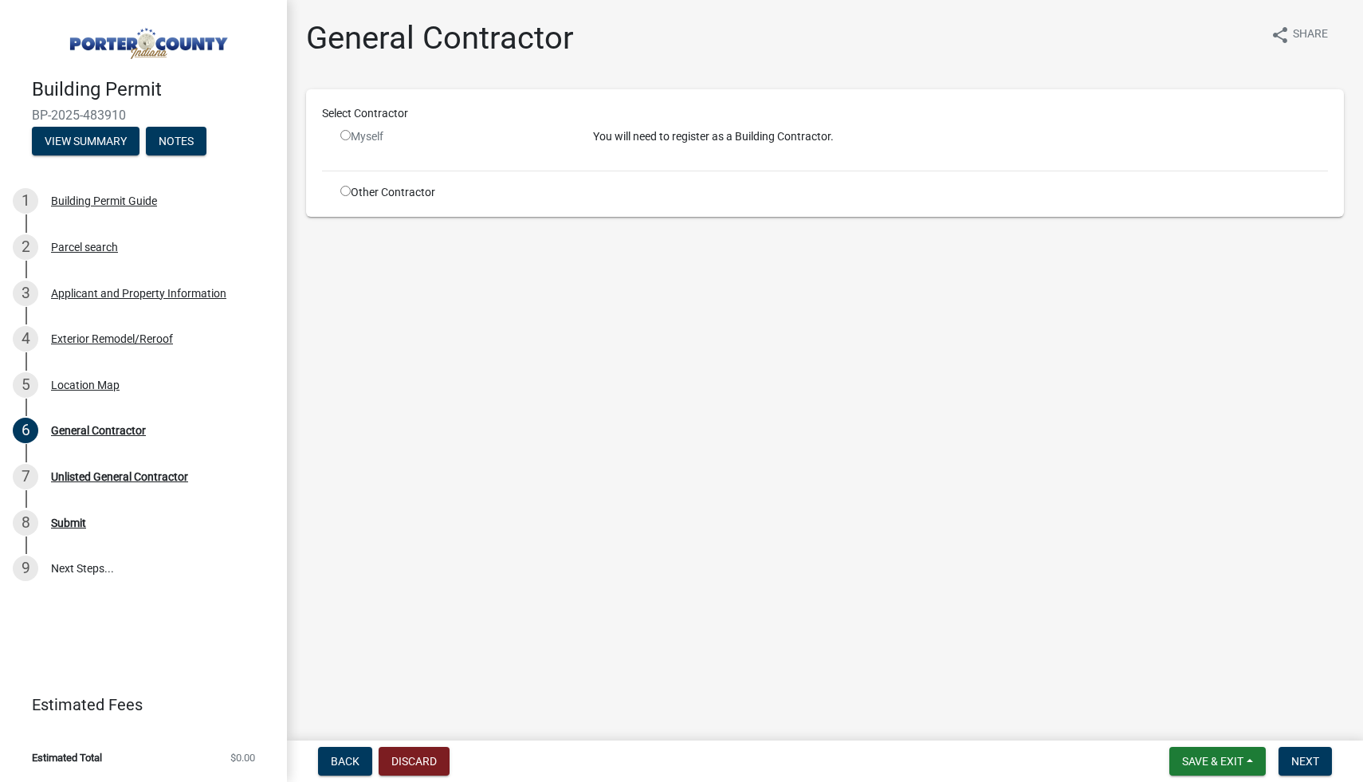
click at [344, 190] on input "radio" at bounding box center [345, 191] width 10 height 10
radio input "true"
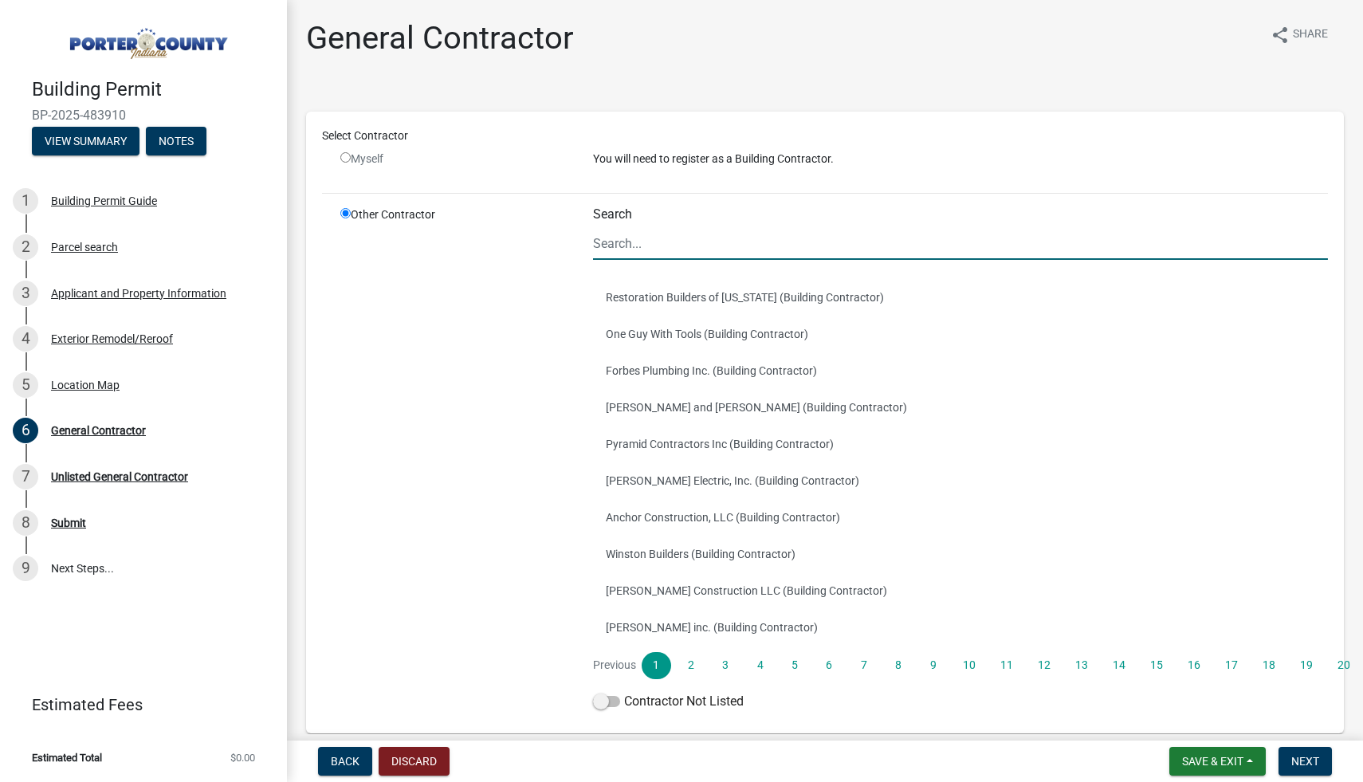
click at [641, 244] on input "Search" at bounding box center [960, 243] width 735 height 33
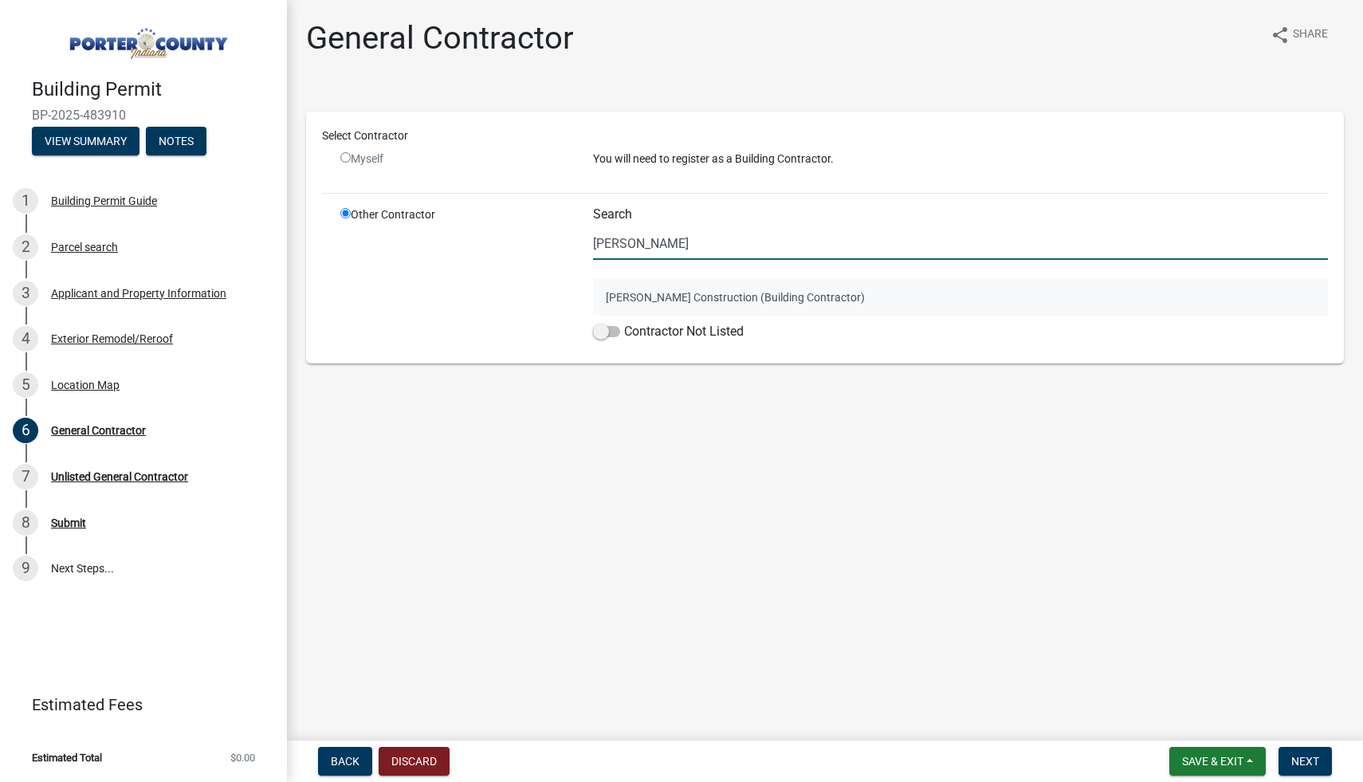
type input "[PERSON_NAME]"
click at [695, 296] on button "[PERSON_NAME] Construction (Building Contractor)" at bounding box center [960, 297] width 735 height 37
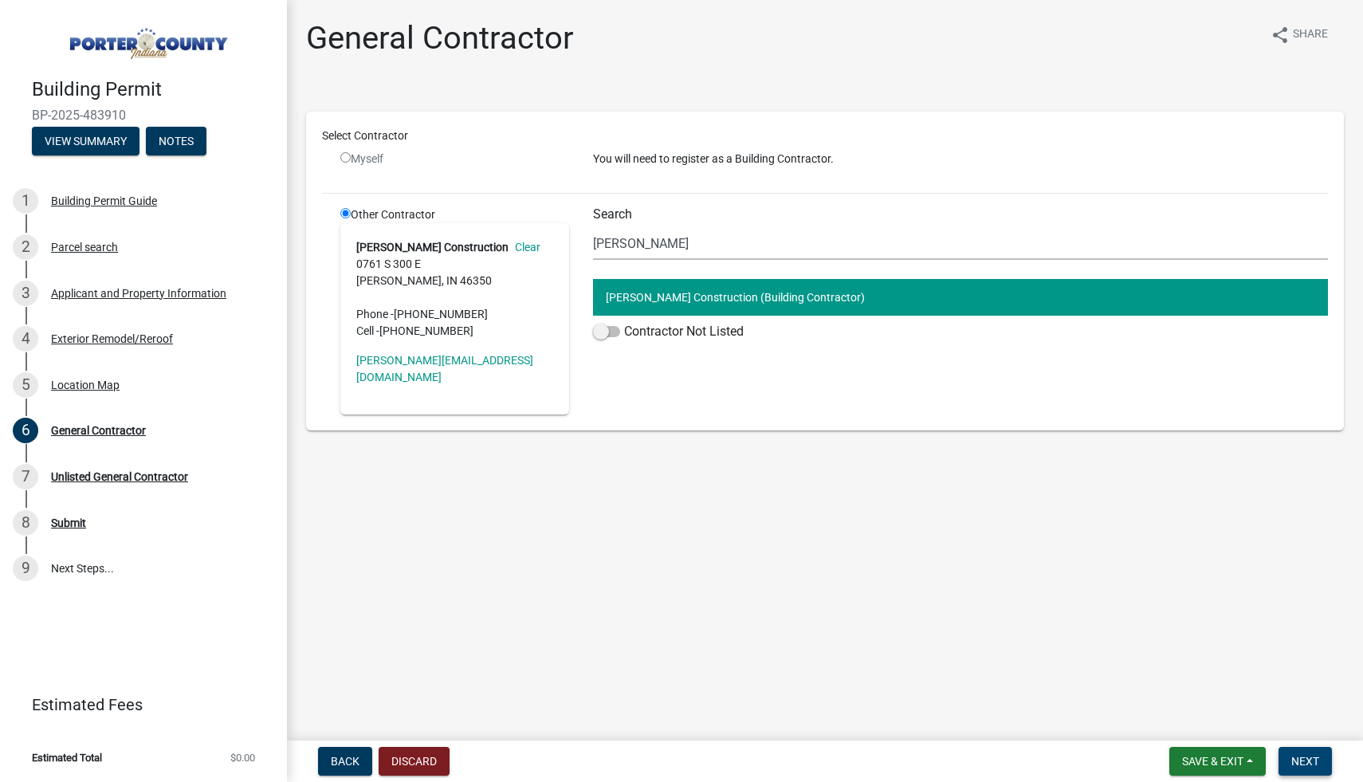
click at [1313, 755] on span "Next" at bounding box center [1305, 761] width 28 height 13
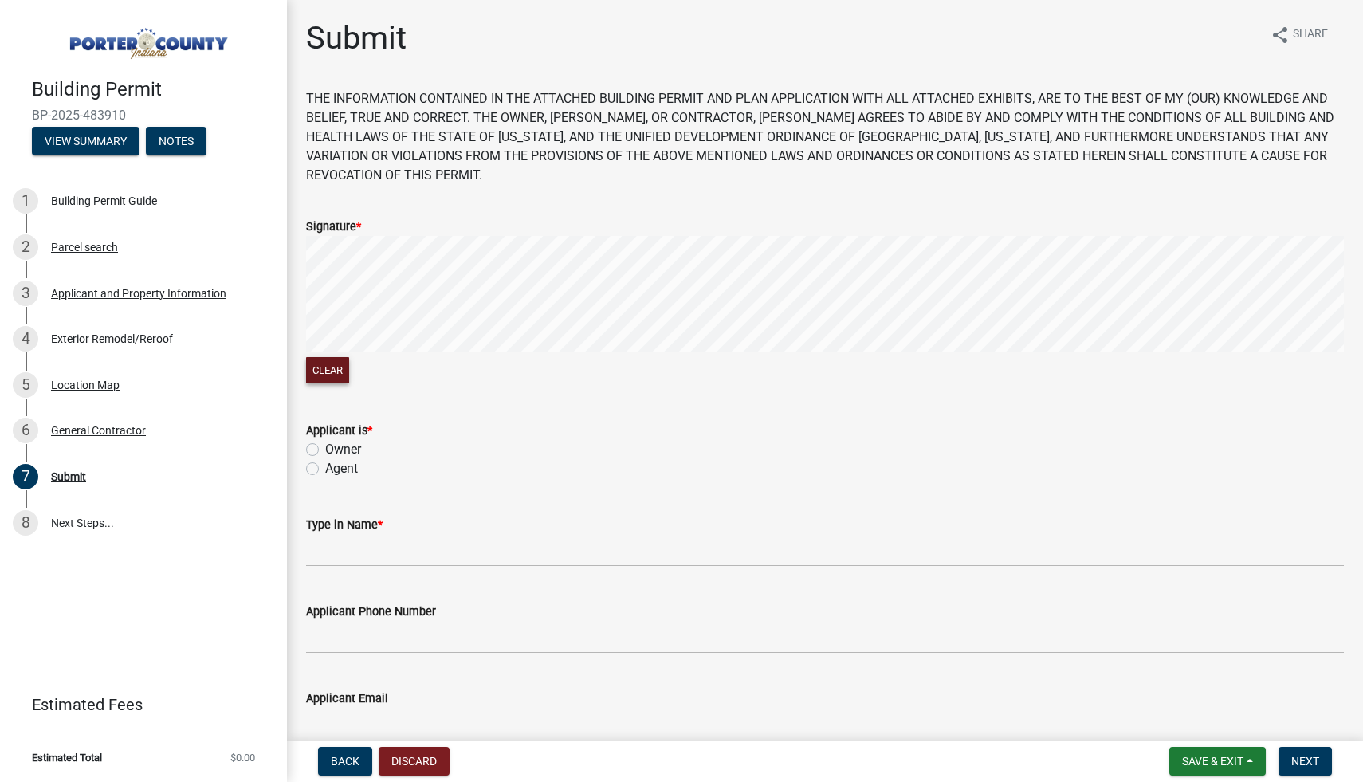
click at [335, 365] on button "Clear" at bounding box center [327, 370] width 43 height 26
click at [325, 464] on label "Agent" at bounding box center [341, 468] width 33 height 19
click at [325, 464] on input "Agent" at bounding box center [330, 464] width 10 height 10
radio input "true"
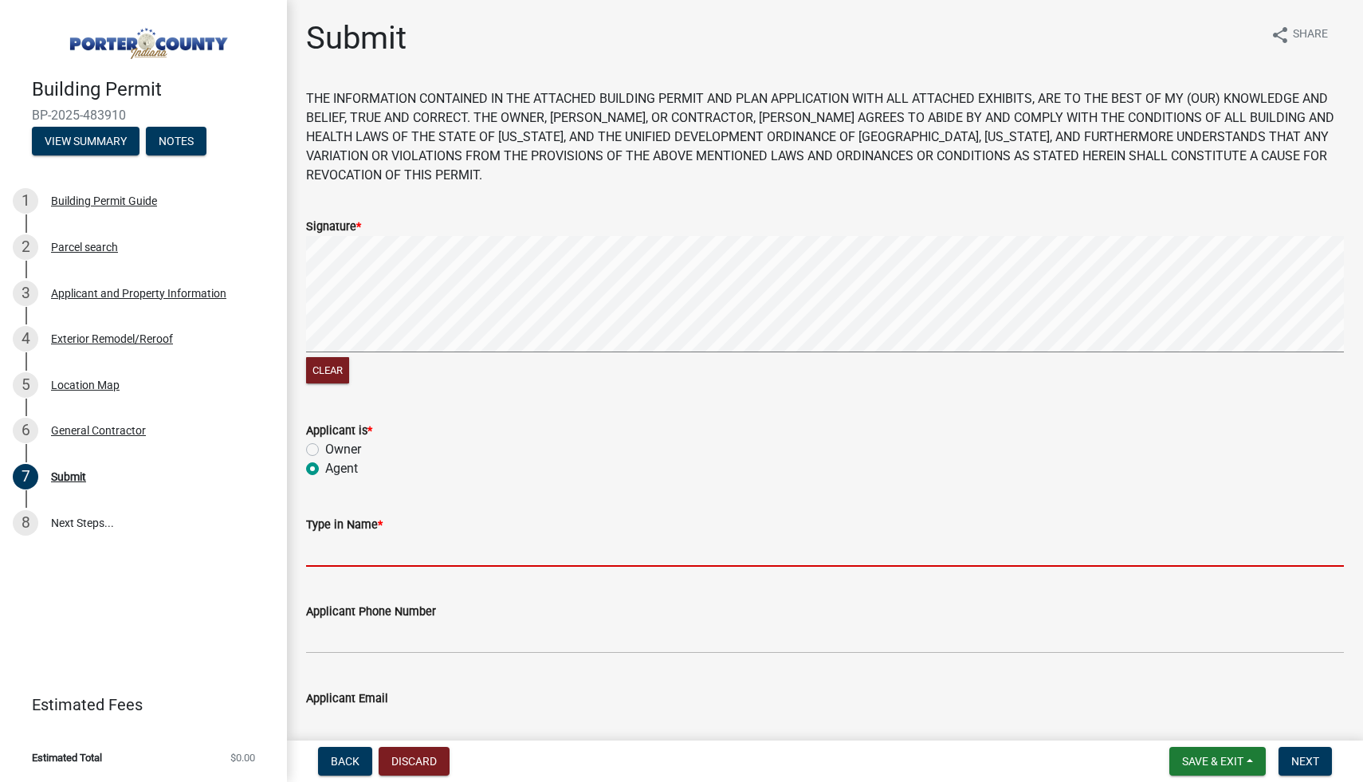
click at [347, 547] on input "Type in Name *" at bounding box center [824, 550] width 1037 height 33
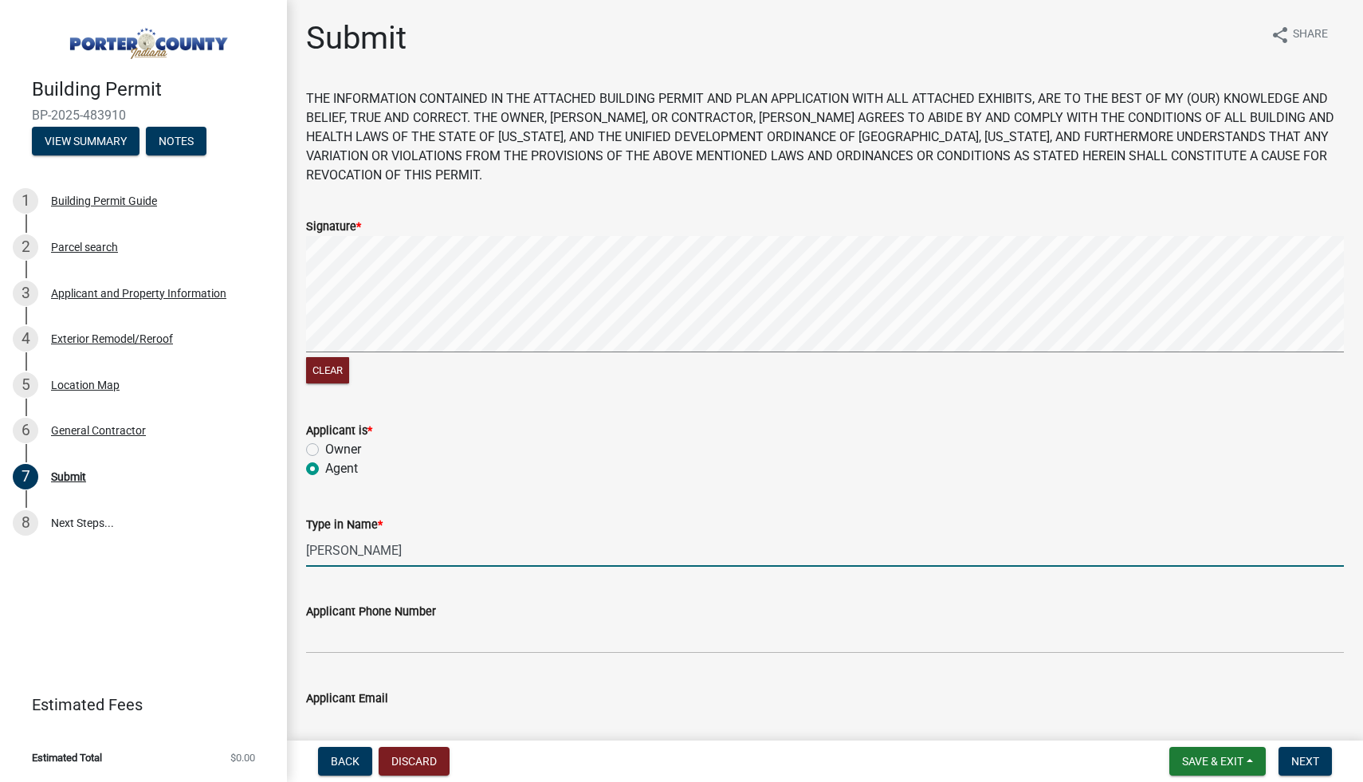
type input "[PERSON_NAME]"
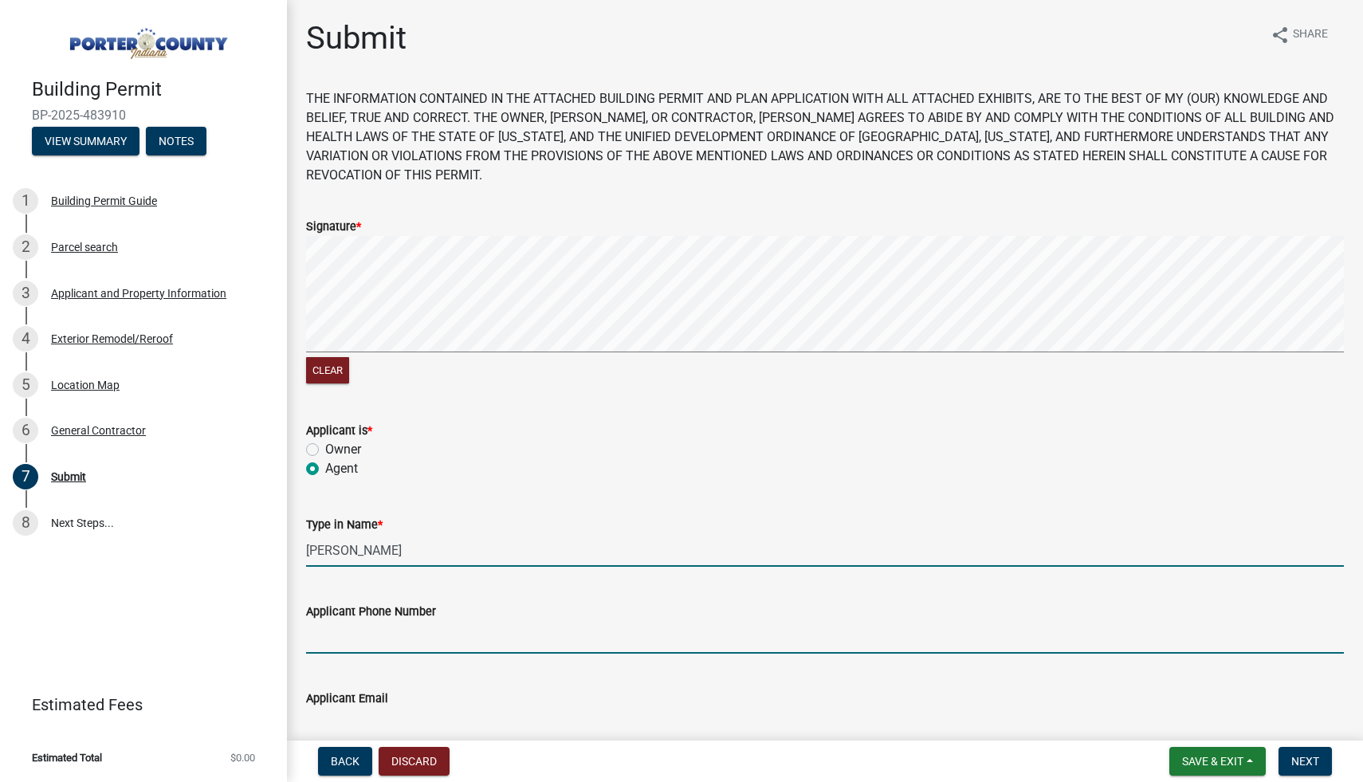
click at [359, 642] on input "Applicant Phone Number" at bounding box center [824, 637] width 1037 height 33
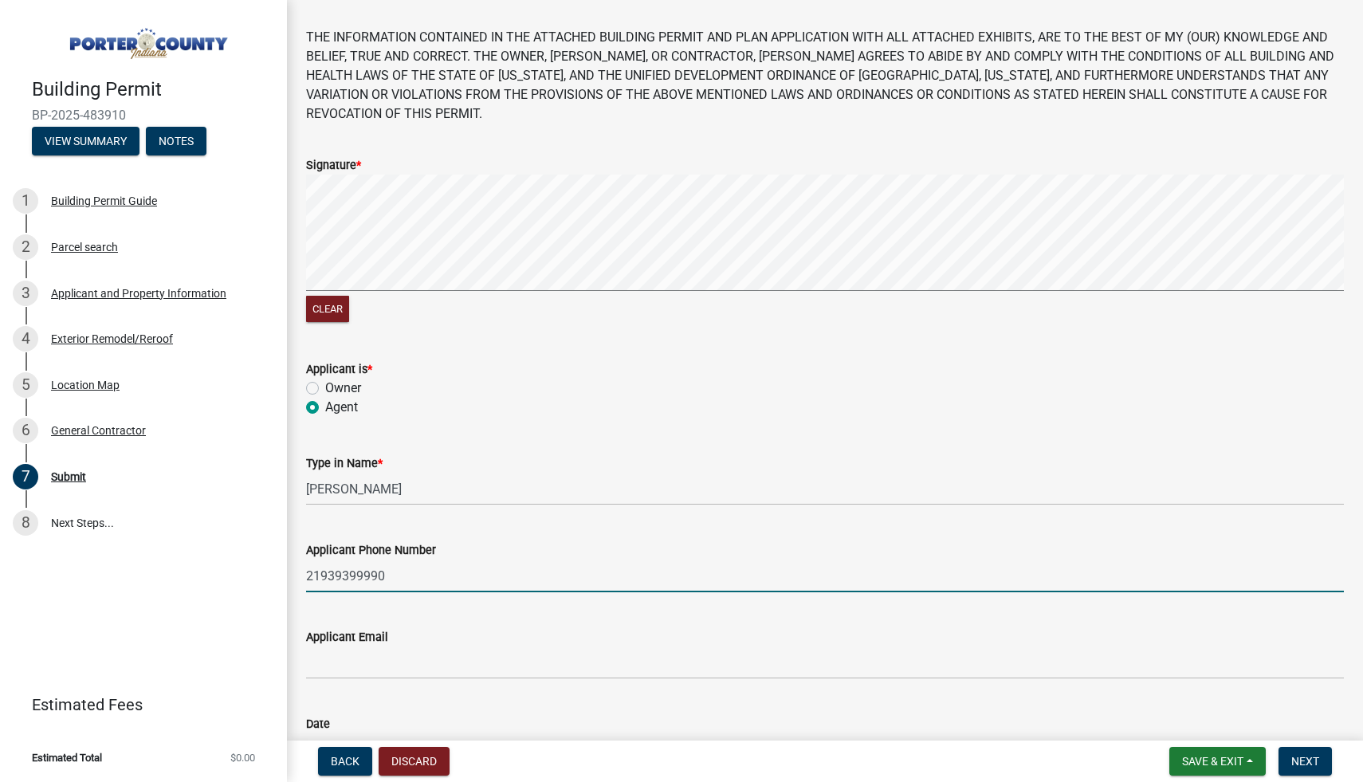
scroll to position [135, 0]
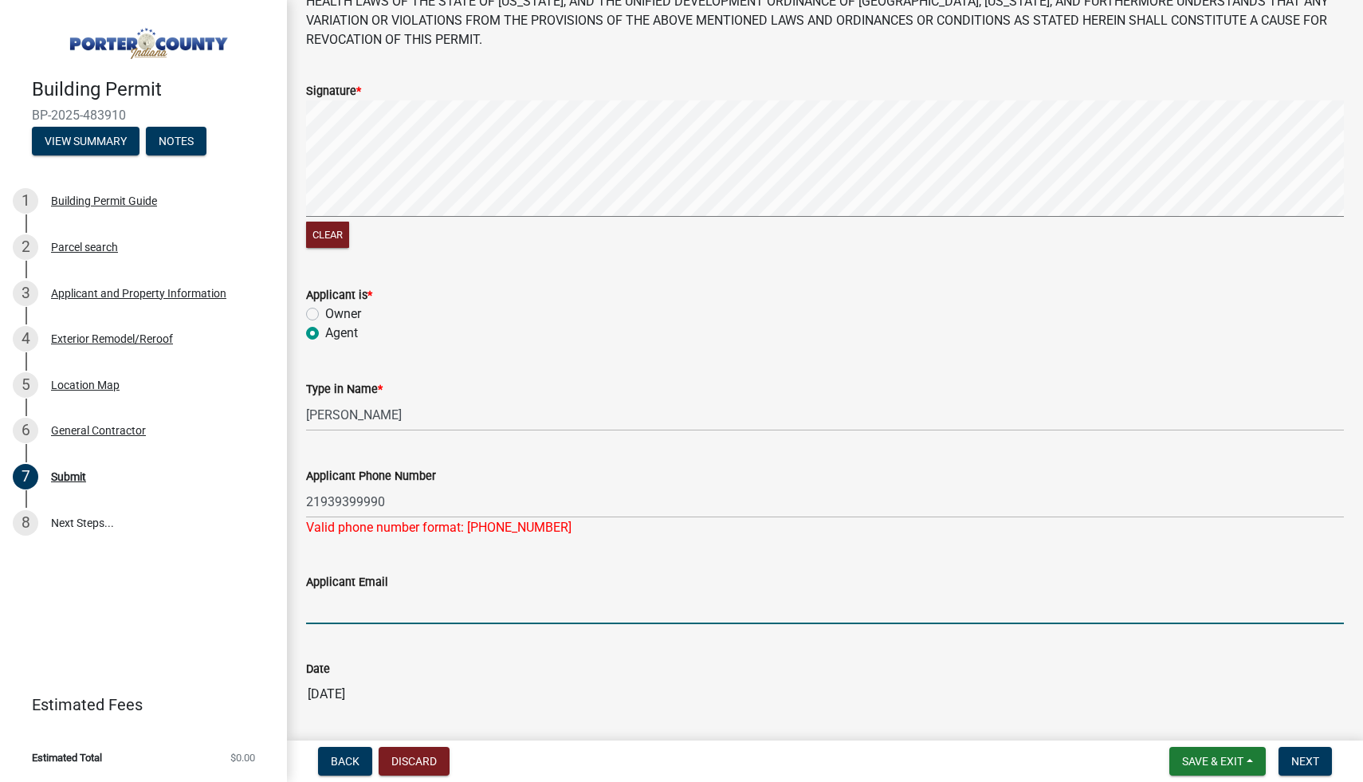
click at [401, 584] on form "Applicant Email" at bounding box center [824, 598] width 1037 height 52
click at [431, 496] on input "21939399990" at bounding box center [824, 501] width 1037 height 33
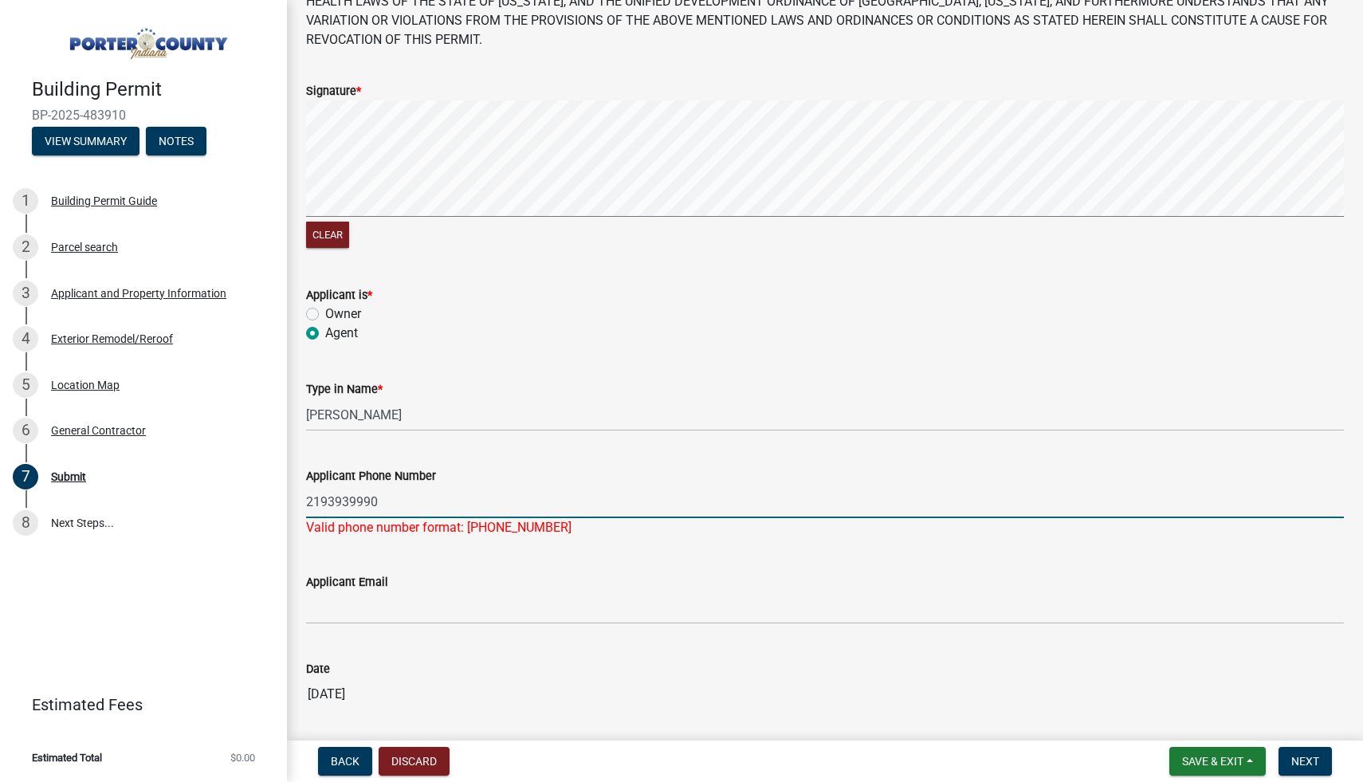
type input "2193939990"
click at [425, 611] on wm-data-entity-input "Applicant Email" at bounding box center [824, 593] width 1037 height 87
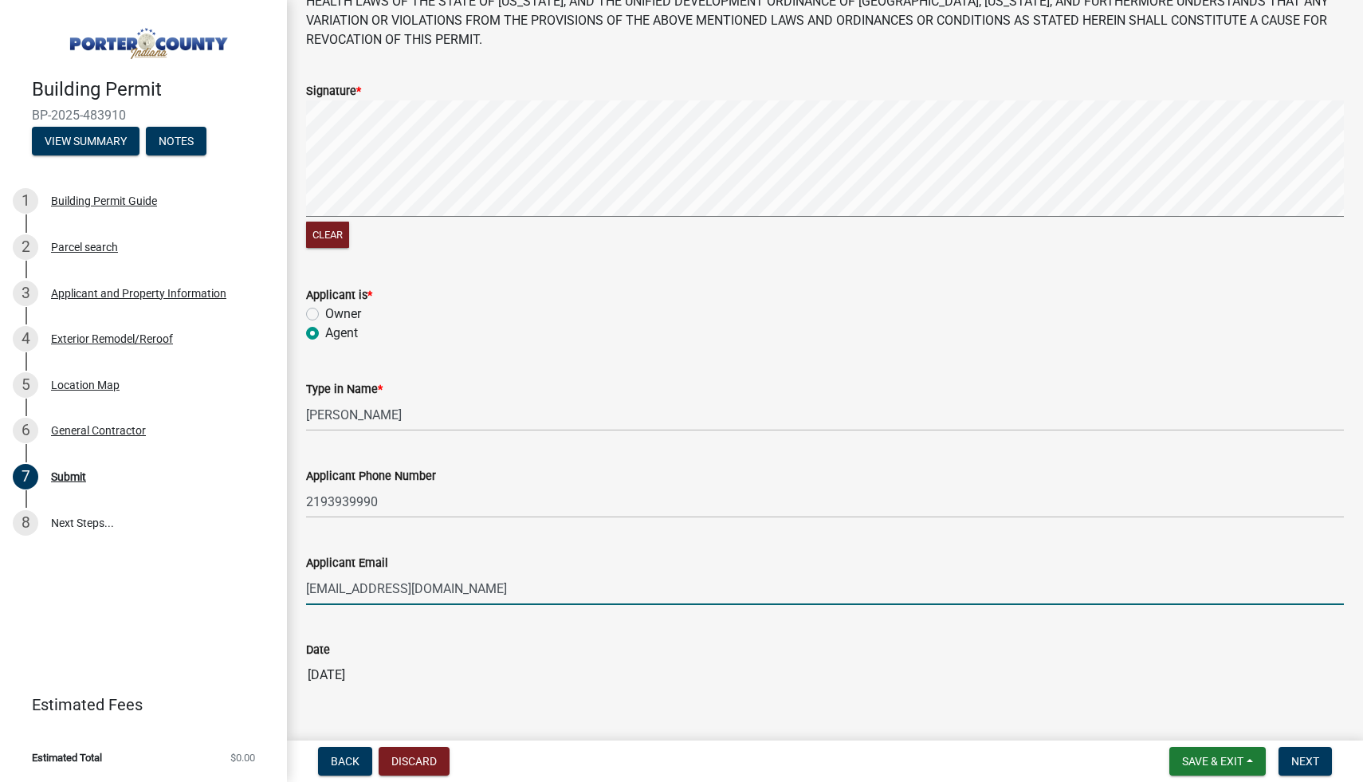
scroll to position [179, 0]
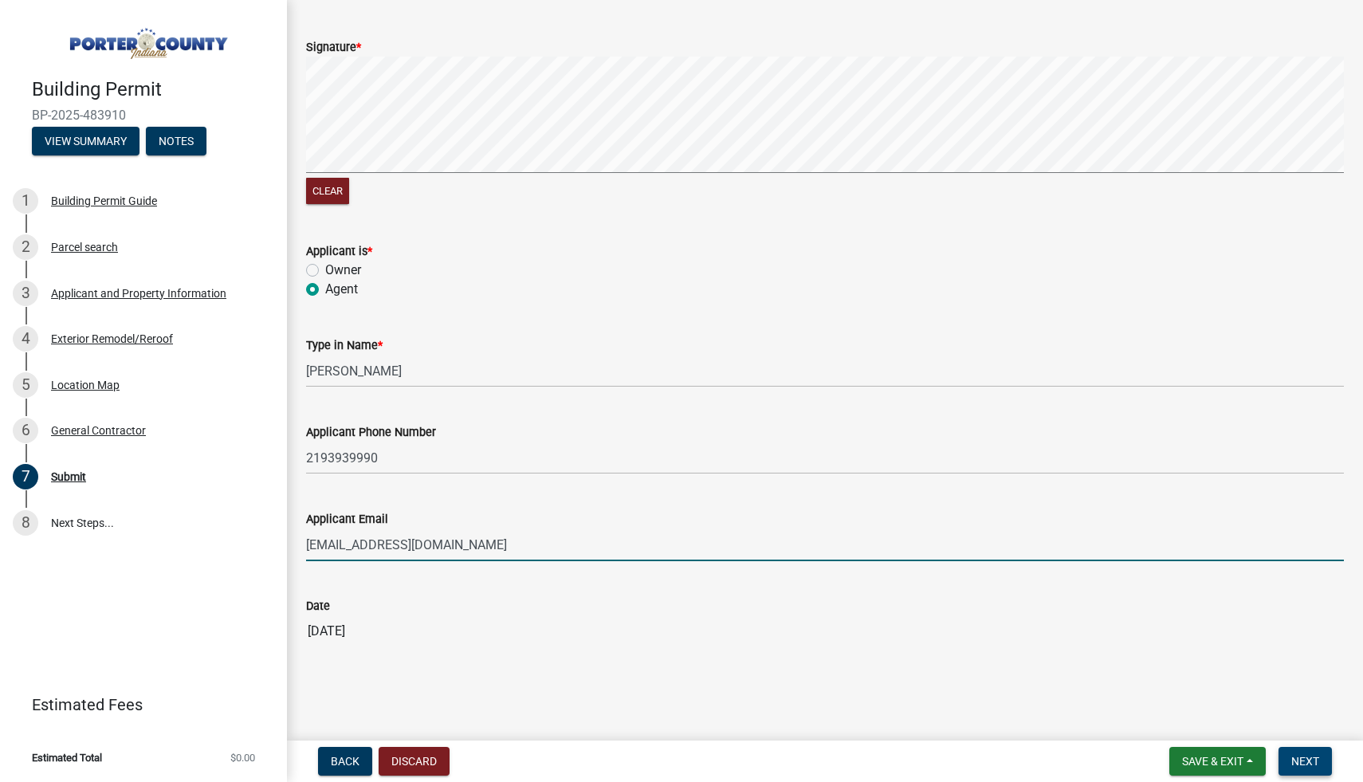
type input "[EMAIL_ADDRESS][DOMAIN_NAME]"
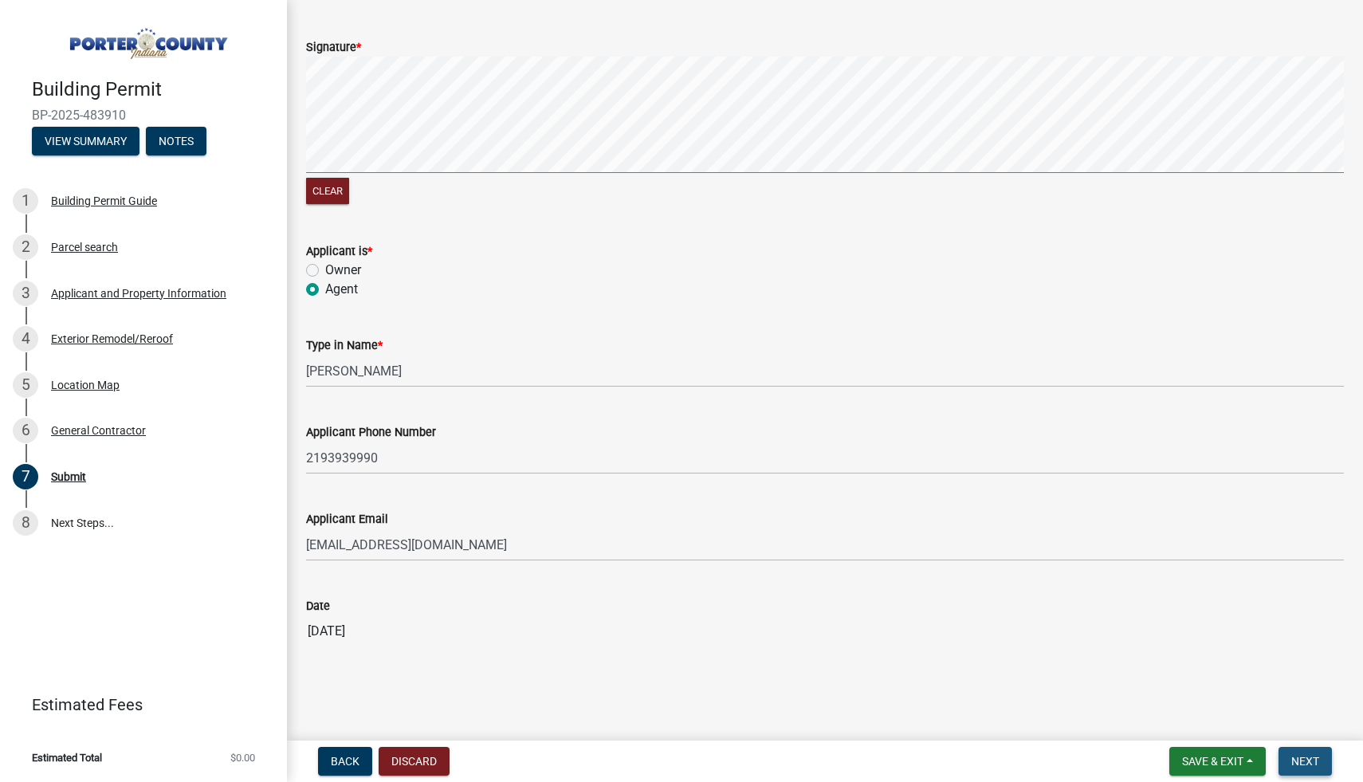
click at [1313, 752] on button "Next" at bounding box center [1304, 761] width 53 height 29
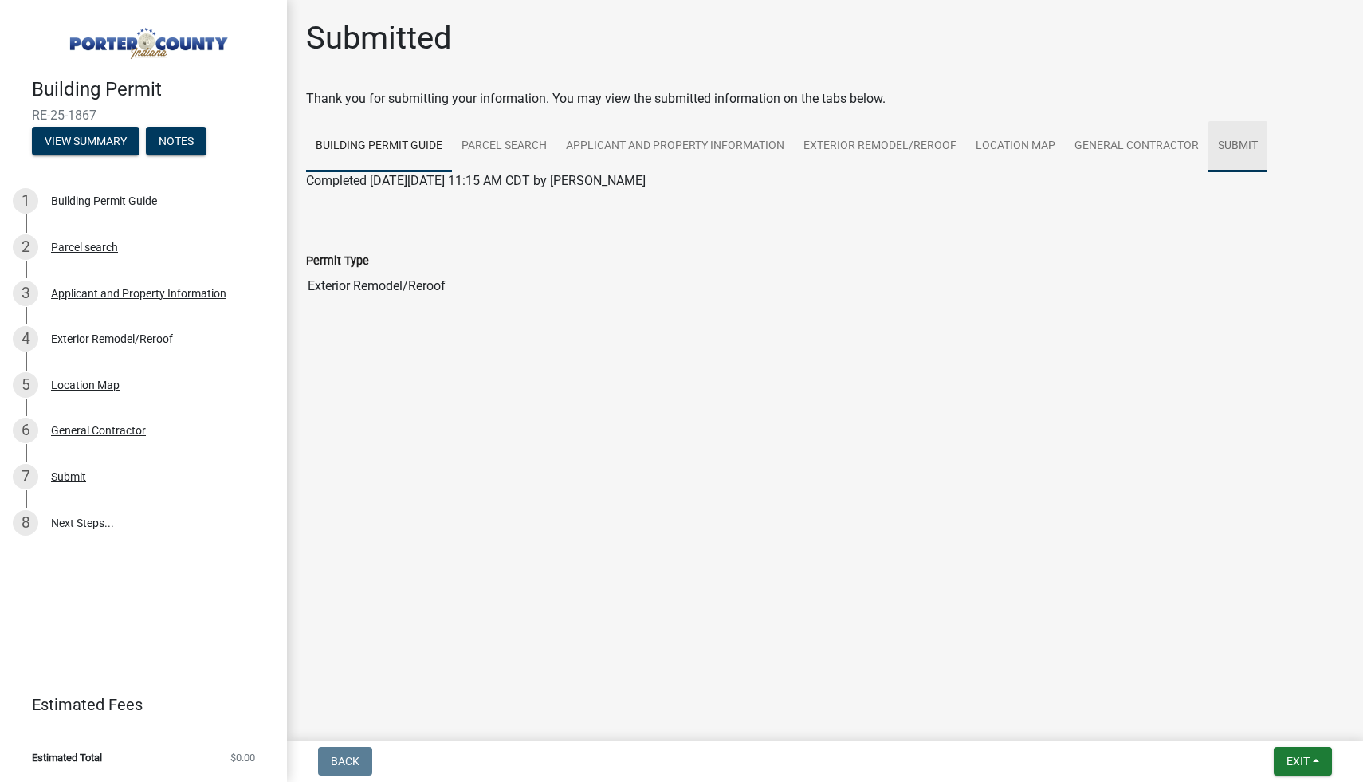
click at [1214, 144] on link "Submit" at bounding box center [1237, 146] width 59 height 51
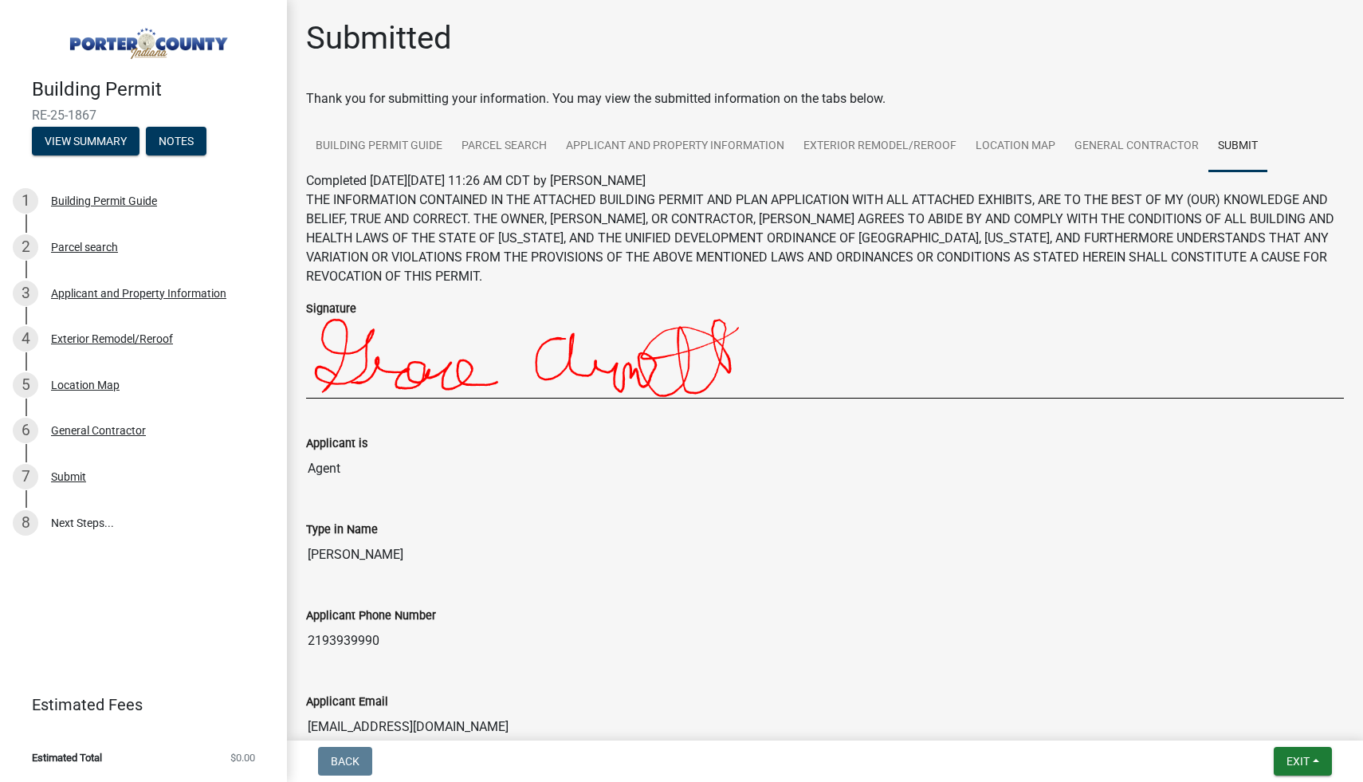
scroll to position [202, 0]
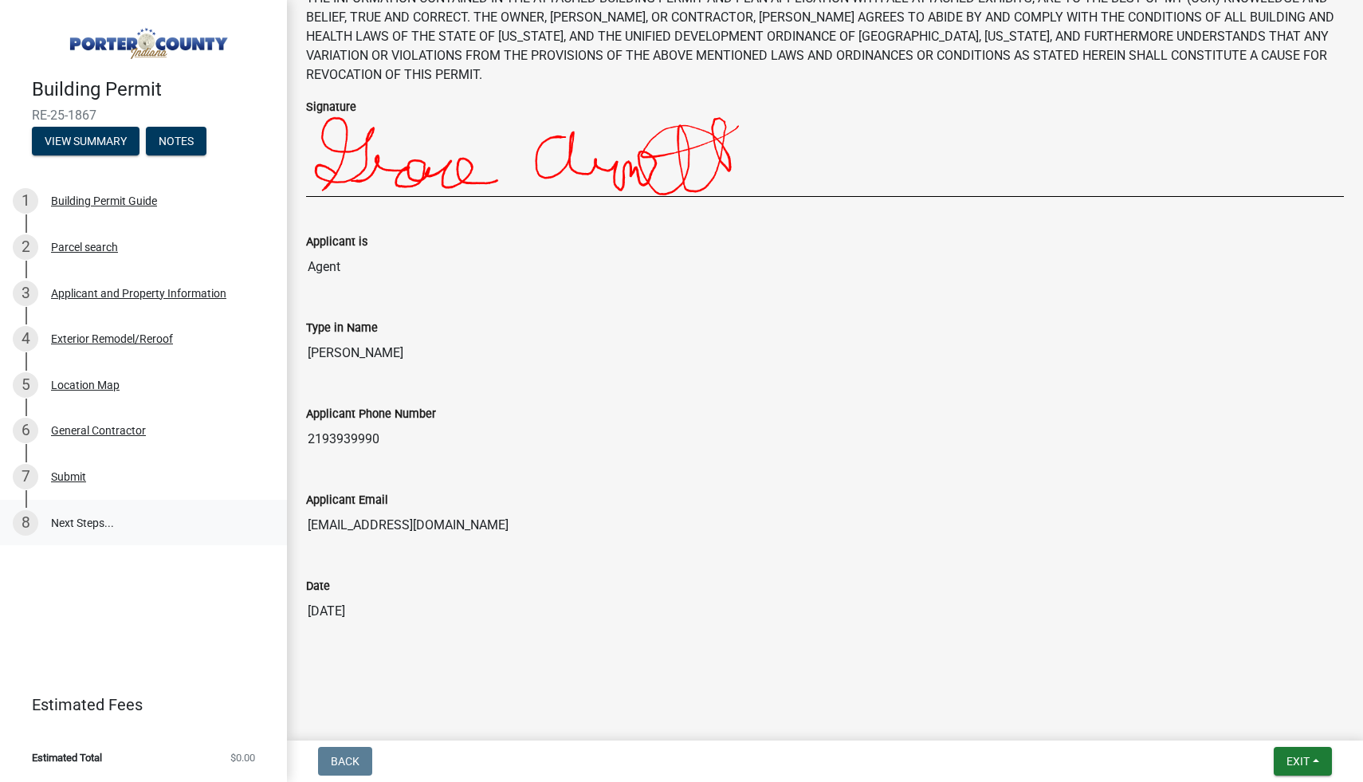
click at [74, 521] on link "8 Next Steps..." at bounding box center [143, 523] width 287 height 46
click at [1314, 766] on button "Exit" at bounding box center [1302, 761] width 58 height 29
click at [1245, 720] on button "Save & Exit" at bounding box center [1268, 719] width 127 height 38
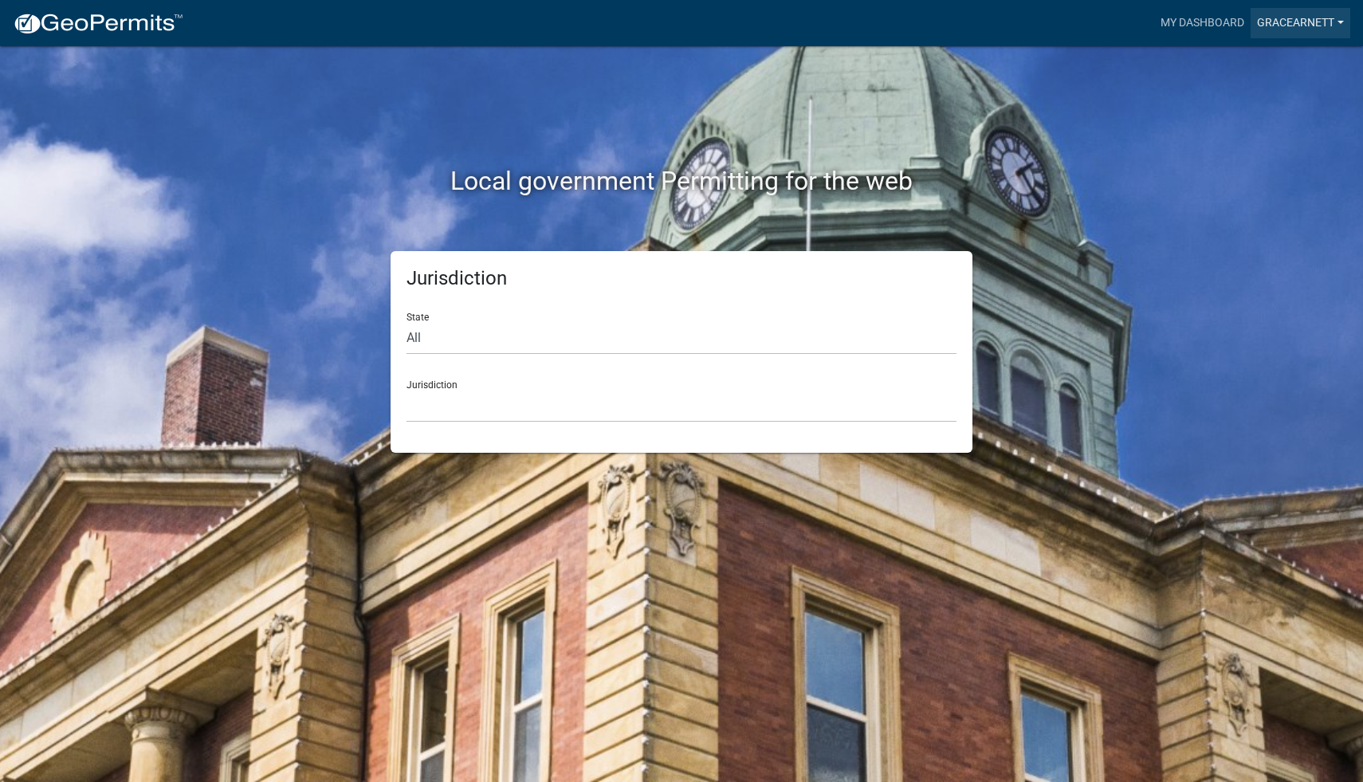
click at [1307, 22] on link "gracearnett" at bounding box center [1300, 23] width 100 height 30
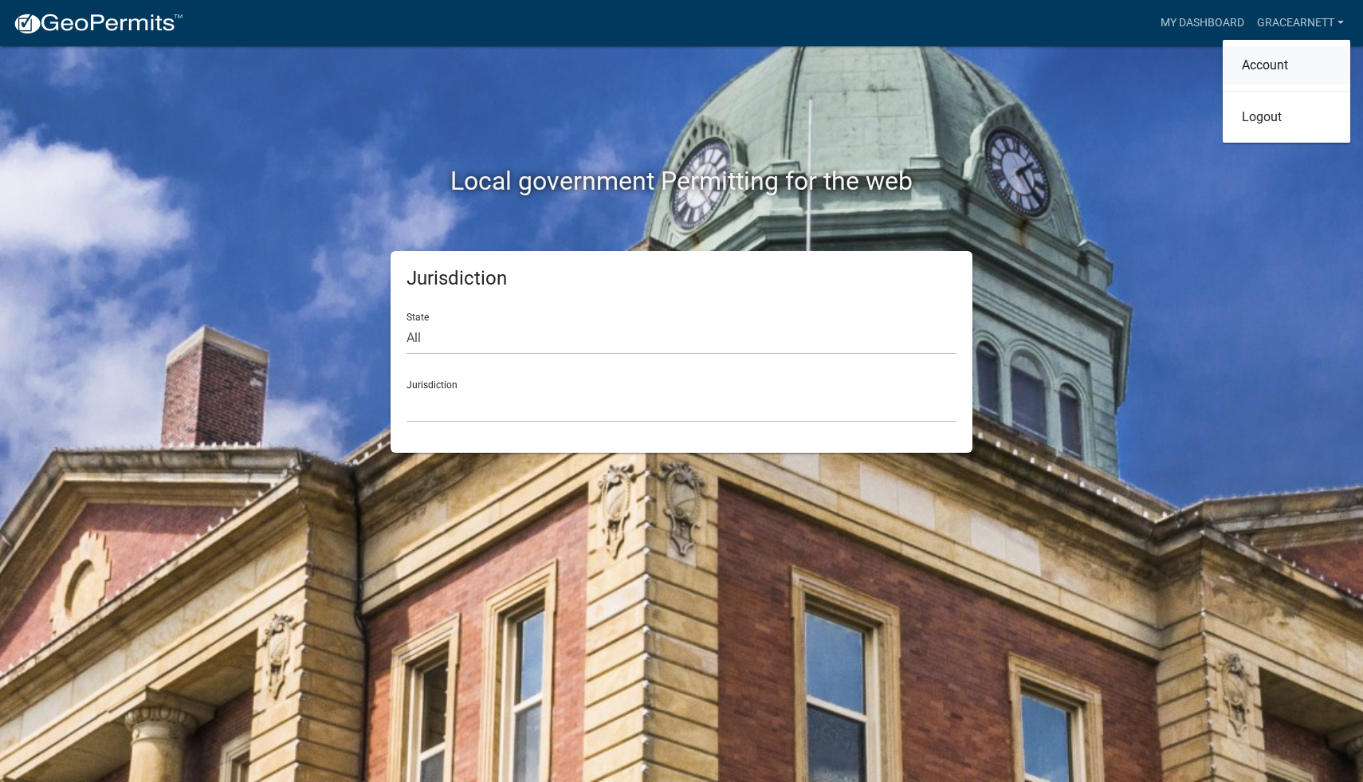
click at [1276, 65] on link "Account" at bounding box center [1285, 65] width 127 height 38
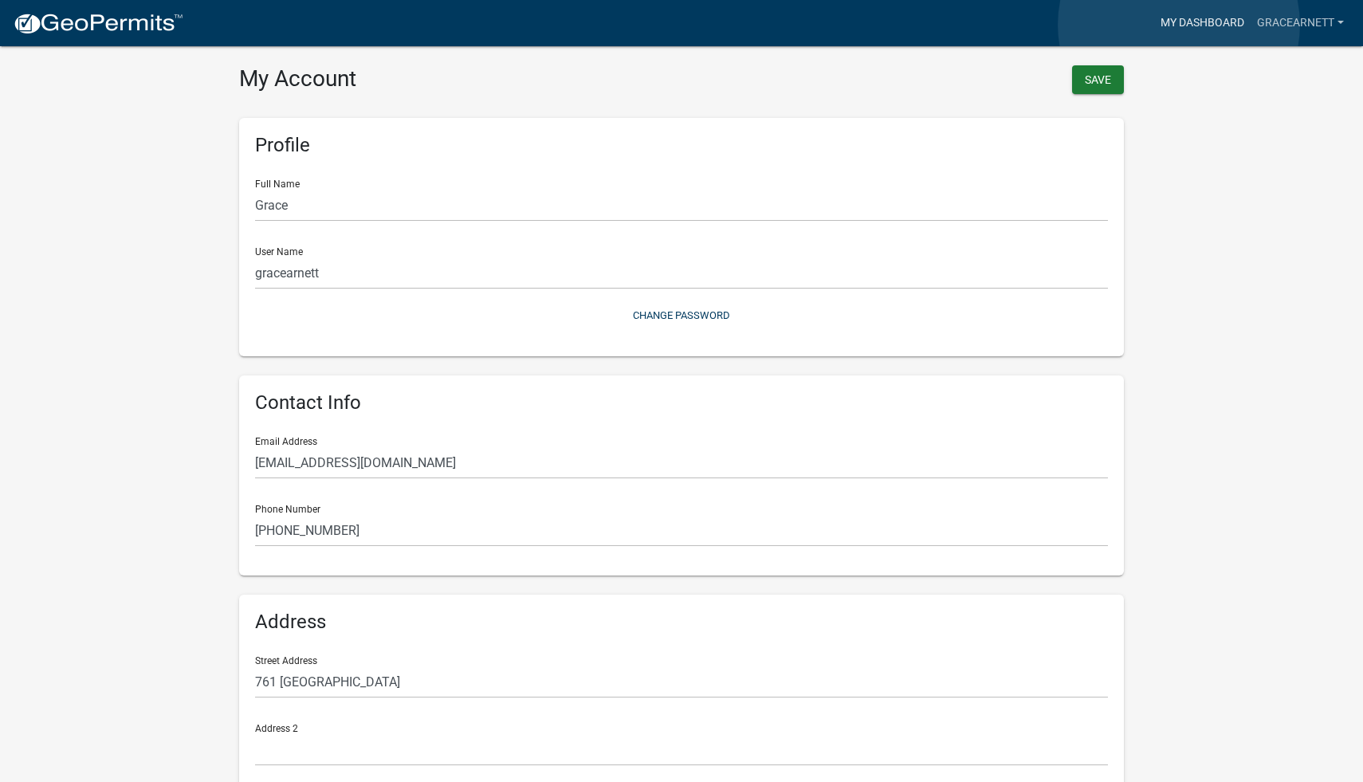
click at [1178, 25] on link "My Dashboard" at bounding box center [1202, 23] width 96 height 30
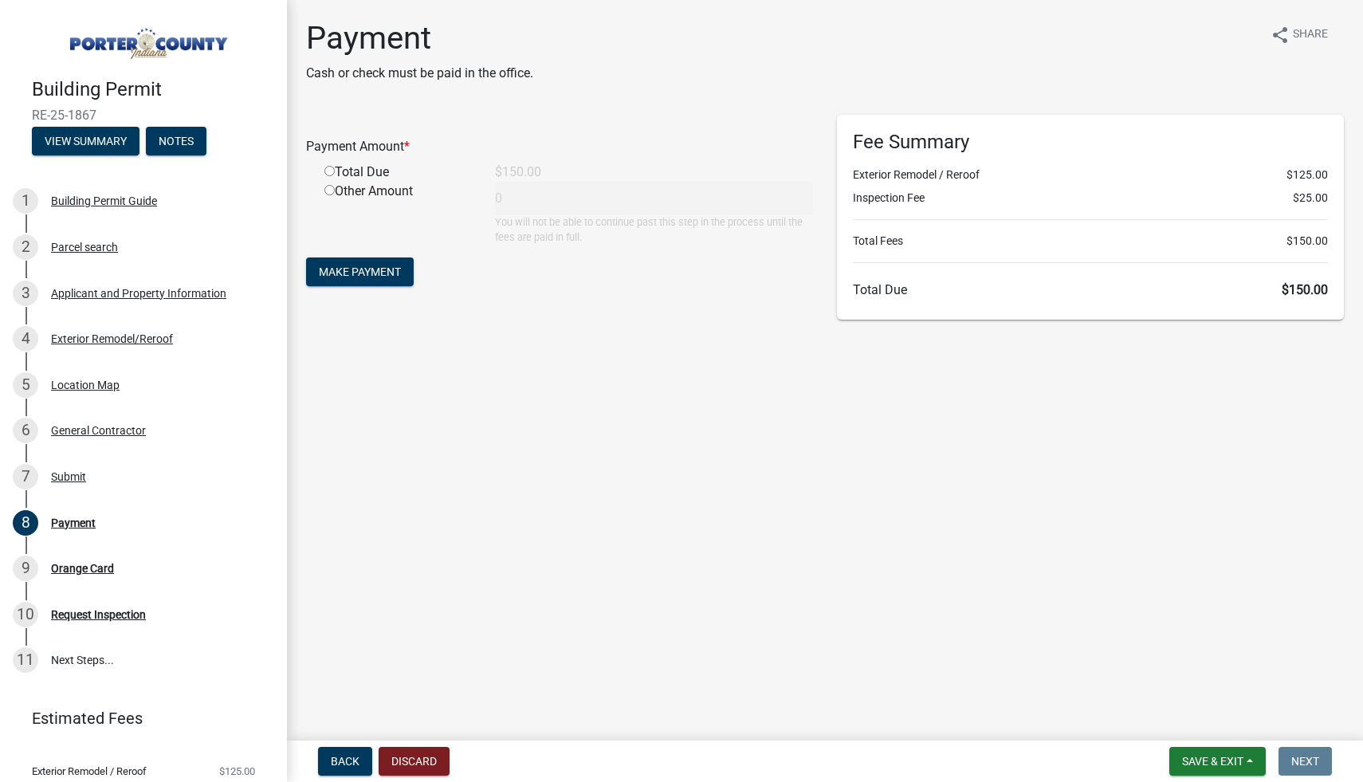
click at [371, 171] on div "Total Due" at bounding box center [397, 172] width 171 height 19
click at [328, 170] on input "radio" at bounding box center [329, 171] width 10 height 10
radio input "true"
type input "150"
click at [376, 271] on span "Make Payment" at bounding box center [360, 271] width 82 height 13
